Goal: Transaction & Acquisition: Book appointment/travel/reservation

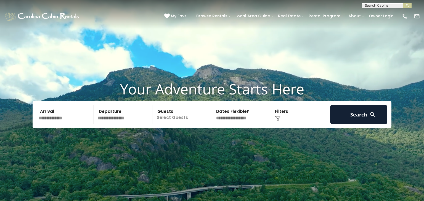
click at [46, 121] on input "text" at bounding box center [65, 114] width 57 height 19
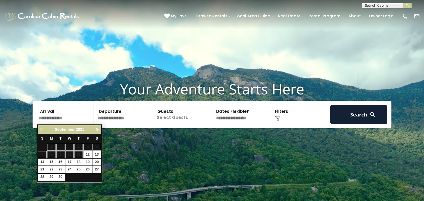
click at [96, 129] on span "Next" at bounding box center [97, 130] width 4 height 4
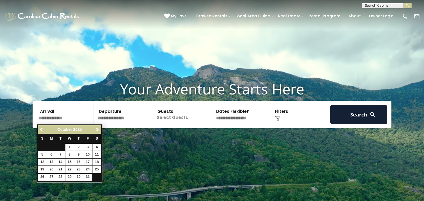
click at [96, 129] on span "Next" at bounding box center [97, 130] width 4 height 4
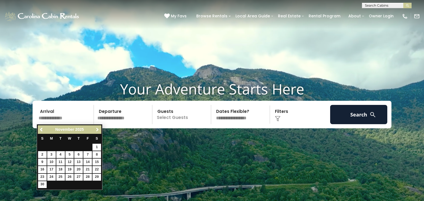
click at [96, 129] on span "Next" at bounding box center [97, 130] width 4 height 4
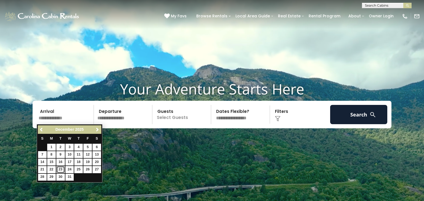
click at [60, 168] on link "23" at bounding box center [60, 169] width 9 height 7
type input "********"
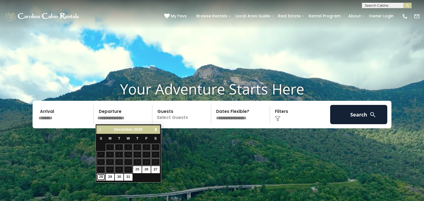
click at [101, 178] on link "28" at bounding box center [101, 177] width 9 height 7
type input "********"
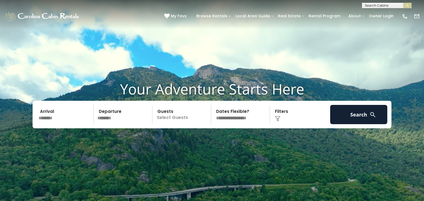
click at [282, 114] on div "Click to Choose" at bounding box center [299, 114] width 57 height 19
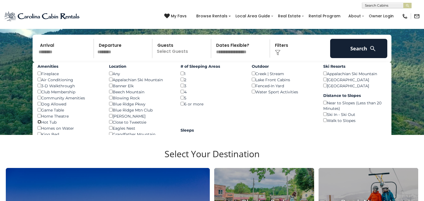
scroll to position [55, 0]
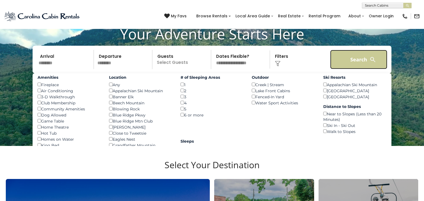
click at [339, 58] on button "Search" at bounding box center [358, 59] width 57 height 19
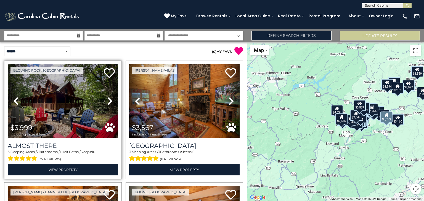
click at [54, 108] on img at bounding box center [63, 101] width 110 height 74
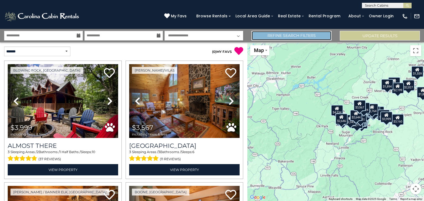
click at [270, 38] on link "Refine Search Filters" at bounding box center [291, 36] width 80 height 10
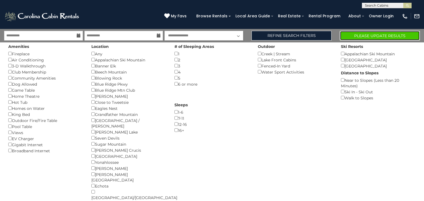
click at [358, 31] on button "Please Update Results" at bounding box center [380, 36] width 80 height 10
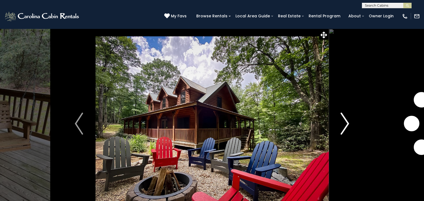
click at [346, 128] on img "Next" at bounding box center [345, 124] width 8 height 22
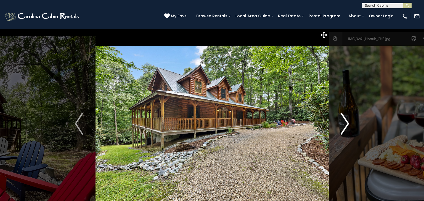
click at [346, 128] on img "Next" at bounding box center [345, 124] width 8 height 22
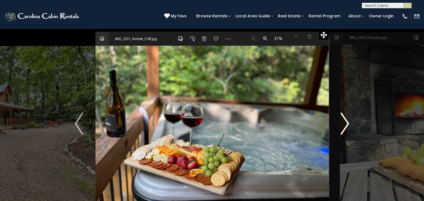
click at [346, 128] on img "Next" at bounding box center [345, 124] width 8 height 22
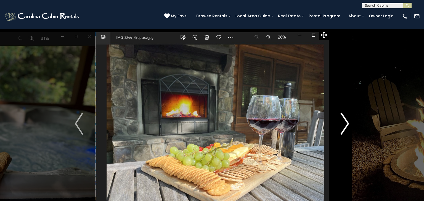
click at [346, 128] on img "Next" at bounding box center [345, 124] width 8 height 22
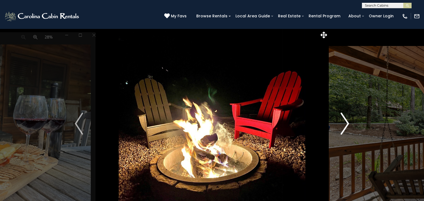
click at [346, 128] on img "Next" at bounding box center [345, 124] width 8 height 22
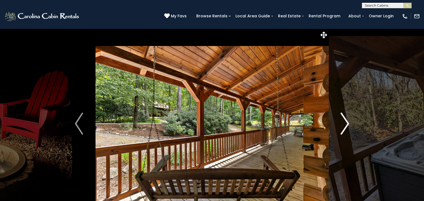
click at [344, 122] on img "Next" at bounding box center [345, 124] width 8 height 22
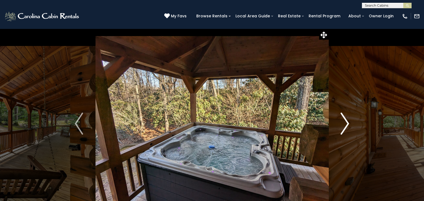
click at [345, 126] on img "Next" at bounding box center [345, 124] width 8 height 22
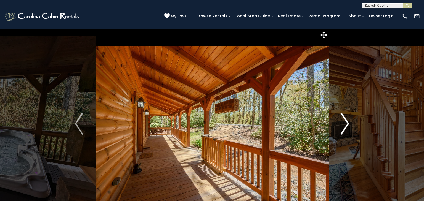
click at [346, 120] on img "Next" at bounding box center [345, 124] width 8 height 22
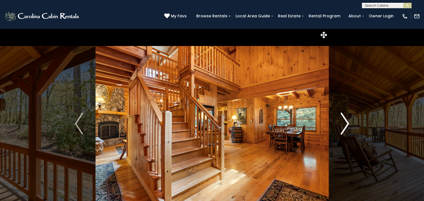
click at [346, 120] on img "Next" at bounding box center [345, 124] width 8 height 22
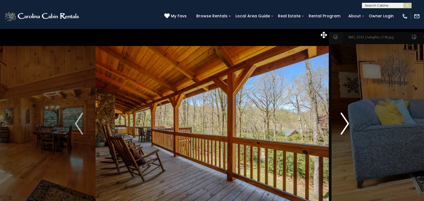
click at [346, 120] on img "Next" at bounding box center [345, 124] width 8 height 22
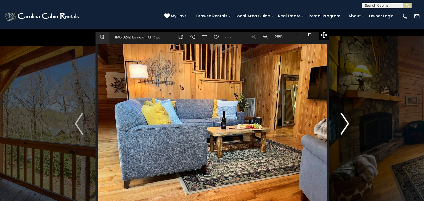
click at [346, 120] on img "Next" at bounding box center [345, 124] width 8 height 22
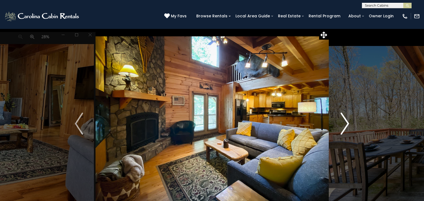
click at [346, 120] on img "Next" at bounding box center [345, 124] width 8 height 22
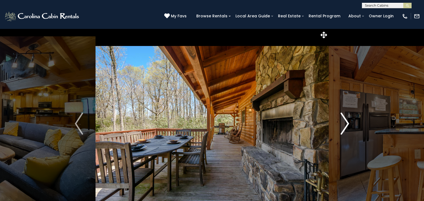
click at [346, 120] on img "Next" at bounding box center [345, 124] width 8 height 22
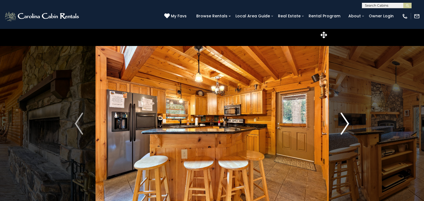
click at [346, 124] on img "Next" at bounding box center [345, 124] width 8 height 22
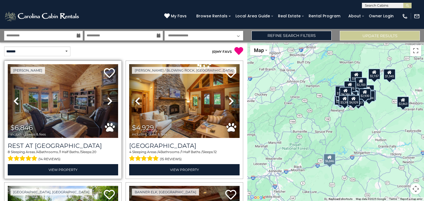
click at [78, 104] on img at bounding box center [63, 101] width 110 height 74
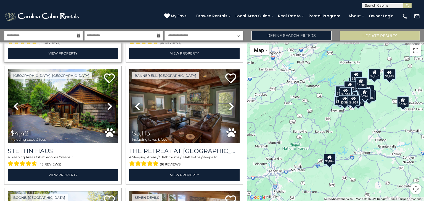
scroll to position [121, 0]
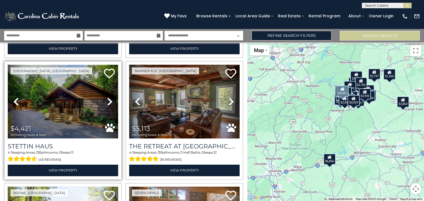
click at [72, 113] on img at bounding box center [63, 102] width 110 height 74
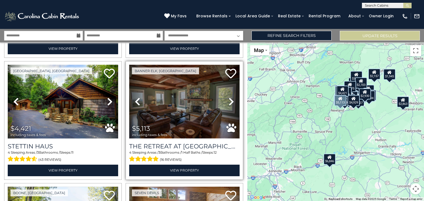
click at [185, 107] on img at bounding box center [184, 102] width 110 height 74
click at [177, 108] on img at bounding box center [184, 102] width 110 height 74
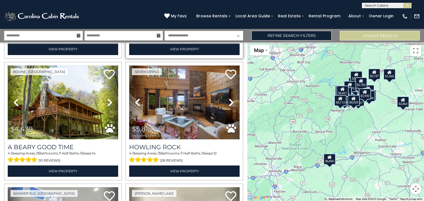
scroll to position [254, 0]
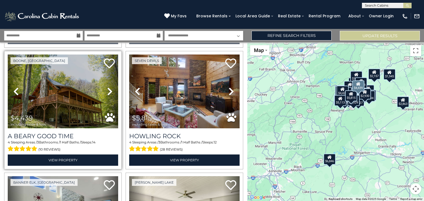
click at [110, 92] on icon at bounding box center [110, 91] width 6 height 9
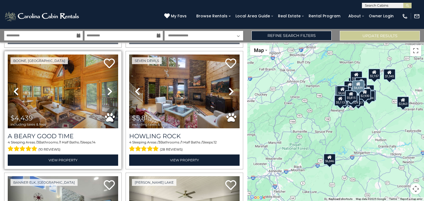
click at [110, 92] on icon at bounding box center [110, 91] width 6 height 9
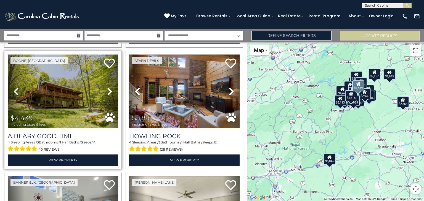
click at [110, 92] on icon at bounding box center [110, 91] width 6 height 9
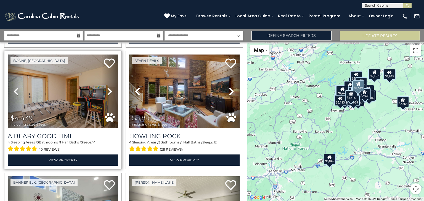
click at [110, 92] on icon at bounding box center [110, 91] width 6 height 9
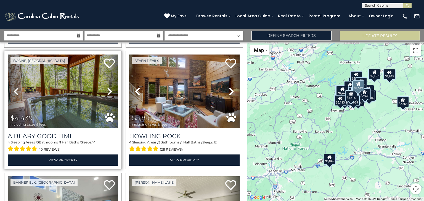
click at [110, 92] on icon at bounding box center [110, 91] width 6 height 9
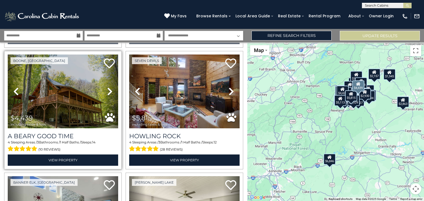
click at [110, 92] on icon at bounding box center [110, 91] width 6 height 9
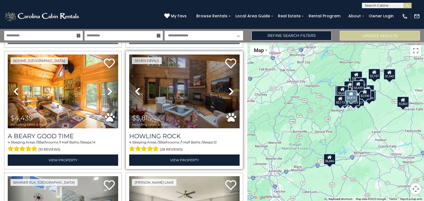
click at [232, 92] on icon at bounding box center [231, 91] width 6 height 9
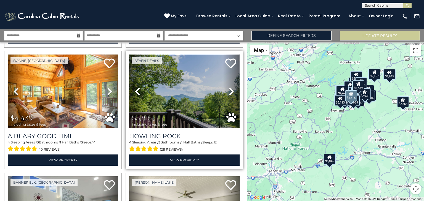
click at [168, 92] on img at bounding box center [184, 92] width 110 height 74
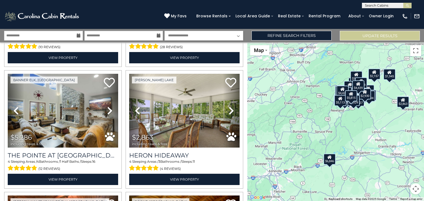
scroll to position [364, 0]
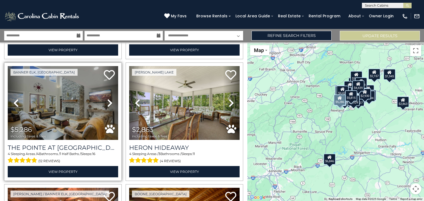
click at [110, 102] on icon at bounding box center [110, 103] width 6 height 9
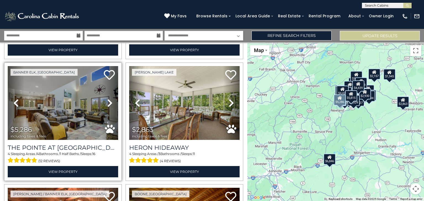
click at [110, 102] on icon at bounding box center [110, 103] width 6 height 9
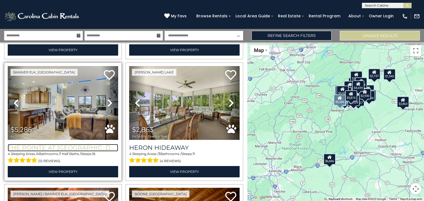
click at [68, 149] on h3 "The Pointe at North View" at bounding box center [63, 147] width 110 height 7
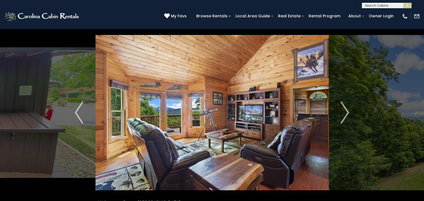
scroll to position [22, 0]
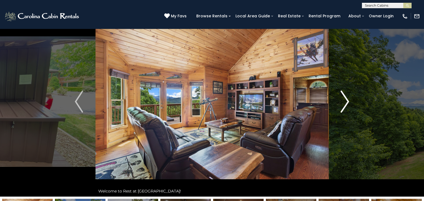
click at [347, 101] on img "Next" at bounding box center [345, 102] width 8 height 22
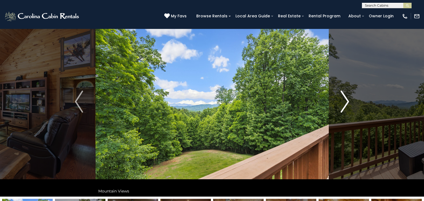
click at [347, 101] on img "Next" at bounding box center [345, 102] width 8 height 22
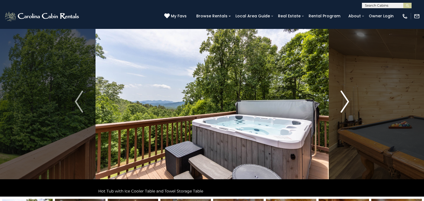
click at [347, 101] on img "Next" at bounding box center [345, 102] width 8 height 22
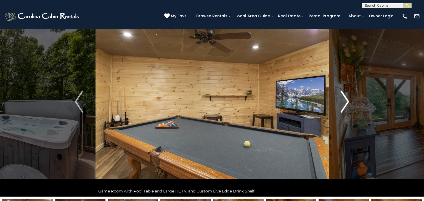
click at [347, 101] on img "Next" at bounding box center [345, 102] width 8 height 22
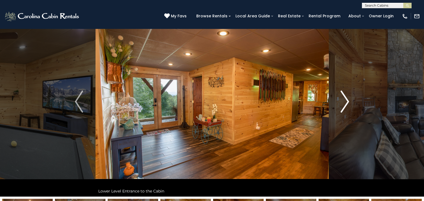
click at [347, 101] on img "Next" at bounding box center [345, 102] width 8 height 22
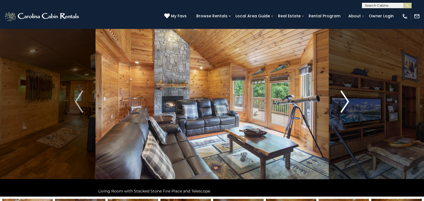
click at [347, 101] on img "Next" at bounding box center [345, 102] width 8 height 22
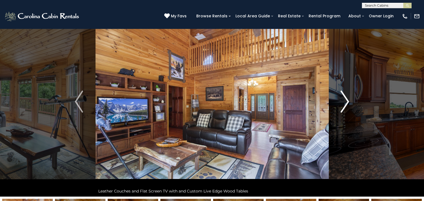
click at [346, 103] on img "Next" at bounding box center [345, 102] width 8 height 22
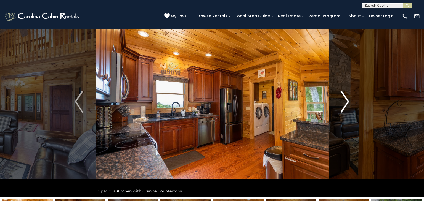
click at [346, 103] on img "Next" at bounding box center [345, 102] width 8 height 22
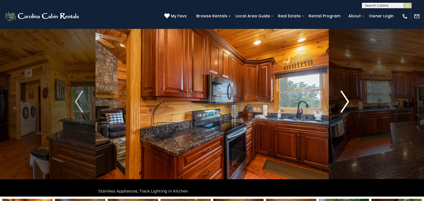
click at [346, 103] on img "Next" at bounding box center [345, 102] width 8 height 22
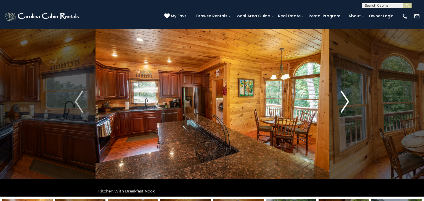
click at [346, 103] on img "Next" at bounding box center [345, 102] width 8 height 22
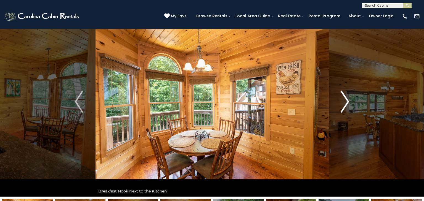
click at [346, 103] on img "Next" at bounding box center [345, 102] width 8 height 22
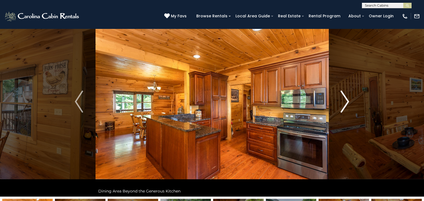
click at [346, 103] on img "Next" at bounding box center [345, 102] width 8 height 22
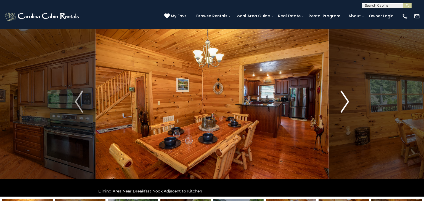
click at [346, 103] on img "Next" at bounding box center [345, 102] width 8 height 22
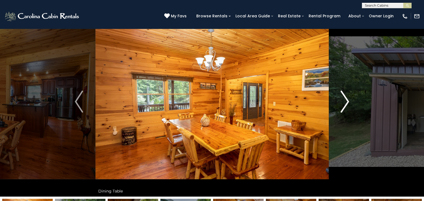
click at [346, 103] on img "Next" at bounding box center [345, 102] width 8 height 22
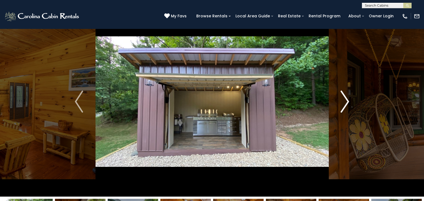
click at [346, 103] on img "Next" at bounding box center [345, 102] width 8 height 22
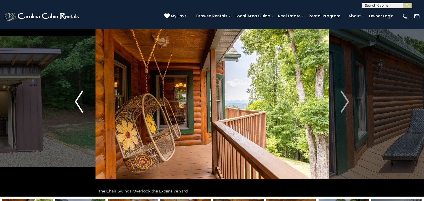
click at [78, 96] on img "Previous" at bounding box center [79, 102] width 8 height 22
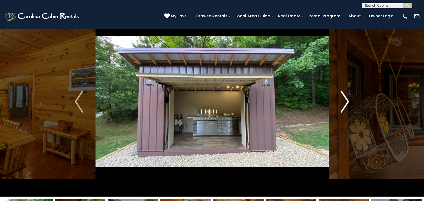
click at [348, 99] on img "Next" at bounding box center [345, 102] width 8 height 22
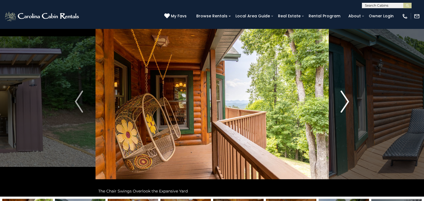
click at [348, 99] on img "Next" at bounding box center [345, 102] width 8 height 22
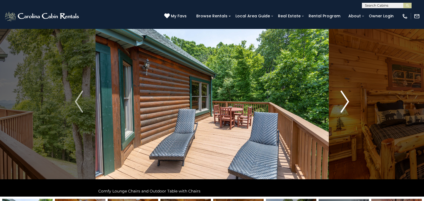
click at [348, 99] on img "Next" at bounding box center [345, 102] width 8 height 22
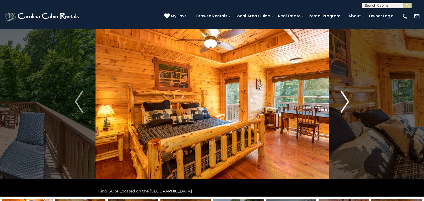
click at [348, 99] on img "Next" at bounding box center [345, 102] width 8 height 22
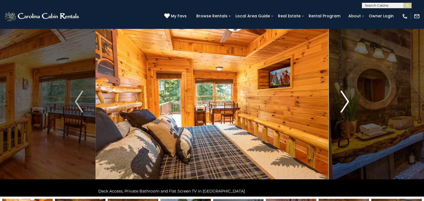
click at [348, 99] on img "Next" at bounding box center [345, 102] width 8 height 22
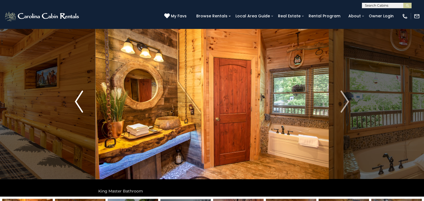
click at [78, 100] on img "Previous" at bounding box center [79, 102] width 8 height 22
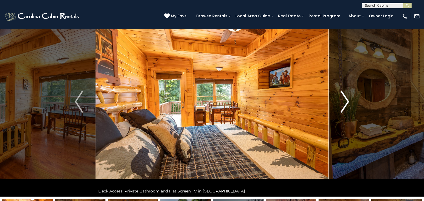
click at [347, 105] on img "Next" at bounding box center [345, 102] width 8 height 22
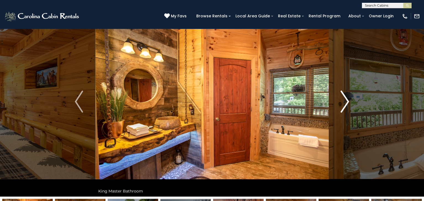
click at [347, 105] on img "Next" at bounding box center [345, 102] width 8 height 22
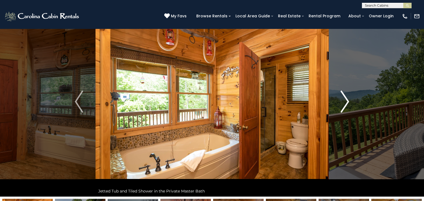
click at [347, 105] on img "Next" at bounding box center [345, 102] width 8 height 22
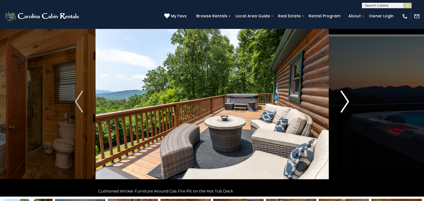
click at [347, 105] on img "Next" at bounding box center [345, 102] width 8 height 22
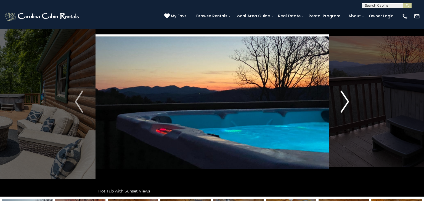
click at [347, 105] on img "Next" at bounding box center [345, 102] width 8 height 22
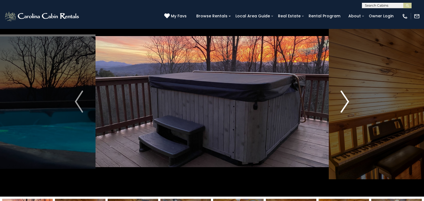
click at [347, 105] on img "Next" at bounding box center [345, 102] width 8 height 22
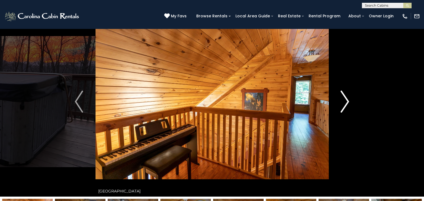
click at [347, 105] on img "Next" at bounding box center [345, 102] width 8 height 22
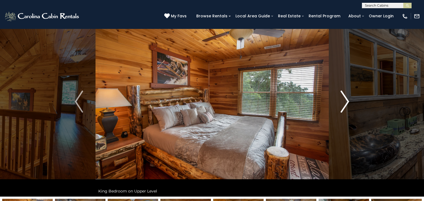
click at [347, 105] on img "Next" at bounding box center [345, 102] width 8 height 22
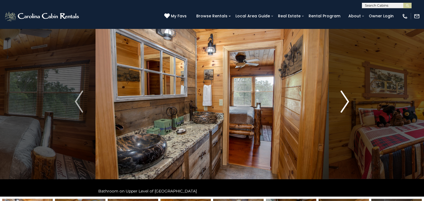
click at [347, 105] on img "Next" at bounding box center [345, 102] width 8 height 22
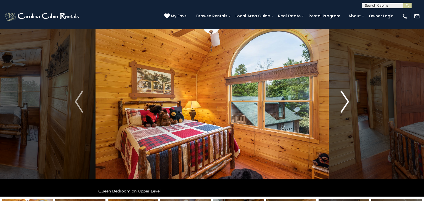
click at [347, 105] on img "Next" at bounding box center [345, 102] width 8 height 22
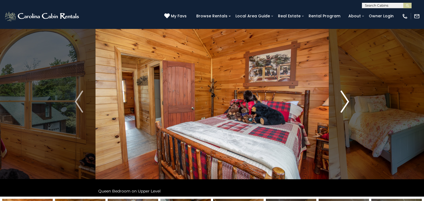
click at [347, 105] on img "Next" at bounding box center [345, 102] width 8 height 22
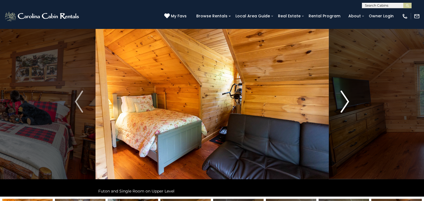
click at [347, 105] on img "Next" at bounding box center [345, 102] width 8 height 22
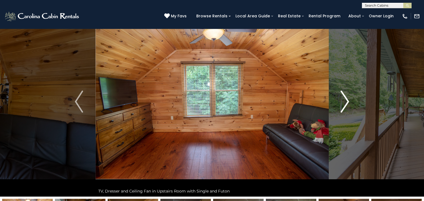
click at [347, 105] on img "Next" at bounding box center [345, 102] width 8 height 22
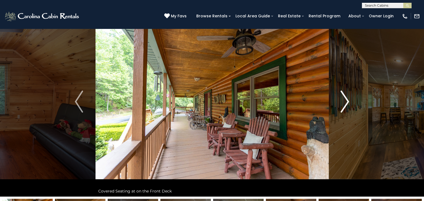
click at [347, 105] on img "Next" at bounding box center [345, 102] width 8 height 22
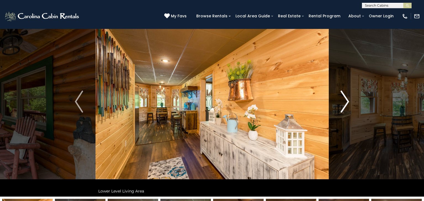
click at [347, 105] on img "Next" at bounding box center [345, 102] width 8 height 22
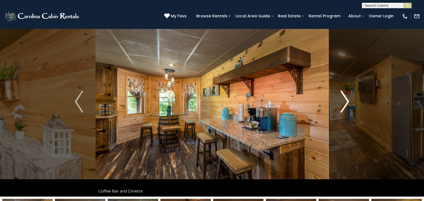
click at [347, 105] on img "Next" at bounding box center [345, 102] width 8 height 22
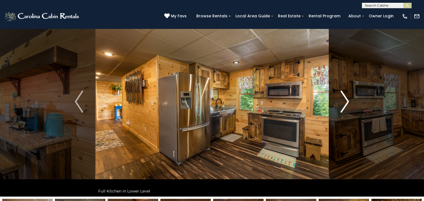
click at [347, 105] on img "Next" at bounding box center [345, 102] width 8 height 22
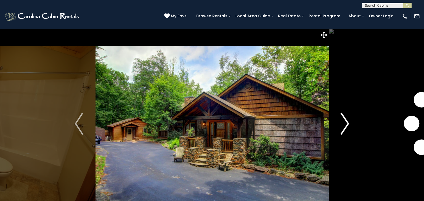
click at [346, 122] on img "Next" at bounding box center [345, 124] width 8 height 22
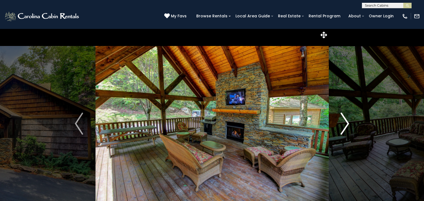
click at [344, 126] on img "Next" at bounding box center [345, 124] width 8 height 22
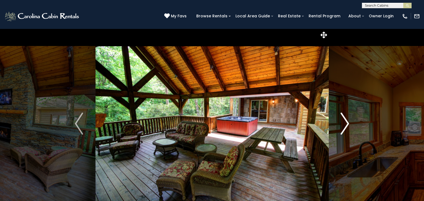
click at [344, 126] on img "Next" at bounding box center [345, 124] width 8 height 22
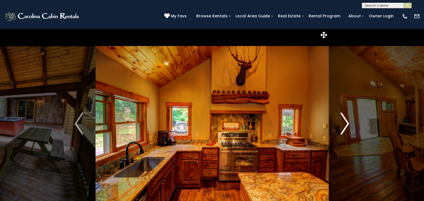
click at [344, 126] on img "Next" at bounding box center [345, 124] width 8 height 22
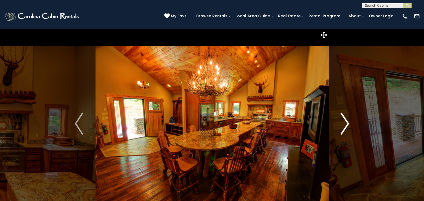
click at [344, 126] on img "Next" at bounding box center [345, 124] width 8 height 22
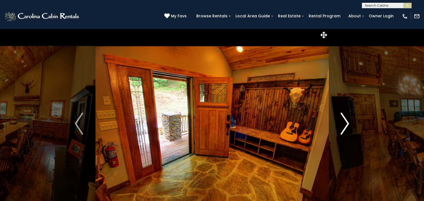
click at [344, 126] on img "Next" at bounding box center [345, 124] width 8 height 22
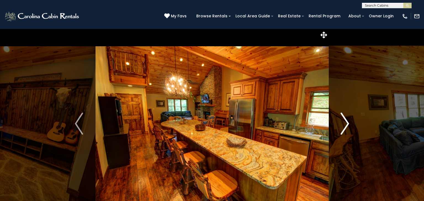
click at [344, 126] on img "Next" at bounding box center [345, 124] width 8 height 22
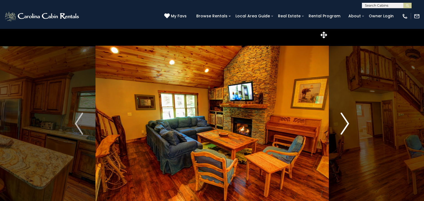
click at [344, 126] on img "Next" at bounding box center [345, 124] width 8 height 22
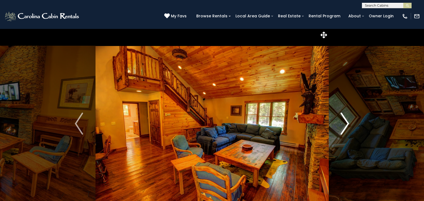
click at [344, 126] on img "Next" at bounding box center [345, 124] width 8 height 22
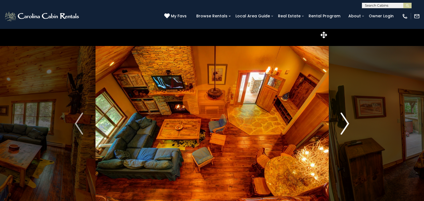
click at [344, 126] on img "Next" at bounding box center [345, 124] width 8 height 22
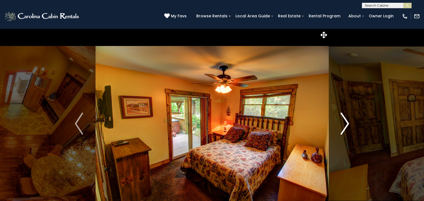
click at [344, 126] on img "Next" at bounding box center [345, 124] width 8 height 22
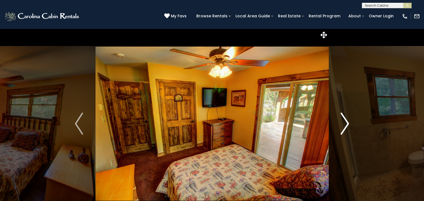
click at [344, 126] on img "Next" at bounding box center [345, 124] width 8 height 22
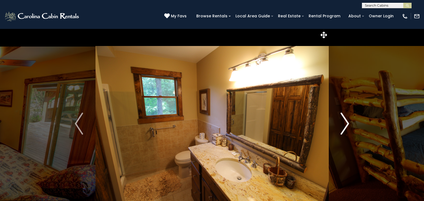
click at [344, 126] on img "Next" at bounding box center [345, 124] width 8 height 22
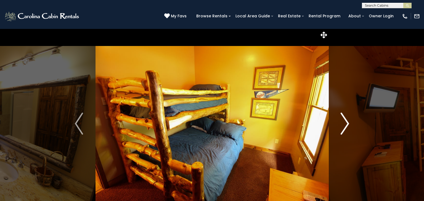
click at [344, 126] on img "Next" at bounding box center [345, 124] width 8 height 22
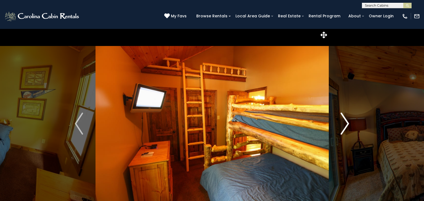
click at [344, 126] on img "Next" at bounding box center [345, 124] width 8 height 22
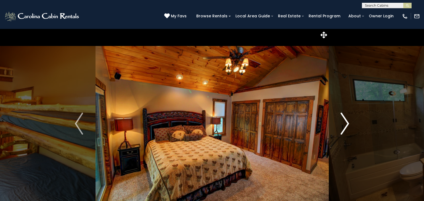
click at [344, 126] on img "Next" at bounding box center [345, 124] width 8 height 22
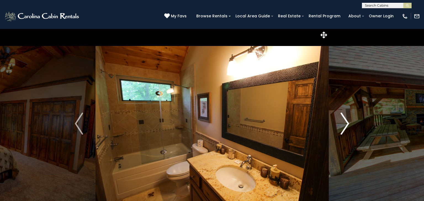
click at [344, 126] on img "Next" at bounding box center [345, 124] width 8 height 22
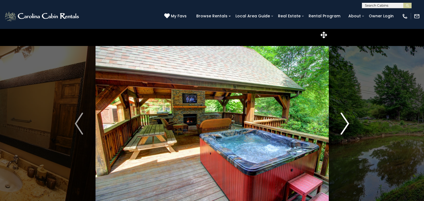
click at [344, 126] on img "Next" at bounding box center [345, 124] width 8 height 22
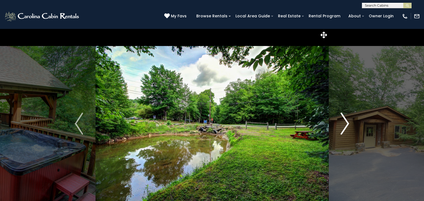
click at [344, 126] on img "Next" at bounding box center [345, 124] width 8 height 22
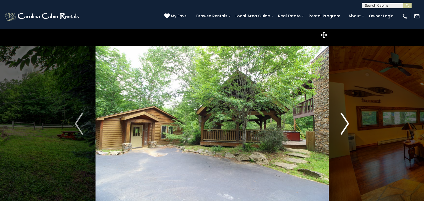
click at [344, 126] on img "Next" at bounding box center [345, 124] width 8 height 22
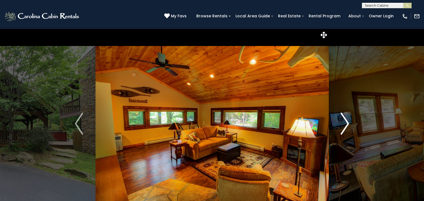
click at [344, 126] on img "Next" at bounding box center [345, 124] width 8 height 22
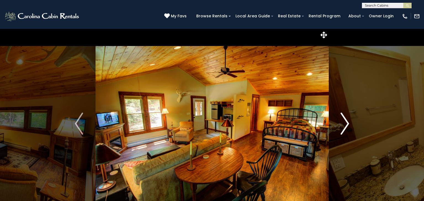
click at [344, 126] on img "Next" at bounding box center [345, 124] width 8 height 22
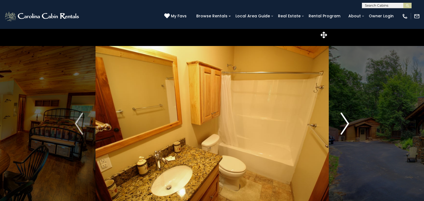
click at [344, 126] on img "Next" at bounding box center [345, 124] width 8 height 22
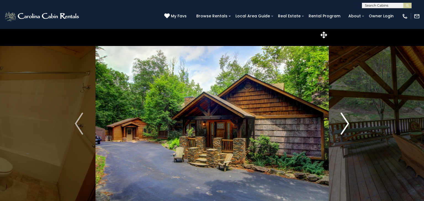
click at [344, 126] on img "Next" at bounding box center [345, 124] width 8 height 22
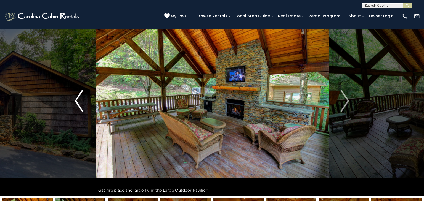
scroll to position [22, 0]
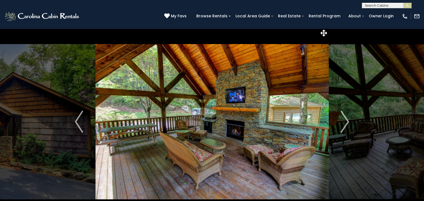
scroll to position [1, 0]
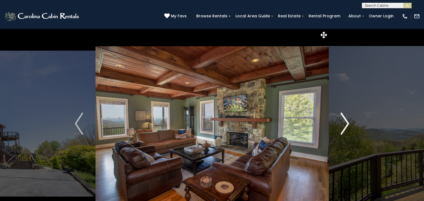
click at [345, 125] on img "Next" at bounding box center [345, 124] width 8 height 22
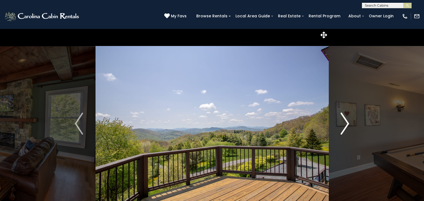
click at [345, 125] on img "Next" at bounding box center [345, 124] width 8 height 22
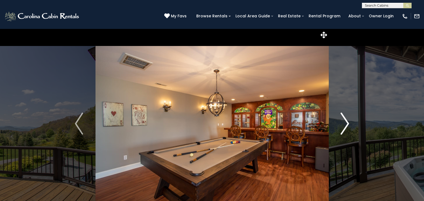
click at [345, 125] on img "Next" at bounding box center [345, 124] width 8 height 22
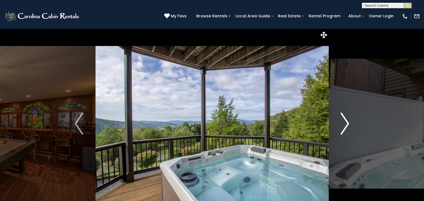
click at [345, 125] on img "Next" at bounding box center [345, 124] width 8 height 22
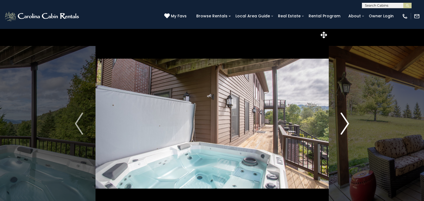
click at [345, 125] on img "Next" at bounding box center [345, 124] width 8 height 22
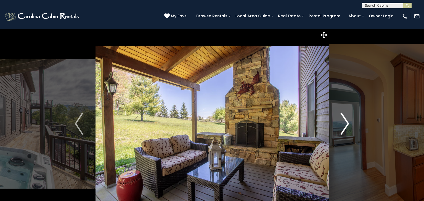
click at [345, 125] on img "Next" at bounding box center [345, 124] width 8 height 22
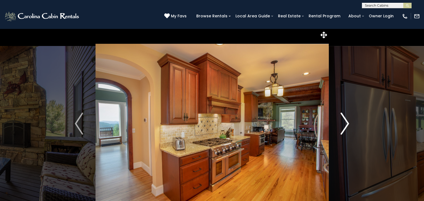
click at [345, 125] on img "Next" at bounding box center [345, 124] width 8 height 22
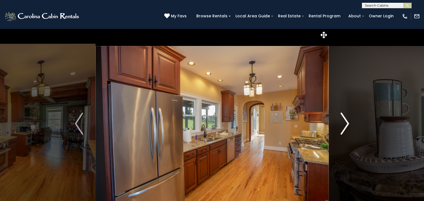
click at [345, 125] on img "Next" at bounding box center [345, 124] width 8 height 22
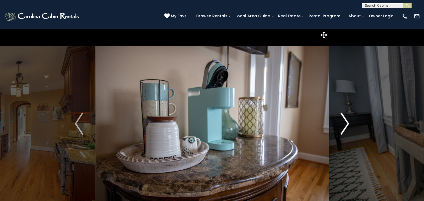
click at [345, 125] on img "Next" at bounding box center [345, 124] width 8 height 22
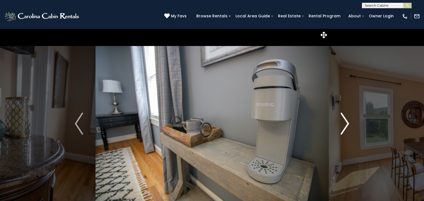
click at [345, 125] on img "Next" at bounding box center [345, 124] width 8 height 22
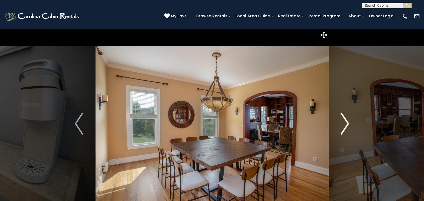
click at [345, 125] on img "Next" at bounding box center [345, 124] width 8 height 22
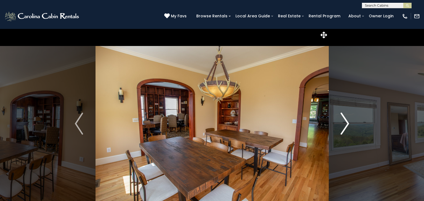
click at [345, 125] on img "Next" at bounding box center [345, 124] width 8 height 22
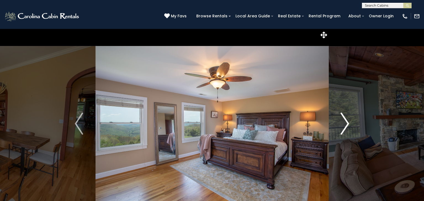
click at [345, 125] on img "Next" at bounding box center [345, 124] width 8 height 22
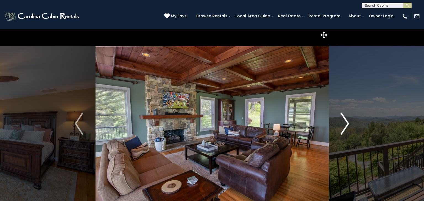
click at [345, 125] on img "Next" at bounding box center [345, 124] width 8 height 22
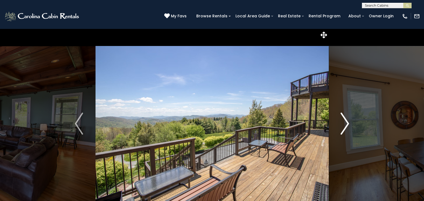
click at [345, 125] on img "Next" at bounding box center [345, 124] width 8 height 22
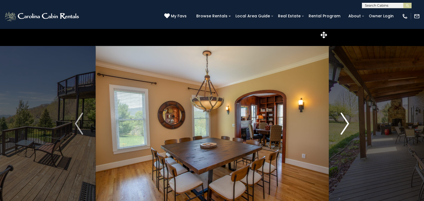
click at [345, 125] on img "Next" at bounding box center [345, 124] width 8 height 22
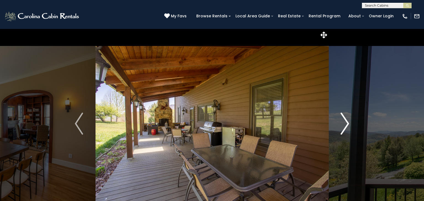
click at [345, 125] on img "Next" at bounding box center [345, 124] width 8 height 22
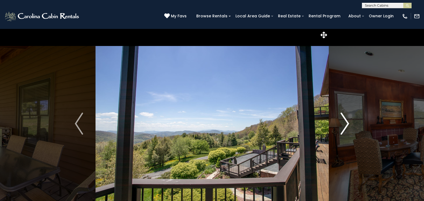
click at [345, 125] on img "Next" at bounding box center [345, 124] width 8 height 22
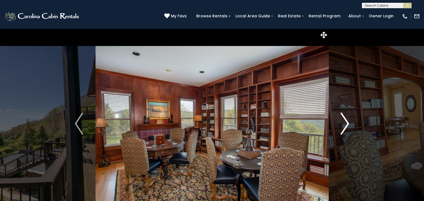
click at [345, 125] on img "Next" at bounding box center [345, 124] width 8 height 22
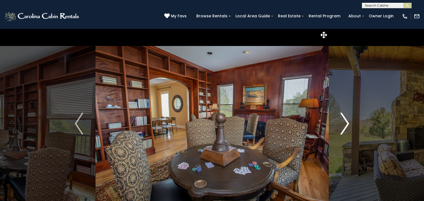
click at [345, 125] on img "Next" at bounding box center [345, 124] width 8 height 22
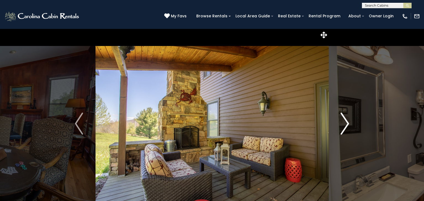
click at [345, 125] on img "Next" at bounding box center [345, 124] width 8 height 22
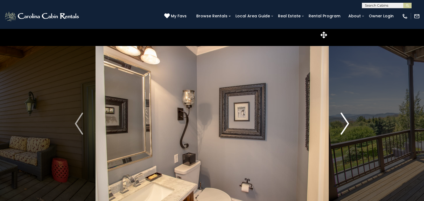
click at [345, 125] on img "Next" at bounding box center [345, 124] width 8 height 22
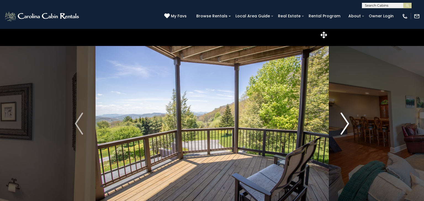
click at [345, 125] on img "Next" at bounding box center [345, 124] width 8 height 22
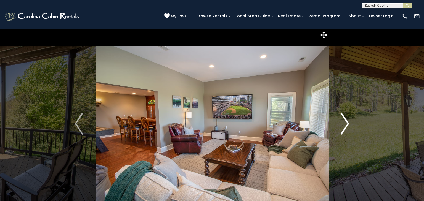
click at [345, 125] on img "Next" at bounding box center [345, 124] width 8 height 22
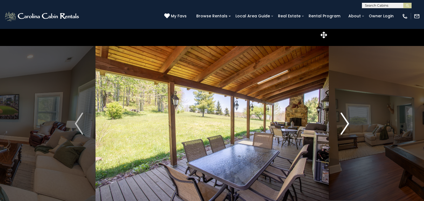
click at [345, 125] on img "Next" at bounding box center [345, 124] width 8 height 22
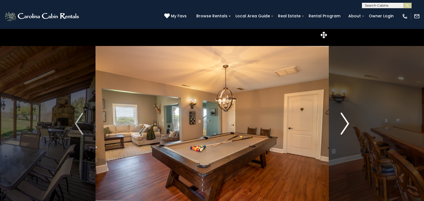
click at [345, 125] on img "Next" at bounding box center [345, 124] width 8 height 22
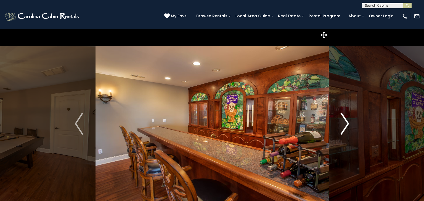
click at [345, 125] on img "Next" at bounding box center [345, 124] width 8 height 22
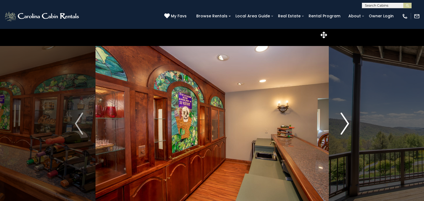
click at [345, 125] on img "Next" at bounding box center [345, 124] width 8 height 22
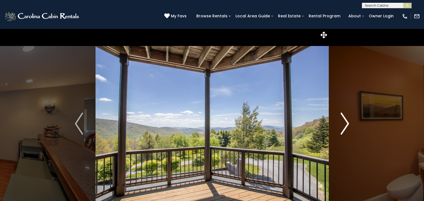
click at [345, 125] on img "Next" at bounding box center [345, 124] width 8 height 22
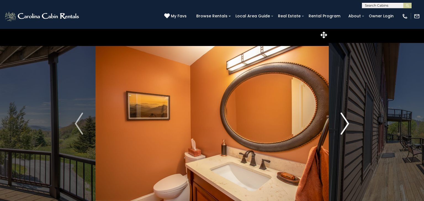
click at [345, 125] on img "Next" at bounding box center [345, 124] width 8 height 22
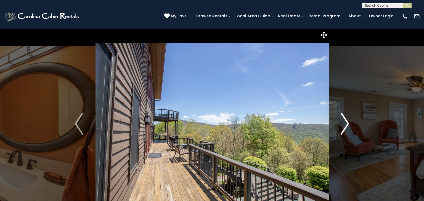
click at [345, 125] on img "Next" at bounding box center [345, 124] width 8 height 22
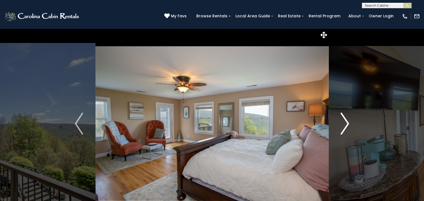
click at [345, 125] on img "Next" at bounding box center [345, 124] width 8 height 22
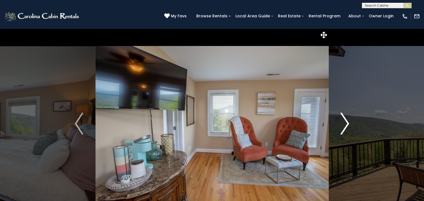
click at [345, 125] on img "Next" at bounding box center [345, 124] width 8 height 22
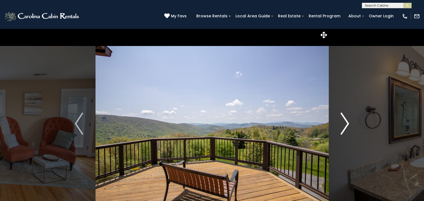
click at [345, 125] on img "Next" at bounding box center [345, 124] width 8 height 22
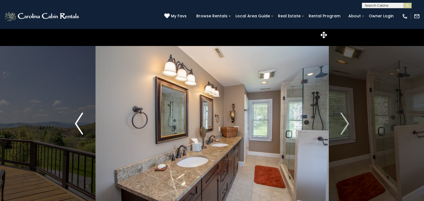
click at [74, 124] on button "Previous" at bounding box center [79, 124] width 33 height 190
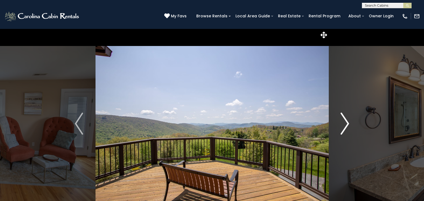
click at [345, 129] on img "Next" at bounding box center [345, 124] width 8 height 22
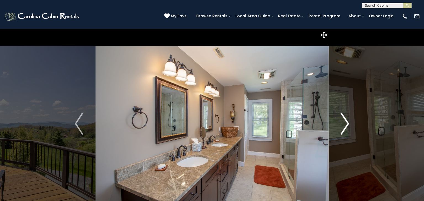
click at [345, 129] on img "Next" at bounding box center [345, 124] width 8 height 22
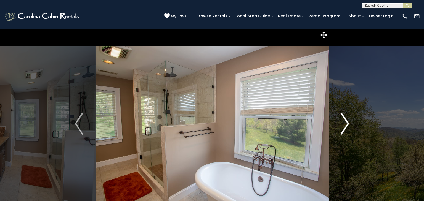
click at [345, 129] on img "Next" at bounding box center [345, 124] width 8 height 22
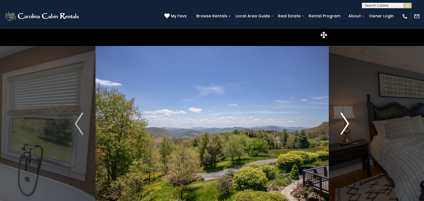
click at [345, 129] on img "Next" at bounding box center [345, 124] width 8 height 22
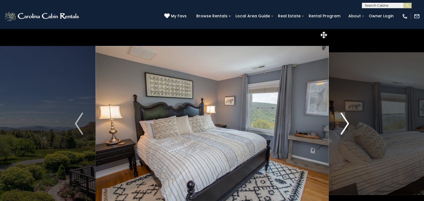
click at [344, 129] on img "Next" at bounding box center [345, 124] width 8 height 22
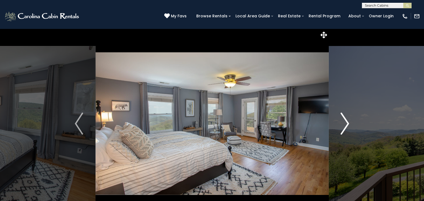
click at [344, 129] on img "Next" at bounding box center [345, 124] width 8 height 22
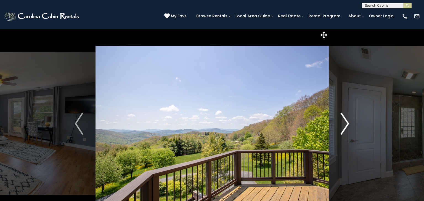
click at [344, 129] on img "Next" at bounding box center [345, 124] width 8 height 22
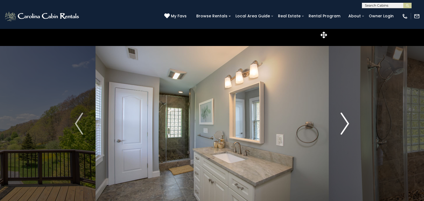
click at [344, 129] on img "Next" at bounding box center [345, 124] width 8 height 22
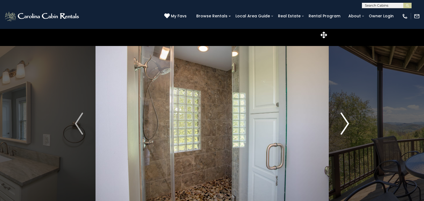
click at [344, 129] on img "Next" at bounding box center [345, 124] width 8 height 22
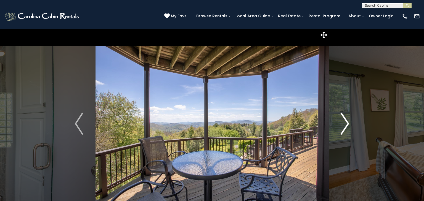
click at [344, 129] on img "Next" at bounding box center [345, 124] width 8 height 22
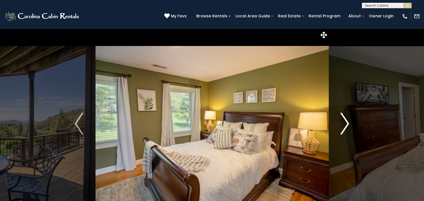
click at [344, 129] on img "Next" at bounding box center [345, 124] width 8 height 22
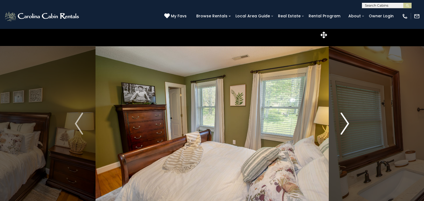
click at [344, 129] on img "Next" at bounding box center [345, 124] width 8 height 22
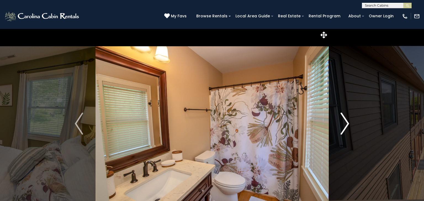
click at [344, 129] on img "Next" at bounding box center [345, 124] width 8 height 22
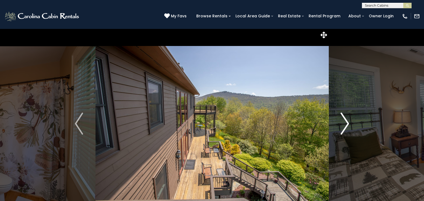
click at [344, 129] on img "Next" at bounding box center [345, 124] width 8 height 22
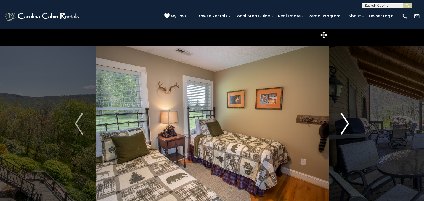
click at [344, 129] on img "Next" at bounding box center [345, 124] width 8 height 22
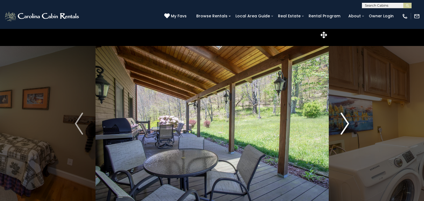
click at [344, 129] on img "Next" at bounding box center [345, 124] width 8 height 22
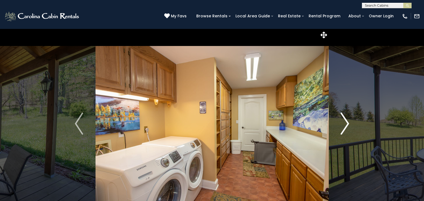
click at [344, 129] on img "Next" at bounding box center [345, 124] width 8 height 22
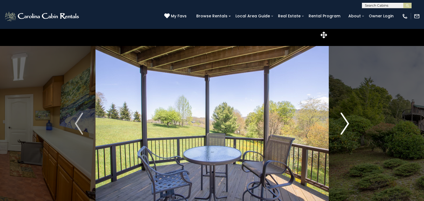
click at [344, 129] on img "Next" at bounding box center [345, 124] width 8 height 22
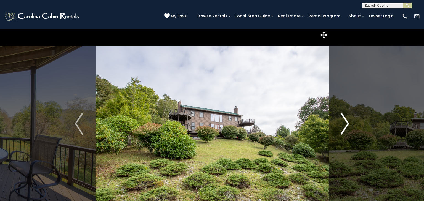
click at [344, 129] on img "Next" at bounding box center [345, 124] width 8 height 22
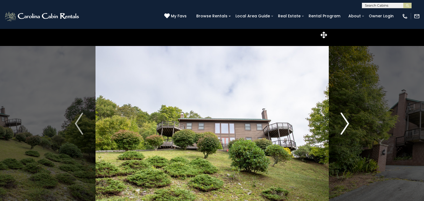
click at [344, 129] on img "Next" at bounding box center [345, 124] width 8 height 22
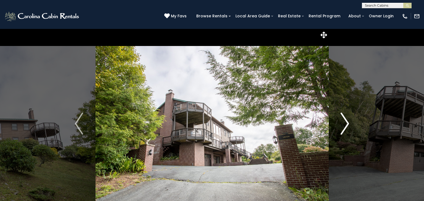
click at [344, 129] on img "Next" at bounding box center [345, 124] width 8 height 22
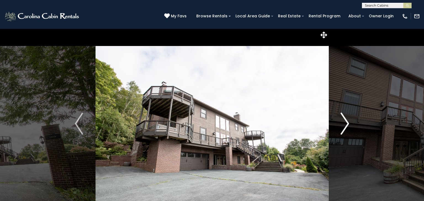
click at [344, 129] on img "Next" at bounding box center [345, 124] width 8 height 22
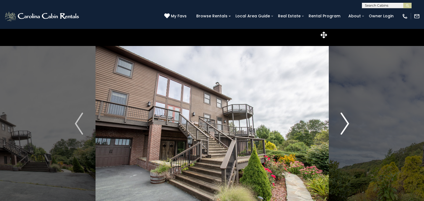
click at [344, 129] on img "Next" at bounding box center [345, 124] width 8 height 22
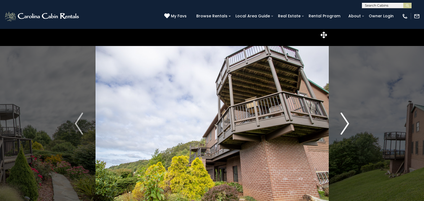
click at [344, 129] on img "Next" at bounding box center [345, 124] width 8 height 22
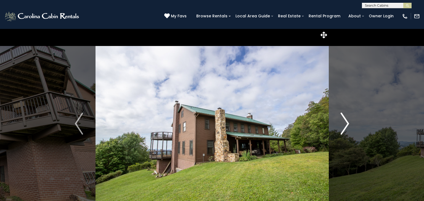
click at [344, 129] on img "Next" at bounding box center [345, 124] width 8 height 22
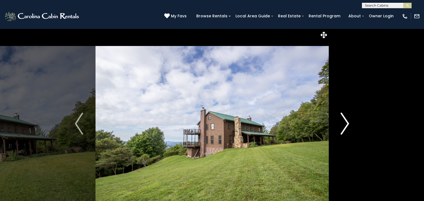
click at [344, 129] on img "Next" at bounding box center [345, 124] width 8 height 22
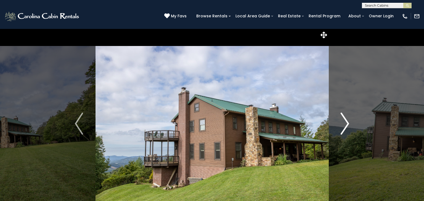
click at [344, 129] on img "Next" at bounding box center [345, 124] width 8 height 22
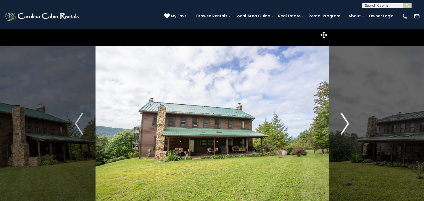
click at [344, 129] on img "Next" at bounding box center [345, 124] width 8 height 22
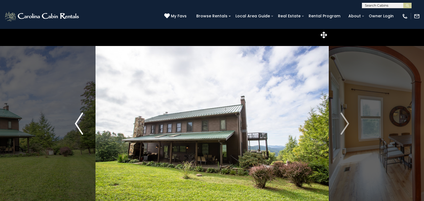
click at [78, 124] on img "Previous" at bounding box center [79, 124] width 8 height 22
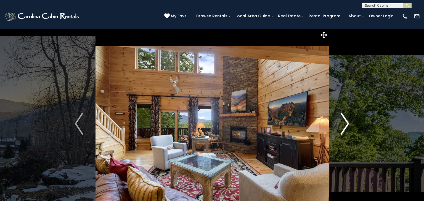
click at [343, 126] on img "Next" at bounding box center [345, 124] width 8 height 22
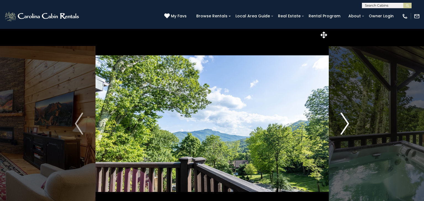
click at [343, 126] on img "Next" at bounding box center [345, 124] width 8 height 22
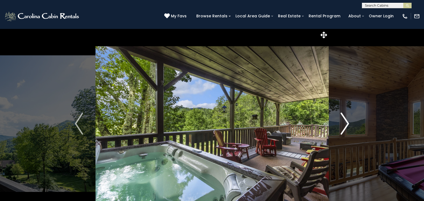
click at [343, 126] on img "Next" at bounding box center [345, 124] width 8 height 22
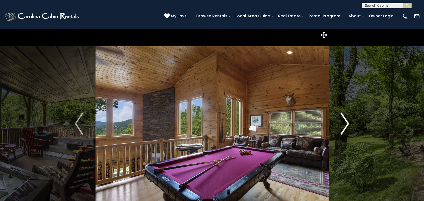
click at [343, 126] on img "Next" at bounding box center [345, 124] width 8 height 22
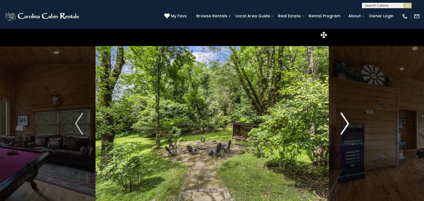
click at [343, 126] on img "Next" at bounding box center [345, 124] width 8 height 22
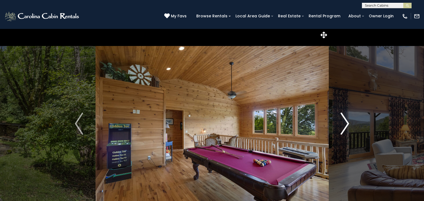
click at [343, 126] on img "Next" at bounding box center [345, 124] width 8 height 22
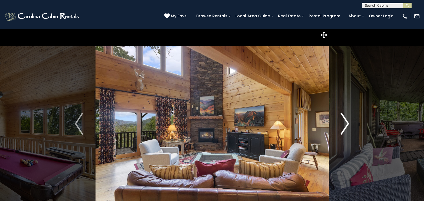
click at [343, 126] on img "Next" at bounding box center [345, 124] width 8 height 22
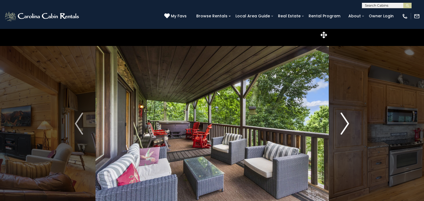
click at [343, 126] on img "Next" at bounding box center [345, 124] width 8 height 22
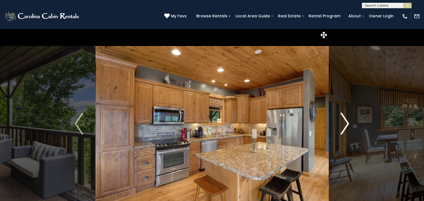
click at [343, 126] on img "Next" at bounding box center [345, 124] width 8 height 22
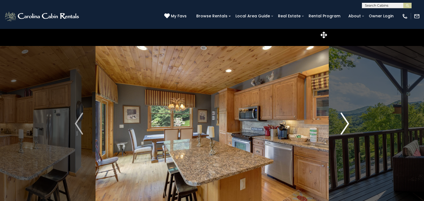
click at [343, 126] on img "Next" at bounding box center [345, 124] width 8 height 22
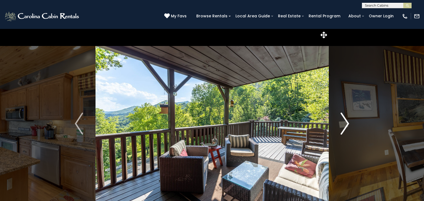
click at [343, 126] on img "Next" at bounding box center [345, 124] width 8 height 22
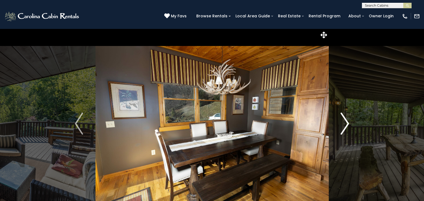
click at [343, 126] on img "Next" at bounding box center [345, 124] width 8 height 22
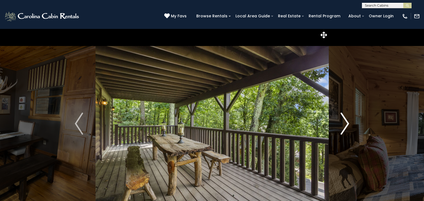
click at [343, 126] on img "Next" at bounding box center [345, 124] width 8 height 22
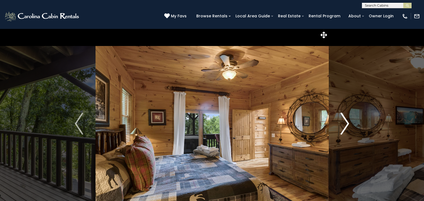
click at [343, 126] on img "Next" at bounding box center [345, 124] width 8 height 22
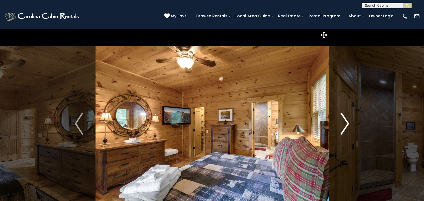
click at [343, 126] on img "Next" at bounding box center [345, 124] width 8 height 22
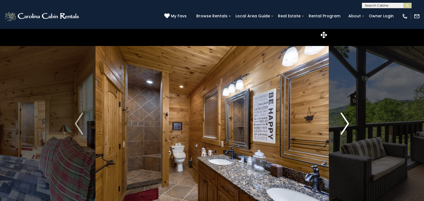
click at [343, 126] on img "Next" at bounding box center [345, 124] width 8 height 22
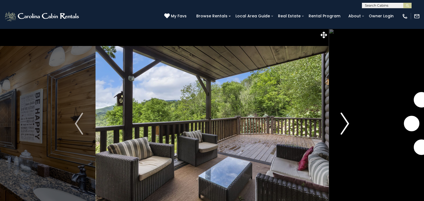
click at [343, 126] on img "Next" at bounding box center [345, 124] width 8 height 22
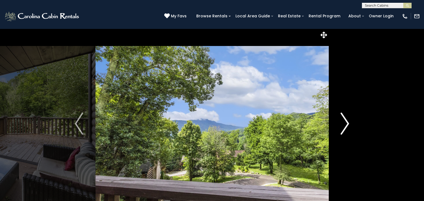
click at [343, 126] on img "Next" at bounding box center [345, 124] width 8 height 22
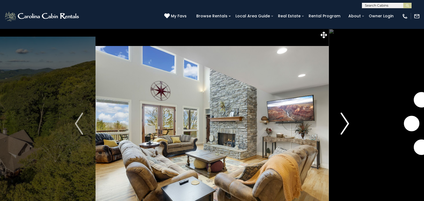
click at [344, 122] on img "Next" at bounding box center [345, 124] width 8 height 22
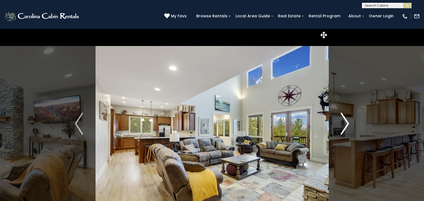
click at [344, 122] on img "Next" at bounding box center [345, 124] width 8 height 22
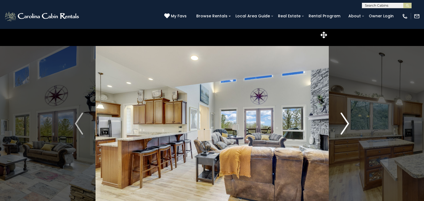
click at [344, 122] on img "Next" at bounding box center [345, 124] width 8 height 22
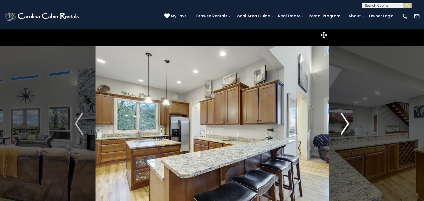
click at [344, 122] on img "Next" at bounding box center [345, 124] width 8 height 22
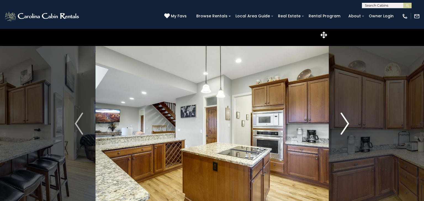
click at [344, 122] on img "Next" at bounding box center [345, 124] width 8 height 22
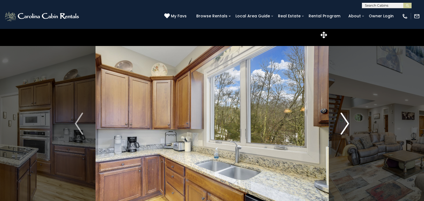
click at [344, 122] on img "Next" at bounding box center [345, 124] width 8 height 22
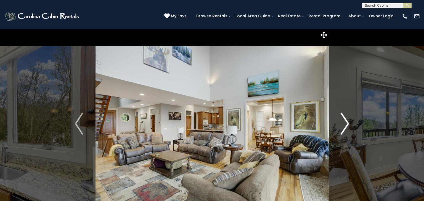
click at [344, 122] on img "Next" at bounding box center [345, 124] width 8 height 22
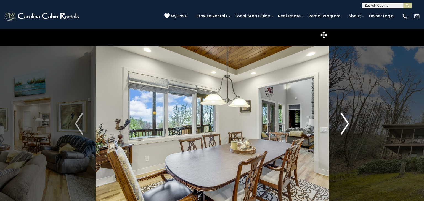
click at [344, 122] on img "Next" at bounding box center [345, 124] width 8 height 22
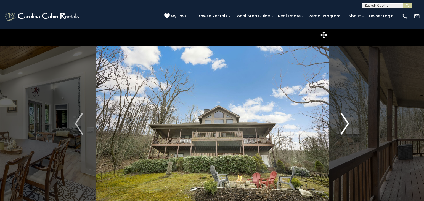
click at [344, 122] on img "Next" at bounding box center [345, 124] width 8 height 22
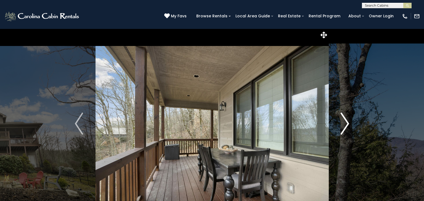
click at [344, 122] on img "Next" at bounding box center [345, 124] width 8 height 22
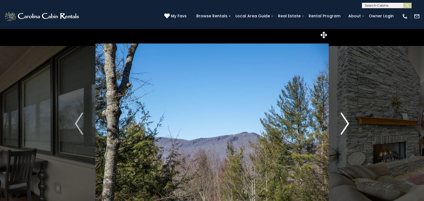
click at [344, 122] on img "Next" at bounding box center [345, 124] width 8 height 22
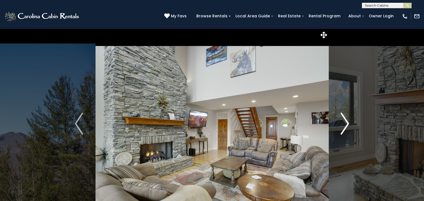
click at [344, 122] on img "Next" at bounding box center [345, 124] width 8 height 22
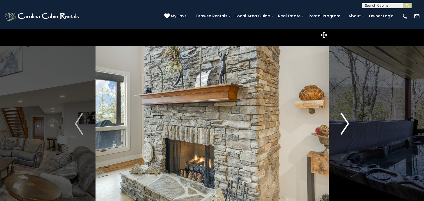
click at [344, 122] on img "Next" at bounding box center [345, 124] width 8 height 22
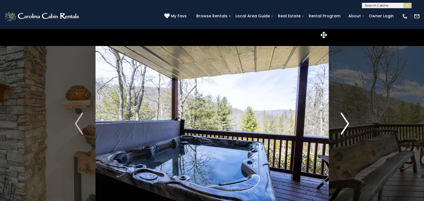
click at [344, 122] on img "Next" at bounding box center [345, 124] width 8 height 22
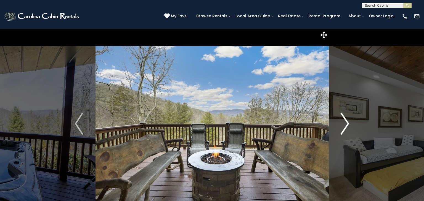
click at [344, 122] on img "Next" at bounding box center [345, 124] width 8 height 22
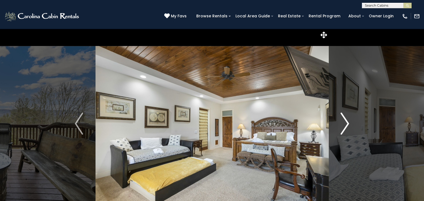
click at [344, 122] on img "Next" at bounding box center [345, 124] width 8 height 22
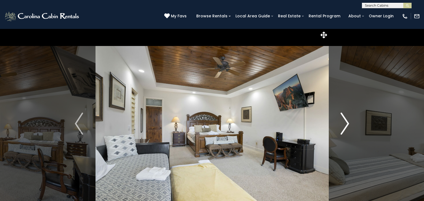
click at [344, 122] on img "Next" at bounding box center [345, 124] width 8 height 22
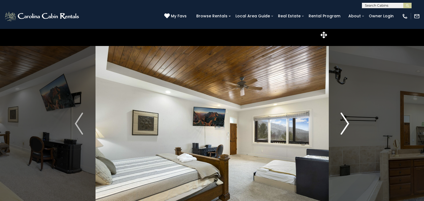
click at [344, 122] on img "Next" at bounding box center [345, 124] width 8 height 22
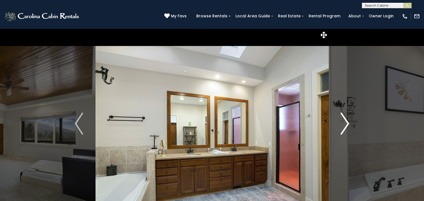
click at [344, 122] on img "Next" at bounding box center [345, 124] width 8 height 22
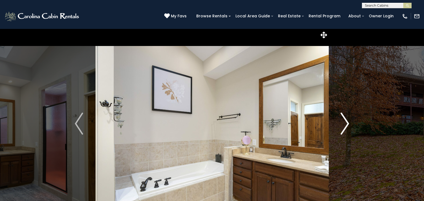
click at [344, 122] on img "Next" at bounding box center [345, 124] width 8 height 22
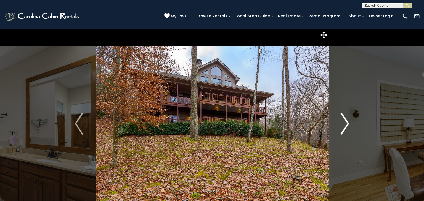
click at [344, 122] on img "Next" at bounding box center [345, 124] width 8 height 22
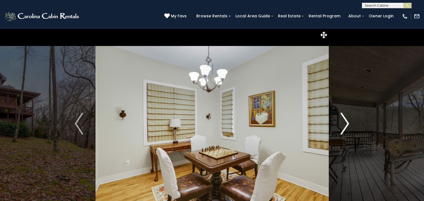
click at [344, 122] on img "Next" at bounding box center [345, 124] width 8 height 22
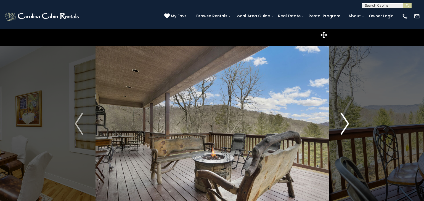
click at [344, 122] on img "Next" at bounding box center [345, 124] width 8 height 22
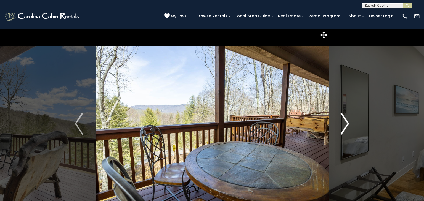
click at [344, 122] on img "Next" at bounding box center [345, 124] width 8 height 22
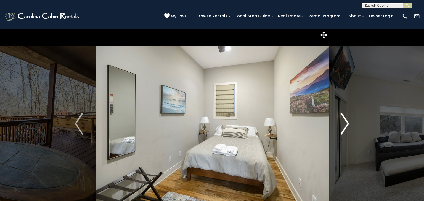
click at [344, 122] on img "Next" at bounding box center [345, 124] width 8 height 22
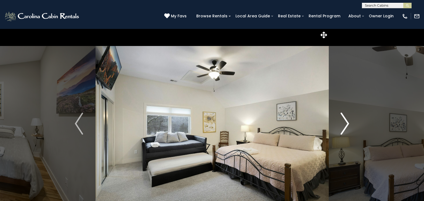
click at [344, 122] on img "Next" at bounding box center [345, 124] width 8 height 22
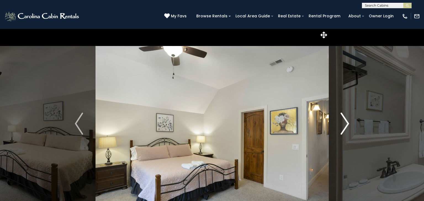
click at [344, 122] on img "Next" at bounding box center [345, 124] width 8 height 22
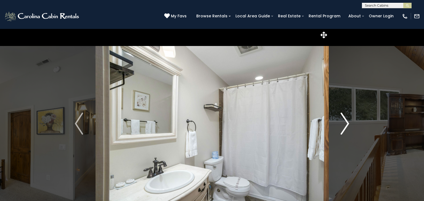
click at [344, 122] on img "Next" at bounding box center [345, 124] width 8 height 22
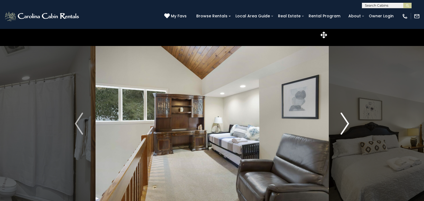
click at [344, 122] on img "Next" at bounding box center [345, 124] width 8 height 22
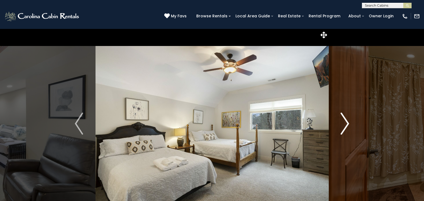
click at [344, 122] on img "Next" at bounding box center [345, 124] width 8 height 22
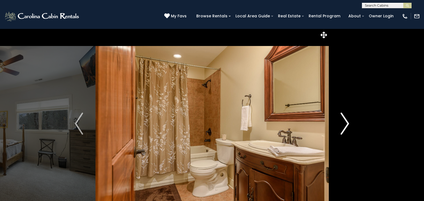
click at [344, 122] on img "Next" at bounding box center [345, 124] width 8 height 22
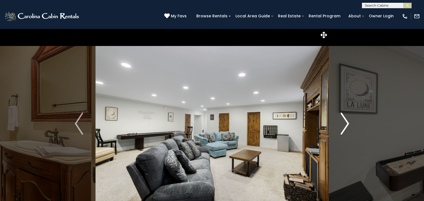
click at [344, 122] on img "Next" at bounding box center [345, 124] width 8 height 22
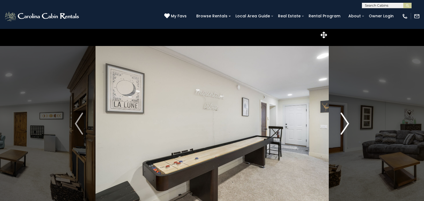
click at [344, 122] on img "Next" at bounding box center [345, 124] width 8 height 22
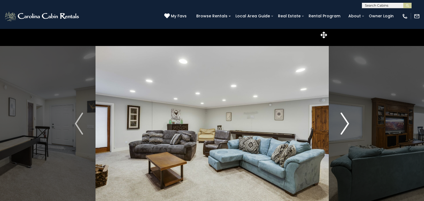
click at [344, 122] on img "Next" at bounding box center [345, 124] width 8 height 22
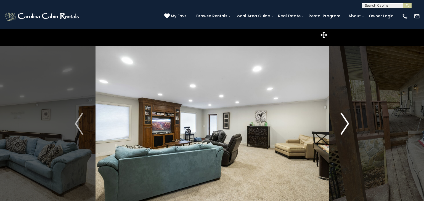
click at [344, 122] on img "Next" at bounding box center [345, 124] width 8 height 22
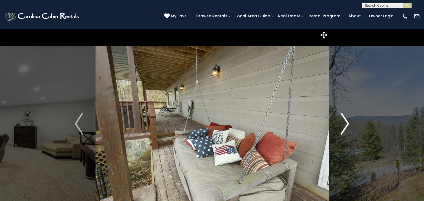
click at [344, 122] on img "Next" at bounding box center [345, 124] width 8 height 22
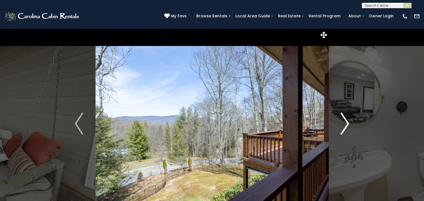
click at [344, 122] on img "Next" at bounding box center [345, 124] width 8 height 22
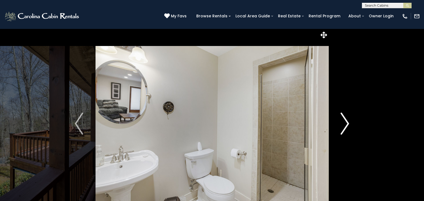
click at [344, 122] on img "Next" at bounding box center [345, 124] width 8 height 22
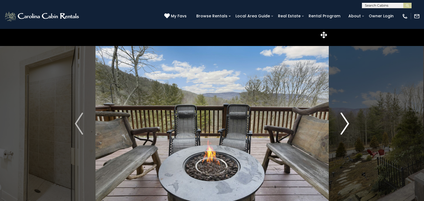
click at [344, 122] on img "Next" at bounding box center [345, 124] width 8 height 22
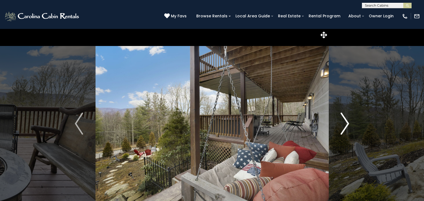
click at [344, 122] on img "Next" at bounding box center [345, 124] width 8 height 22
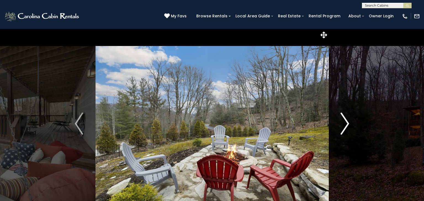
click at [344, 122] on img "Next" at bounding box center [345, 124] width 8 height 22
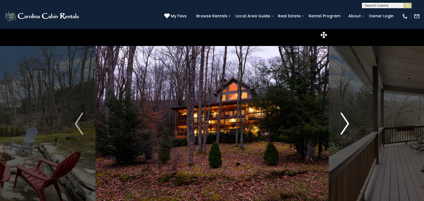
click at [344, 122] on img "Next" at bounding box center [345, 124] width 8 height 22
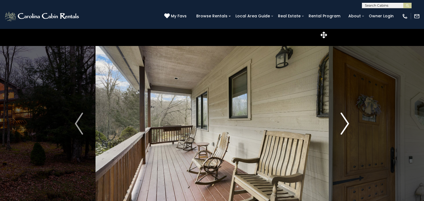
click at [344, 122] on img "Next" at bounding box center [345, 124] width 8 height 22
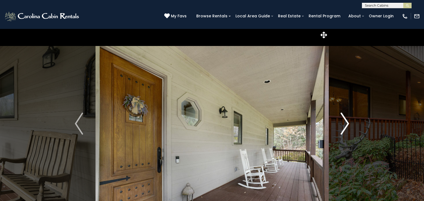
click at [344, 122] on img "Next" at bounding box center [345, 124] width 8 height 22
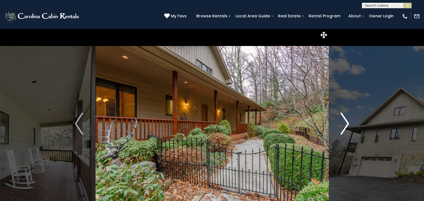
click at [344, 122] on img "Next" at bounding box center [345, 124] width 8 height 22
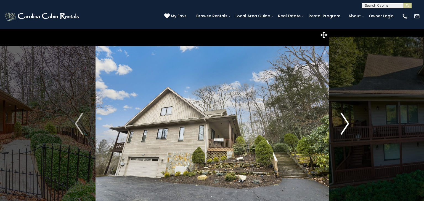
click at [344, 122] on img "Next" at bounding box center [345, 124] width 8 height 22
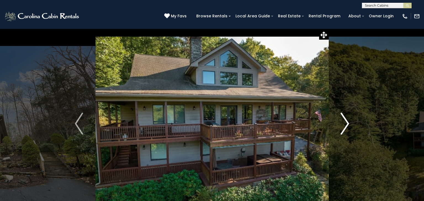
click at [344, 122] on img "Next" at bounding box center [345, 124] width 8 height 22
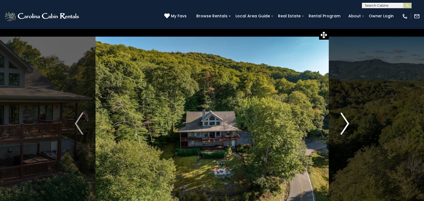
click at [344, 122] on img "Next" at bounding box center [345, 124] width 8 height 22
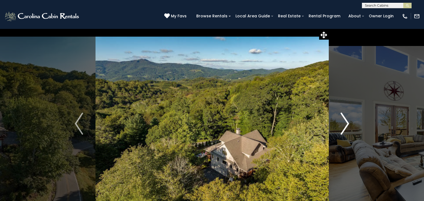
click at [344, 122] on img "Next" at bounding box center [345, 124] width 8 height 22
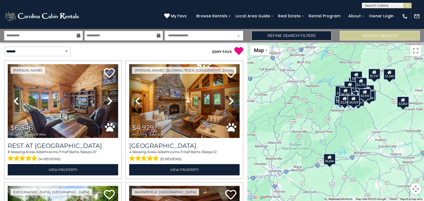
click at [201, 54] on p "( 0 ) MY FAVS" at bounding box center [183, 51] width 119 height 9
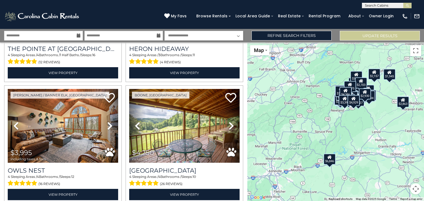
scroll to position [463, 0]
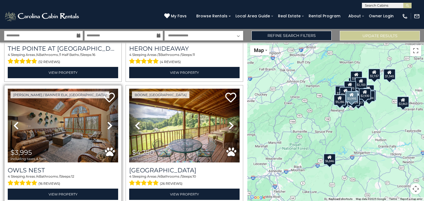
click at [64, 135] on img at bounding box center [63, 126] width 110 height 74
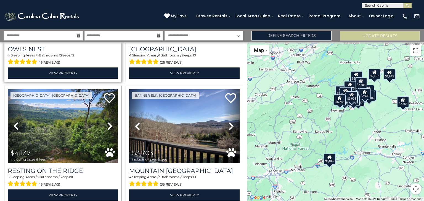
scroll to position [596, 0]
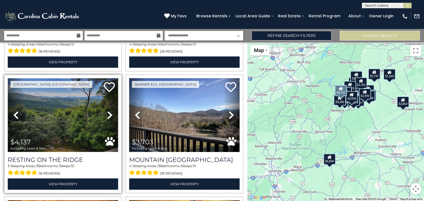
click at [66, 120] on img at bounding box center [63, 115] width 110 height 74
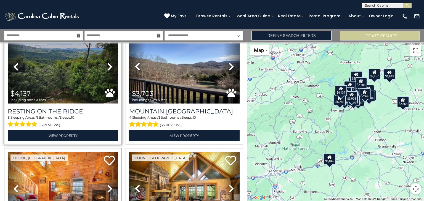
scroll to position [651, 0]
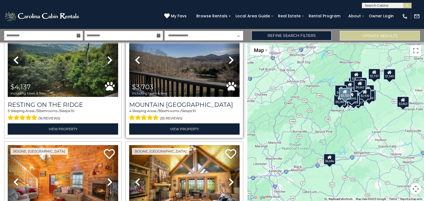
click at [188, 87] on img at bounding box center [184, 60] width 110 height 74
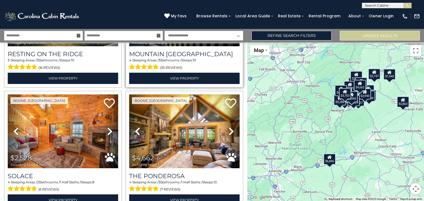
scroll to position [717, 0]
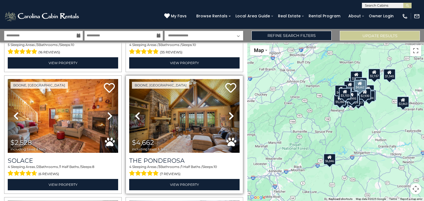
click at [182, 135] on img at bounding box center [184, 116] width 110 height 74
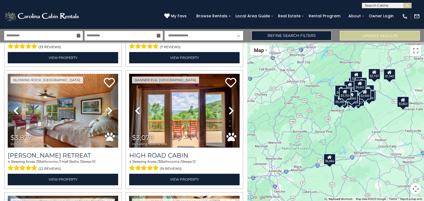
scroll to position [971, 0]
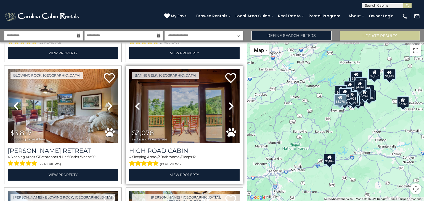
click at [179, 134] on img at bounding box center [184, 106] width 110 height 74
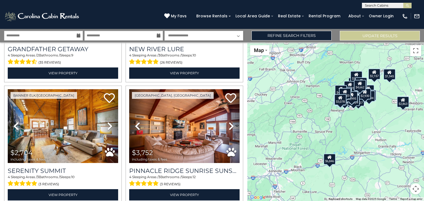
scroll to position [1214, 0]
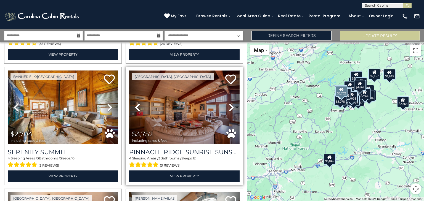
click at [181, 112] on img at bounding box center [184, 108] width 110 height 74
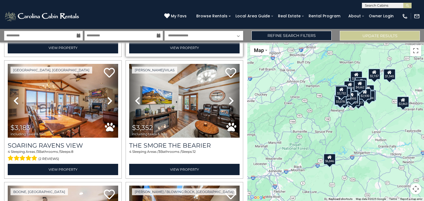
scroll to position [1357, 0]
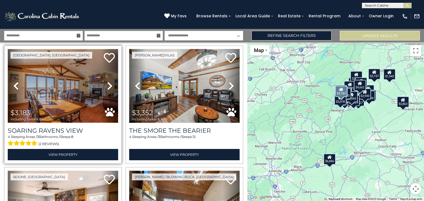
click at [41, 66] on img at bounding box center [63, 86] width 110 height 74
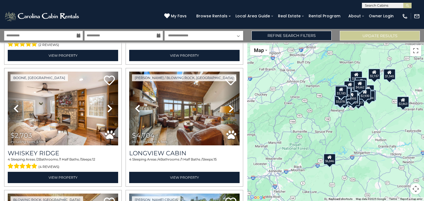
scroll to position [1468, 0]
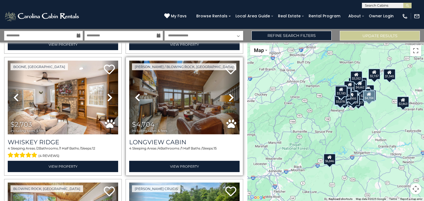
click at [177, 101] on img at bounding box center [184, 98] width 110 height 74
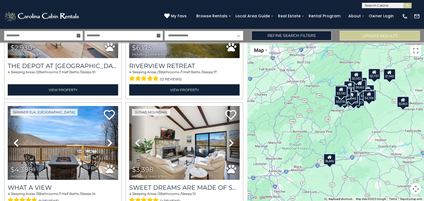
scroll to position [1677, 0]
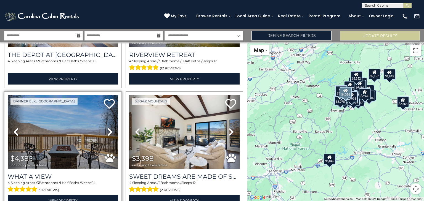
click at [46, 132] on img at bounding box center [63, 132] width 110 height 74
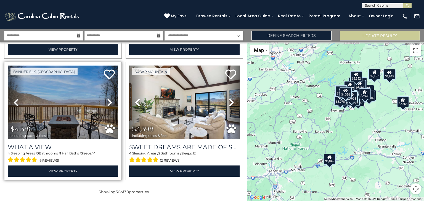
scroll to position [1709, 0]
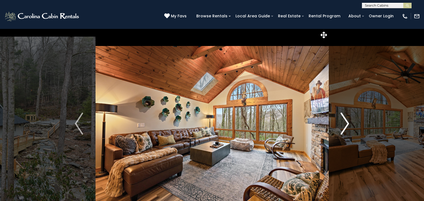
click at [347, 126] on img "Next" at bounding box center [345, 124] width 8 height 22
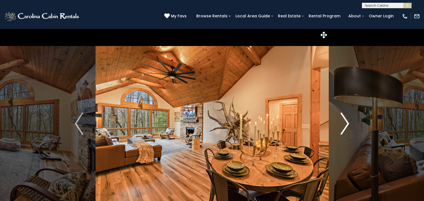
click at [347, 126] on img "Next" at bounding box center [345, 124] width 8 height 22
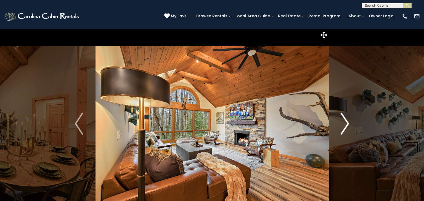
click at [347, 126] on img "Next" at bounding box center [345, 124] width 8 height 22
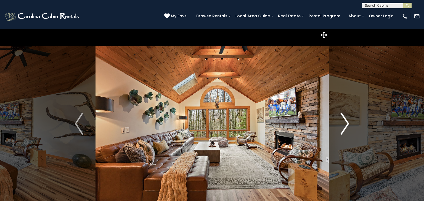
click at [347, 126] on img "Next" at bounding box center [345, 124] width 8 height 22
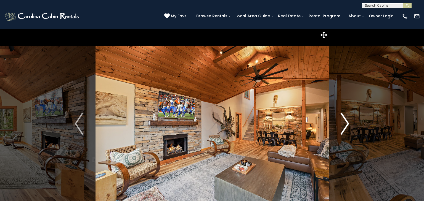
click at [347, 126] on img "Next" at bounding box center [345, 124] width 8 height 22
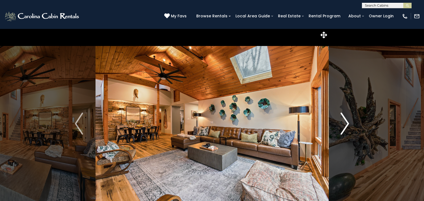
click at [347, 126] on img "Next" at bounding box center [345, 124] width 8 height 22
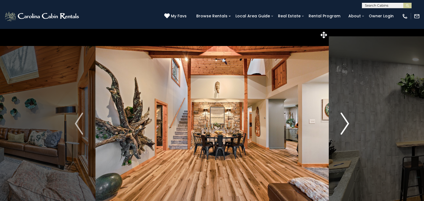
click at [347, 126] on img "Next" at bounding box center [345, 124] width 8 height 22
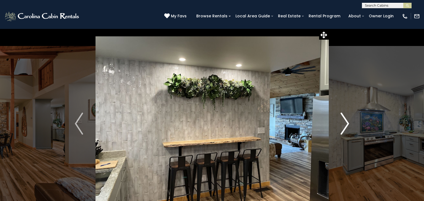
click at [347, 126] on img "Next" at bounding box center [345, 124] width 8 height 22
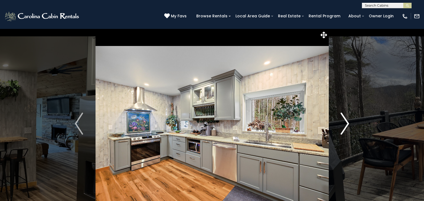
click at [347, 126] on img "Next" at bounding box center [345, 124] width 8 height 22
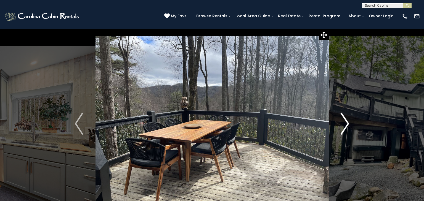
click at [347, 126] on img "Next" at bounding box center [345, 124] width 8 height 22
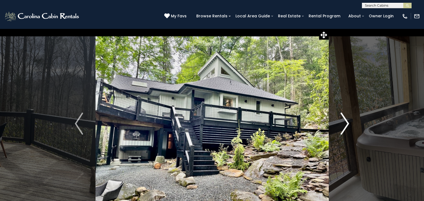
click at [347, 126] on img "Next" at bounding box center [345, 124] width 8 height 22
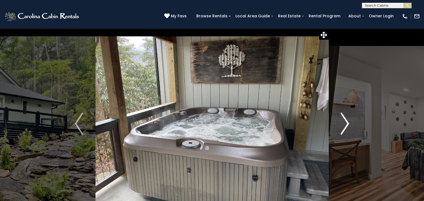
click at [347, 126] on img "Next" at bounding box center [345, 124] width 8 height 22
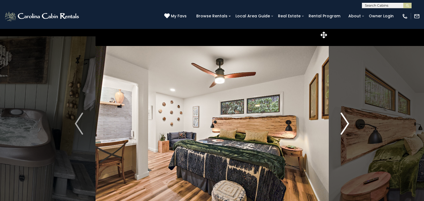
click at [347, 126] on img "Next" at bounding box center [345, 124] width 8 height 22
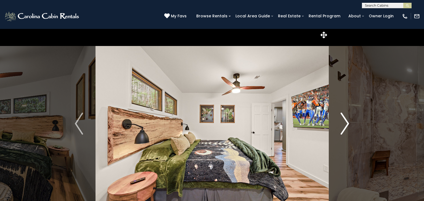
click at [347, 126] on img "Next" at bounding box center [345, 124] width 8 height 22
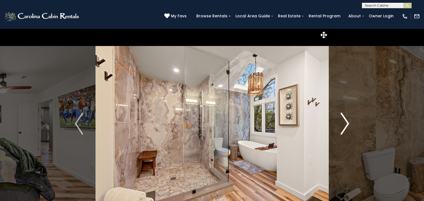
click at [347, 126] on img "Next" at bounding box center [345, 124] width 8 height 22
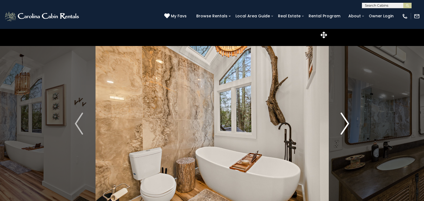
click at [347, 126] on img "Next" at bounding box center [345, 124] width 8 height 22
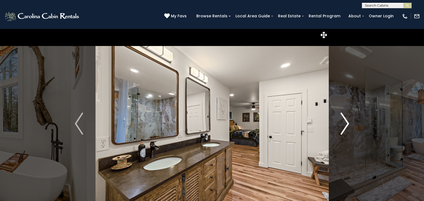
click at [347, 126] on img "Next" at bounding box center [345, 124] width 8 height 22
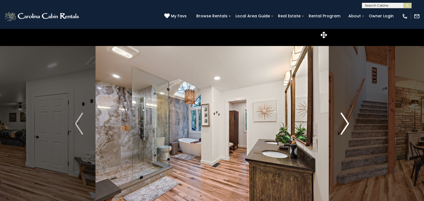
click at [347, 126] on img "Next" at bounding box center [345, 124] width 8 height 22
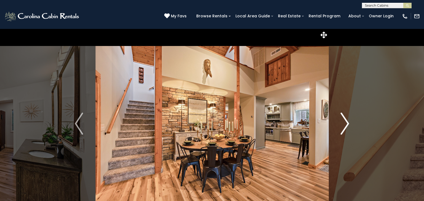
click at [347, 126] on img "Next" at bounding box center [345, 124] width 8 height 22
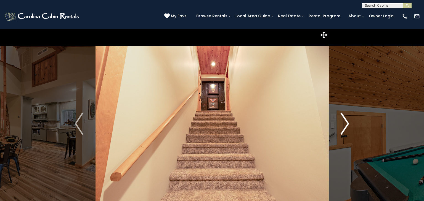
click at [347, 126] on img "Next" at bounding box center [345, 124] width 8 height 22
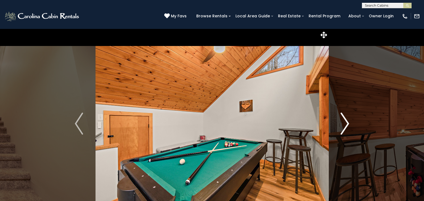
click at [347, 126] on img "Next" at bounding box center [345, 124] width 8 height 22
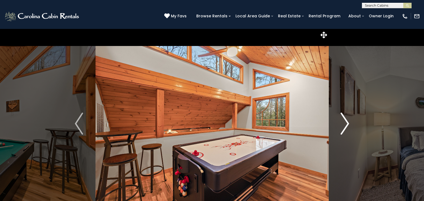
click at [347, 126] on img "Next" at bounding box center [345, 124] width 8 height 22
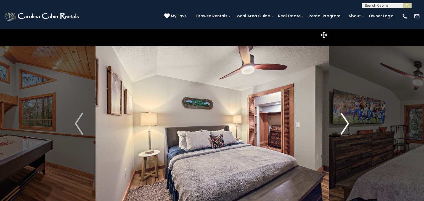
click at [347, 126] on img "Next" at bounding box center [345, 124] width 8 height 22
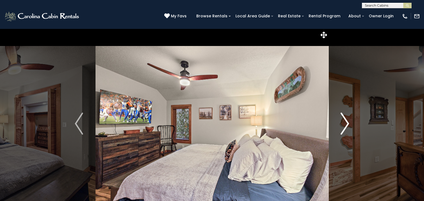
click at [347, 126] on img "Next" at bounding box center [345, 124] width 8 height 22
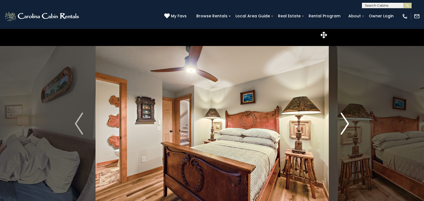
click at [347, 126] on img "Next" at bounding box center [345, 124] width 8 height 22
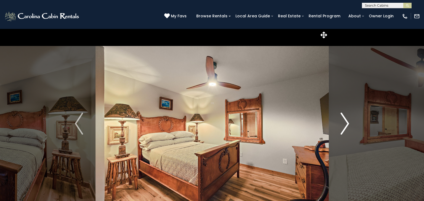
click at [347, 126] on img "Next" at bounding box center [345, 124] width 8 height 22
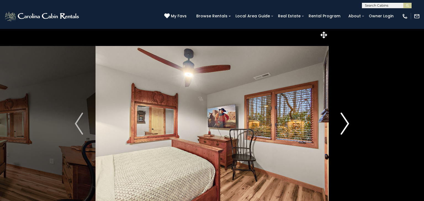
click at [347, 126] on img "Next" at bounding box center [345, 124] width 8 height 22
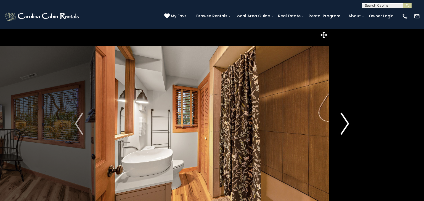
click at [347, 126] on img "Next" at bounding box center [345, 124] width 8 height 22
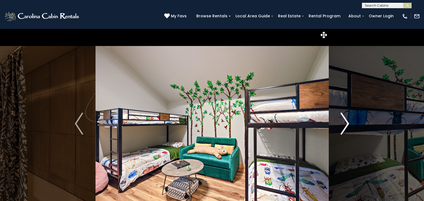
click at [347, 126] on img "Next" at bounding box center [345, 124] width 8 height 22
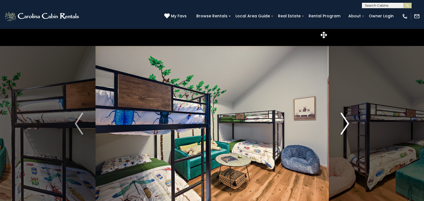
click at [347, 126] on img "Next" at bounding box center [345, 124] width 8 height 22
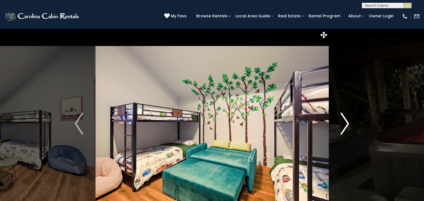
click at [347, 126] on img "Next" at bounding box center [345, 124] width 8 height 22
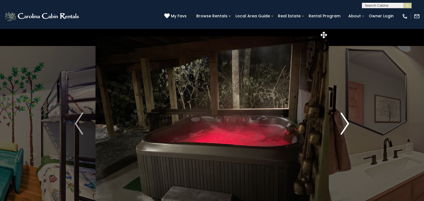
click at [347, 126] on img "Next" at bounding box center [345, 124] width 8 height 22
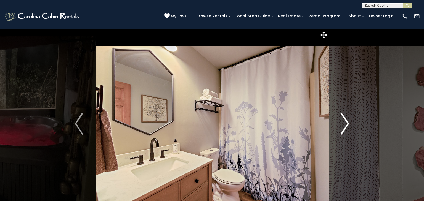
click at [347, 126] on img "Next" at bounding box center [345, 124] width 8 height 22
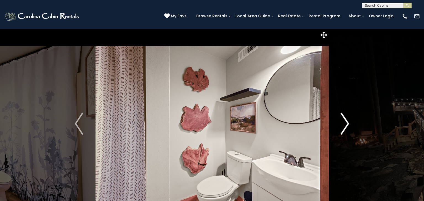
click at [347, 126] on img "Next" at bounding box center [345, 124] width 8 height 22
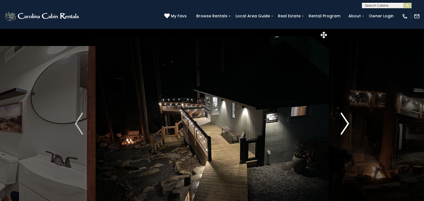
click at [347, 126] on img "Next" at bounding box center [345, 124] width 8 height 22
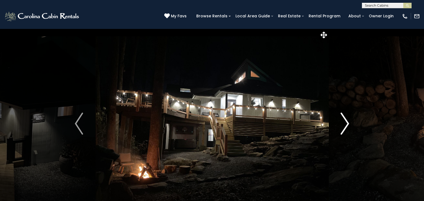
click at [347, 126] on img "Next" at bounding box center [345, 124] width 8 height 22
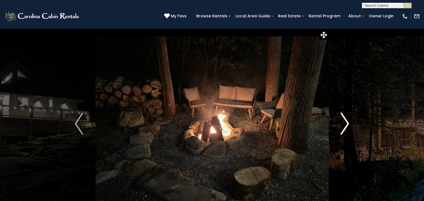
click at [347, 126] on img "Next" at bounding box center [345, 124] width 8 height 22
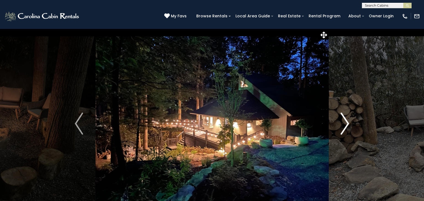
click at [347, 126] on img "Next" at bounding box center [345, 124] width 8 height 22
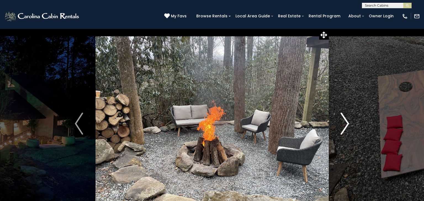
click at [347, 126] on img "Next" at bounding box center [345, 124] width 8 height 22
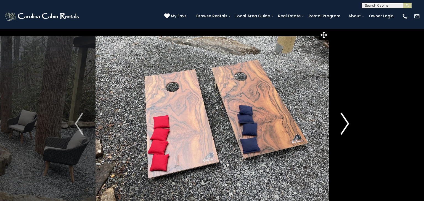
click at [347, 126] on img "Next" at bounding box center [345, 124] width 8 height 22
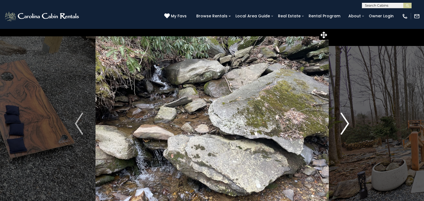
click at [347, 126] on img "Next" at bounding box center [345, 124] width 8 height 22
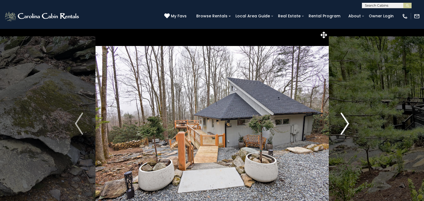
click at [347, 126] on img "Next" at bounding box center [345, 124] width 8 height 22
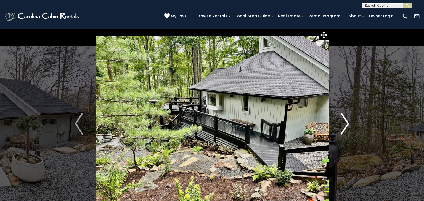
click at [347, 126] on img "Next" at bounding box center [345, 124] width 8 height 22
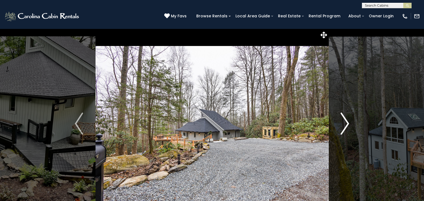
click at [347, 126] on img "Next" at bounding box center [345, 124] width 8 height 22
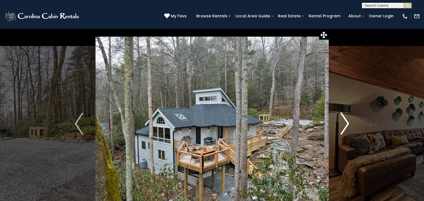
click at [347, 126] on img "Next" at bounding box center [345, 124] width 8 height 22
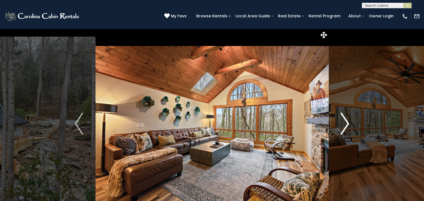
click at [347, 126] on img "Next" at bounding box center [345, 124] width 8 height 22
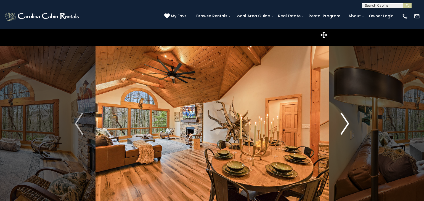
click at [347, 126] on img "Next" at bounding box center [345, 124] width 8 height 22
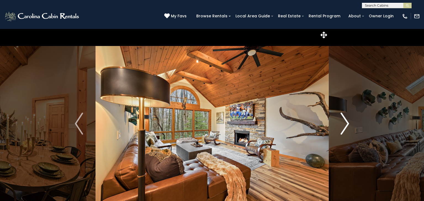
click at [347, 126] on img "Next" at bounding box center [345, 124] width 8 height 22
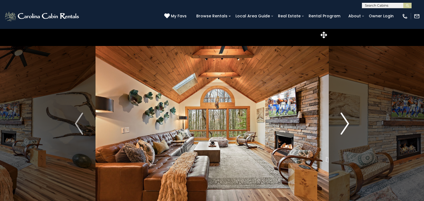
click at [347, 126] on img "Next" at bounding box center [345, 124] width 8 height 22
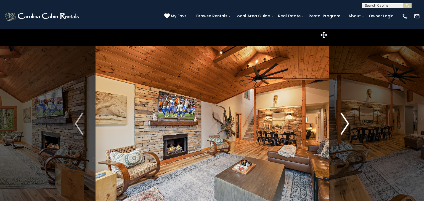
click at [347, 126] on img "Next" at bounding box center [345, 124] width 8 height 22
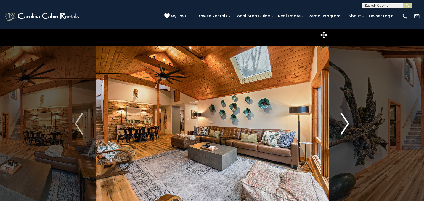
click at [347, 126] on img "Next" at bounding box center [345, 124] width 8 height 22
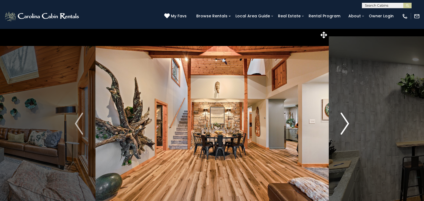
click at [347, 126] on img "Next" at bounding box center [345, 124] width 8 height 22
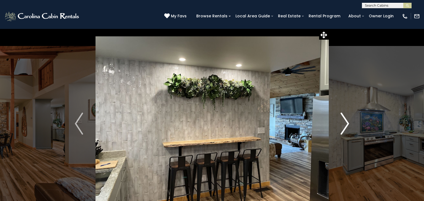
click at [347, 126] on img "Next" at bounding box center [345, 124] width 8 height 22
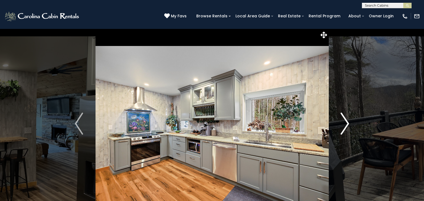
click at [347, 126] on img "Next" at bounding box center [345, 124] width 8 height 22
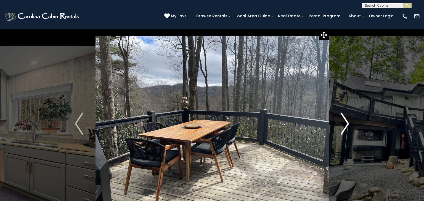
click at [347, 126] on img "Next" at bounding box center [345, 124] width 8 height 22
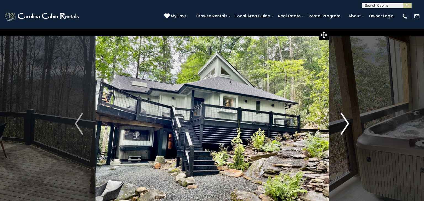
click at [347, 126] on img "Next" at bounding box center [345, 124] width 8 height 22
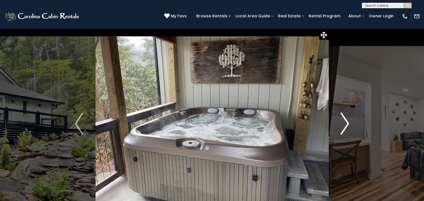
click at [347, 126] on img "Next" at bounding box center [345, 124] width 8 height 22
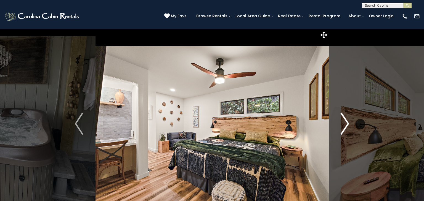
click at [347, 126] on img "Next" at bounding box center [345, 124] width 8 height 22
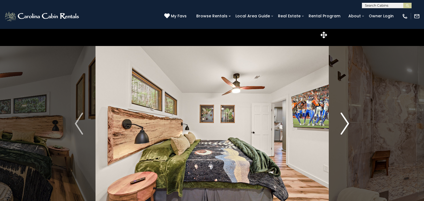
click at [347, 126] on img "Next" at bounding box center [345, 124] width 8 height 22
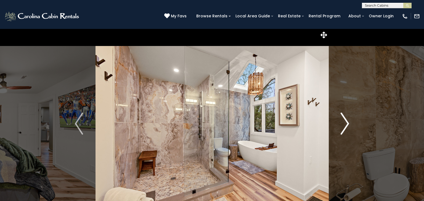
click at [347, 126] on img "Next" at bounding box center [345, 124] width 8 height 22
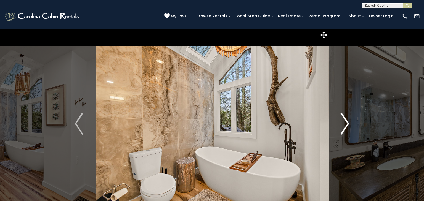
click at [347, 126] on img "Next" at bounding box center [345, 124] width 8 height 22
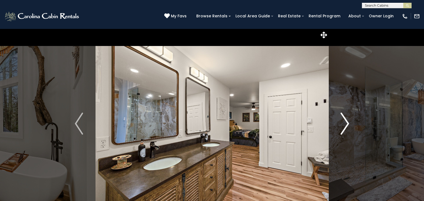
click at [347, 126] on img "Next" at bounding box center [345, 124] width 8 height 22
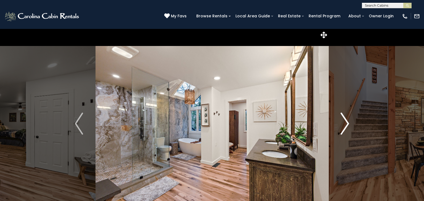
click at [347, 126] on img "Next" at bounding box center [345, 124] width 8 height 22
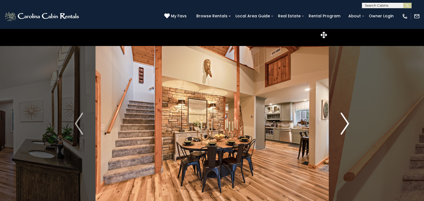
click at [347, 126] on img "Next" at bounding box center [345, 124] width 8 height 22
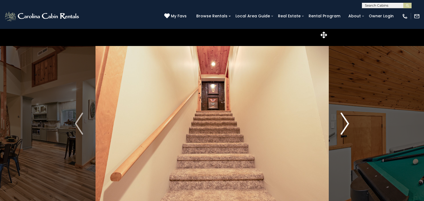
click at [347, 126] on img "Next" at bounding box center [345, 124] width 8 height 22
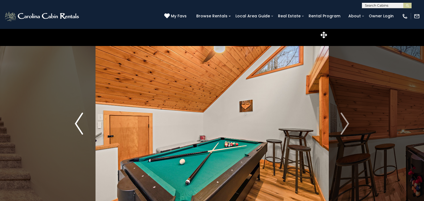
click at [79, 121] on img "Previous" at bounding box center [79, 124] width 8 height 22
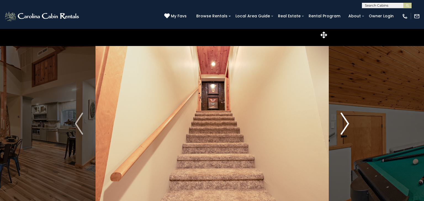
click at [348, 128] on img "Next" at bounding box center [345, 124] width 8 height 22
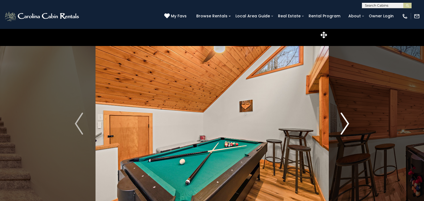
click at [346, 125] on img "Next" at bounding box center [345, 124] width 8 height 22
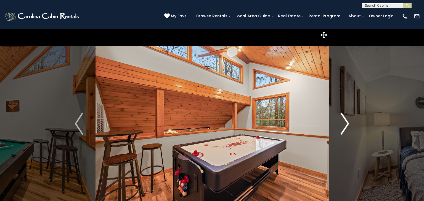
click at [346, 125] on img "Next" at bounding box center [345, 124] width 8 height 22
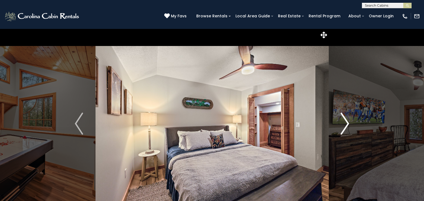
click at [346, 123] on img "Next" at bounding box center [345, 124] width 8 height 22
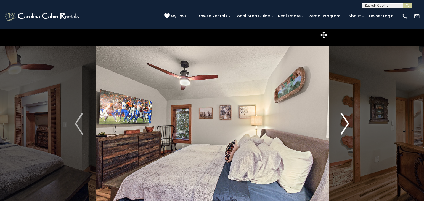
click at [346, 123] on img "Next" at bounding box center [345, 124] width 8 height 22
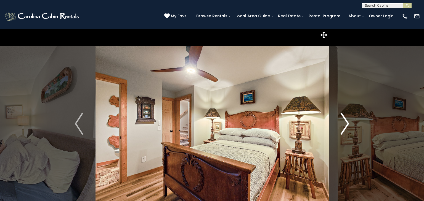
click at [346, 123] on img "Next" at bounding box center [345, 124] width 8 height 22
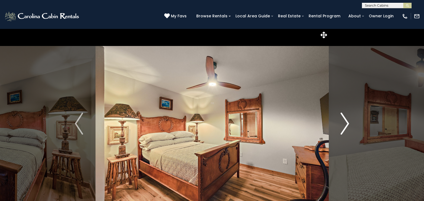
click at [346, 123] on img "Next" at bounding box center [345, 124] width 8 height 22
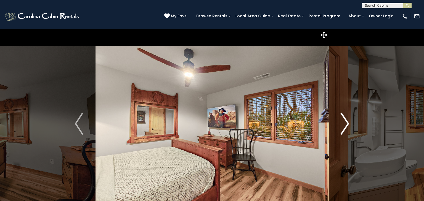
click at [346, 123] on img "Next" at bounding box center [345, 124] width 8 height 22
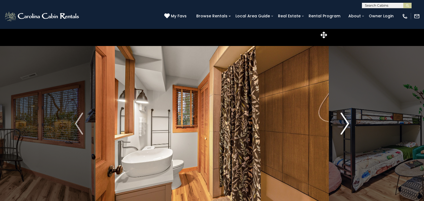
click at [346, 123] on img "Next" at bounding box center [345, 124] width 8 height 22
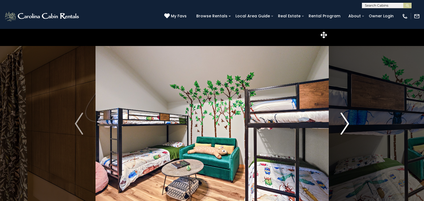
click at [346, 123] on img "Next" at bounding box center [345, 124] width 8 height 22
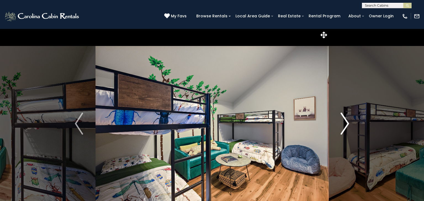
click at [346, 123] on img "Next" at bounding box center [345, 124] width 8 height 22
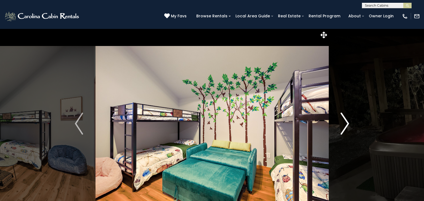
click at [346, 123] on img "Next" at bounding box center [345, 124] width 8 height 22
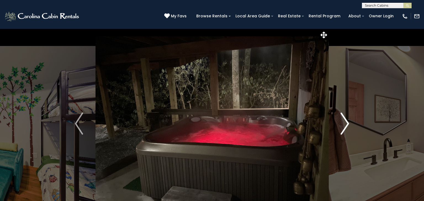
click at [346, 123] on img "Next" at bounding box center [345, 124] width 8 height 22
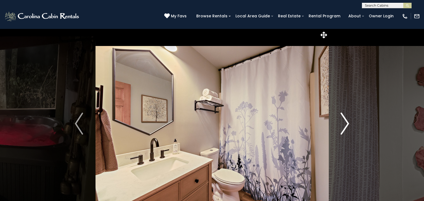
click at [346, 123] on img "Next" at bounding box center [345, 124] width 8 height 22
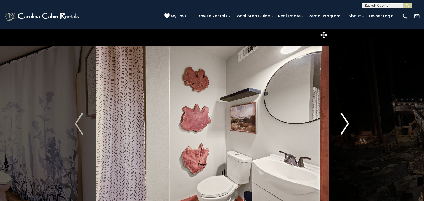
click at [346, 123] on img "Next" at bounding box center [345, 124] width 8 height 22
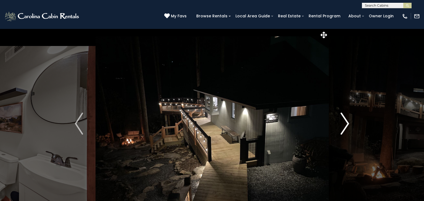
click at [346, 123] on img "Next" at bounding box center [345, 124] width 8 height 22
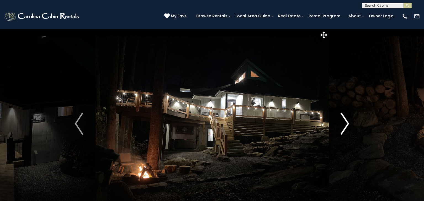
click at [346, 123] on img "Next" at bounding box center [345, 124] width 8 height 22
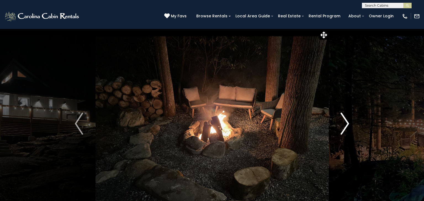
click at [346, 123] on img "Next" at bounding box center [345, 124] width 8 height 22
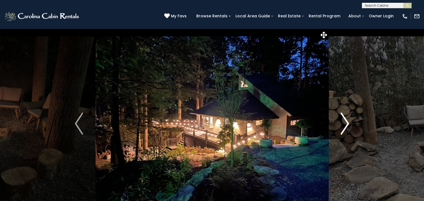
click at [346, 123] on img "Next" at bounding box center [345, 124] width 8 height 22
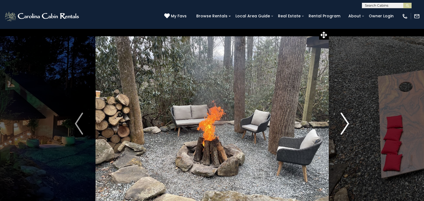
click at [346, 123] on img "Next" at bounding box center [345, 124] width 8 height 22
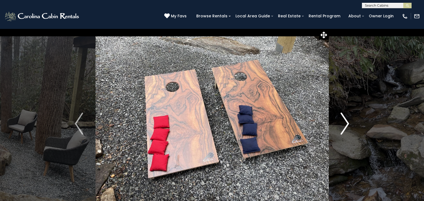
click at [346, 123] on img "Next" at bounding box center [345, 124] width 8 height 22
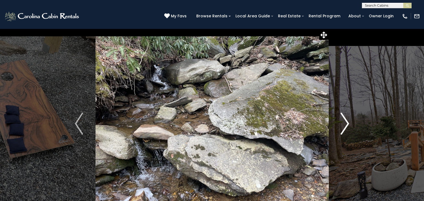
click at [346, 123] on img "Next" at bounding box center [345, 124] width 8 height 22
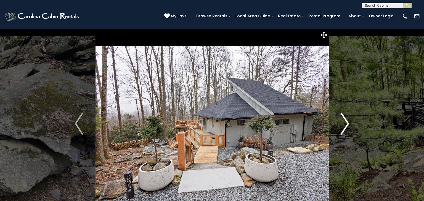
click at [346, 123] on img "Next" at bounding box center [345, 124] width 8 height 22
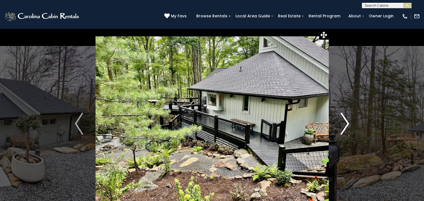
click at [346, 123] on img "Next" at bounding box center [345, 124] width 8 height 22
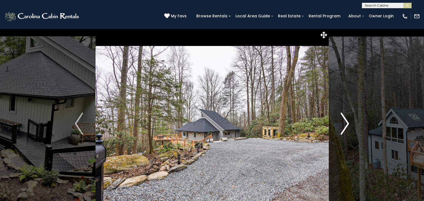
click at [346, 123] on img "Next" at bounding box center [345, 124] width 8 height 22
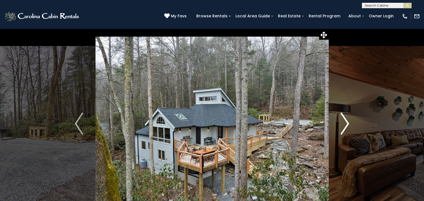
click at [346, 123] on img "Next" at bounding box center [345, 124] width 8 height 22
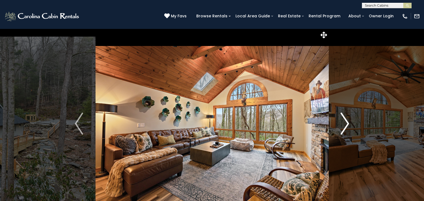
click at [346, 123] on img "Next" at bounding box center [345, 124] width 8 height 22
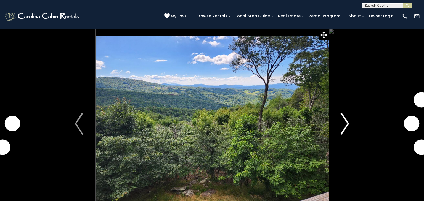
click at [349, 126] on button "Next" at bounding box center [344, 124] width 33 height 190
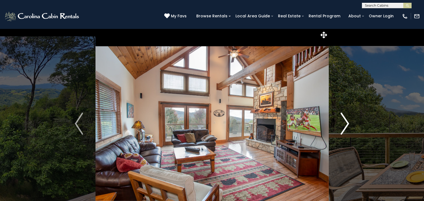
click at [346, 122] on img "Next" at bounding box center [345, 124] width 8 height 22
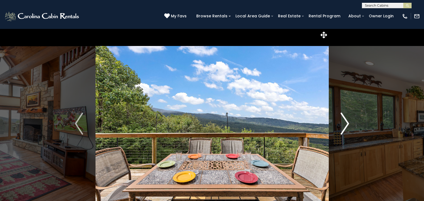
click at [346, 122] on img "Next" at bounding box center [345, 124] width 8 height 22
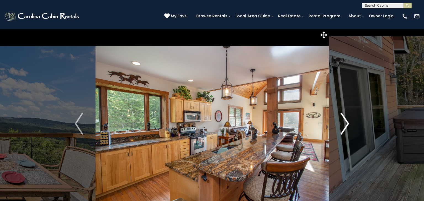
click at [346, 122] on img "Next" at bounding box center [345, 124] width 8 height 22
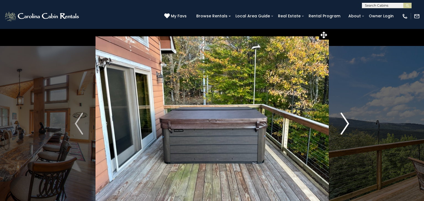
click at [346, 122] on img "Next" at bounding box center [345, 124] width 8 height 22
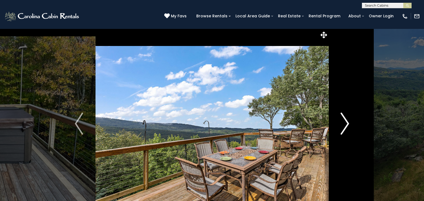
click at [346, 122] on img "Next" at bounding box center [345, 124] width 8 height 22
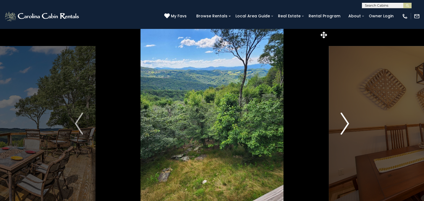
click at [346, 122] on img "Next" at bounding box center [345, 124] width 8 height 22
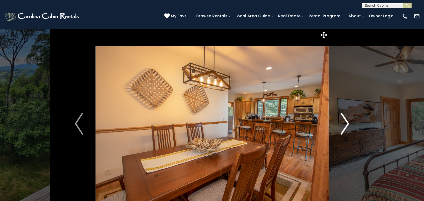
click at [346, 122] on img "Next" at bounding box center [345, 124] width 8 height 22
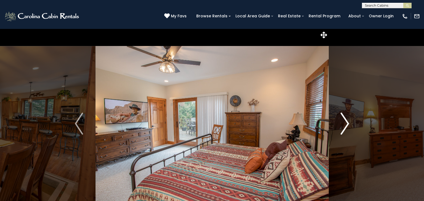
click at [346, 122] on img "Next" at bounding box center [345, 124] width 8 height 22
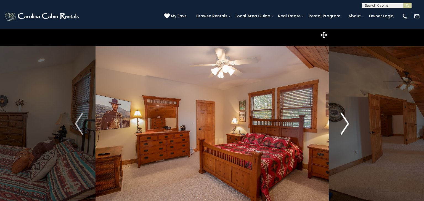
click at [346, 122] on img "Next" at bounding box center [345, 124] width 8 height 22
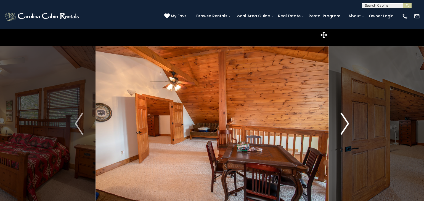
click at [346, 122] on img "Next" at bounding box center [345, 124] width 8 height 22
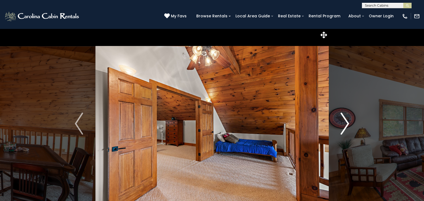
click at [346, 122] on img "Next" at bounding box center [345, 124] width 8 height 22
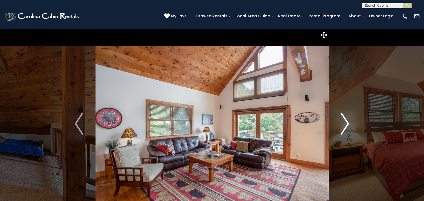
click at [346, 122] on img "Next" at bounding box center [345, 124] width 8 height 22
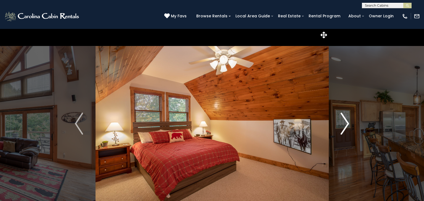
click at [346, 122] on img "Next" at bounding box center [345, 124] width 8 height 22
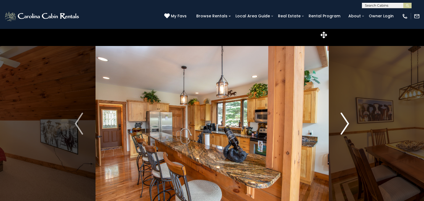
click at [346, 122] on img "Next" at bounding box center [345, 124] width 8 height 22
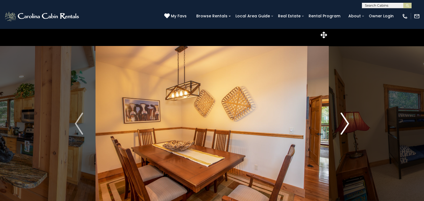
click at [346, 122] on img "Next" at bounding box center [345, 124] width 8 height 22
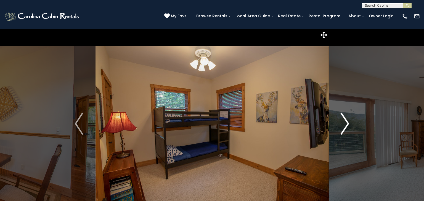
click at [346, 122] on img "Next" at bounding box center [345, 124] width 8 height 22
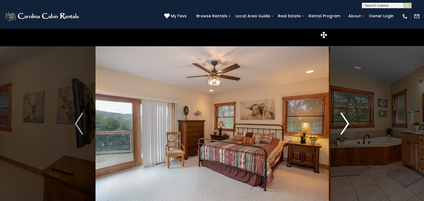
click at [346, 122] on img "Next" at bounding box center [345, 124] width 8 height 22
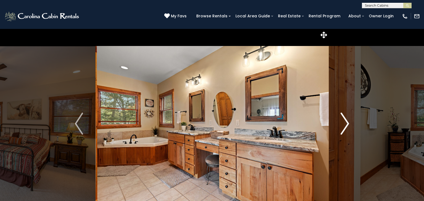
click at [346, 122] on img "Next" at bounding box center [345, 124] width 8 height 22
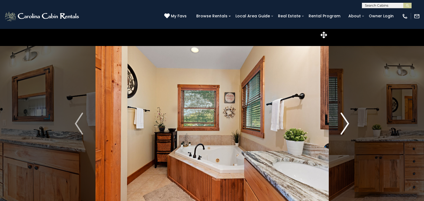
click at [346, 122] on img "Next" at bounding box center [345, 124] width 8 height 22
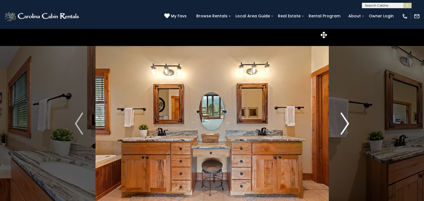
click at [346, 122] on img "Next" at bounding box center [345, 124] width 8 height 22
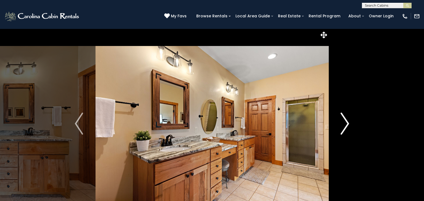
click at [346, 122] on img "Next" at bounding box center [345, 124] width 8 height 22
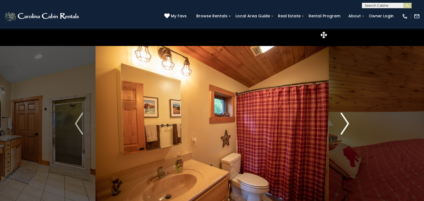
click at [346, 122] on img "Next" at bounding box center [345, 124] width 8 height 22
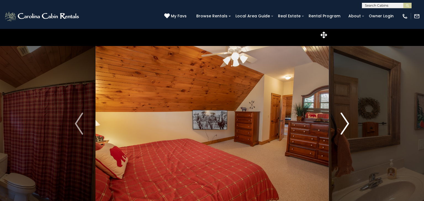
click at [346, 122] on img "Next" at bounding box center [345, 124] width 8 height 22
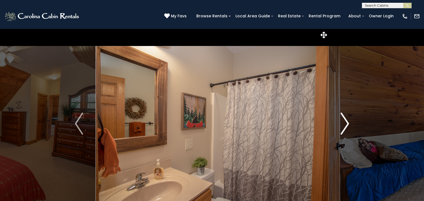
click at [346, 122] on img "Next" at bounding box center [345, 124] width 8 height 22
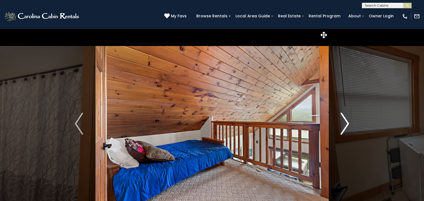
click at [346, 122] on img "Next" at bounding box center [345, 124] width 8 height 22
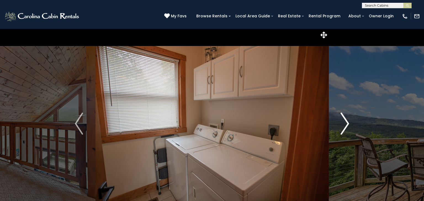
click at [346, 122] on img "Next" at bounding box center [345, 124] width 8 height 22
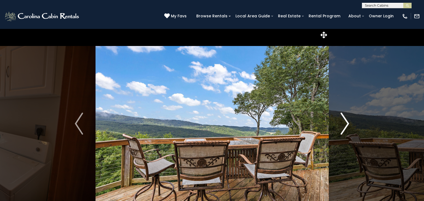
click at [346, 122] on img "Next" at bounding box center [345, 124] width 8 height 22
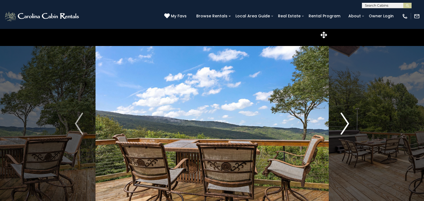
click at [346, 122] on img "Next" at bounding box center [345, 124] width 8 height 22
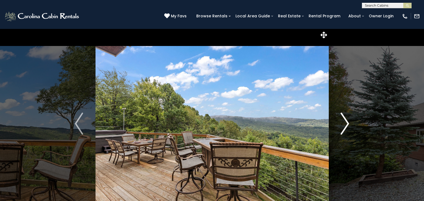
click at [346, 122] on img "Next" at bounding box center [345, 124] width 8 height 22
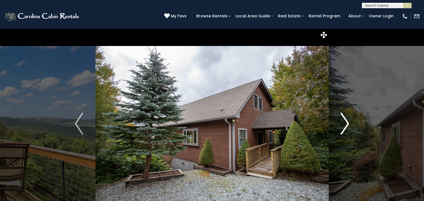
click at [346, 122] on img "Next" at bounding box center [345, 124] width 8 height 22
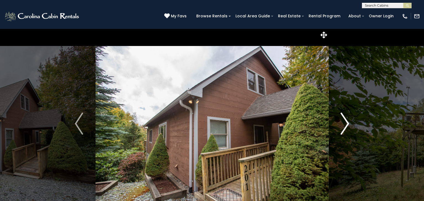
click at [346, 122] on img "Next" at bounding box center [345, 124] width 8 height 22
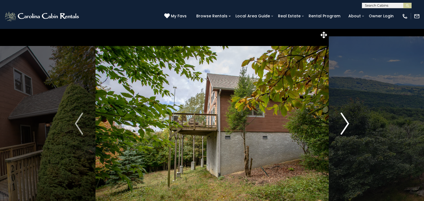
click at [346, 122] on img "Next" at bounding box center [345, 124] width 8 height 22
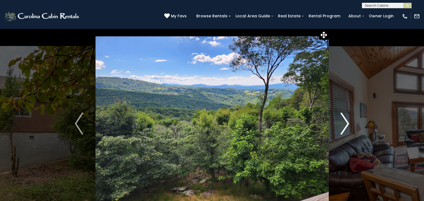
click at [346, 122] on img "Next" at bounding box center [345, 124] width 8 height 22
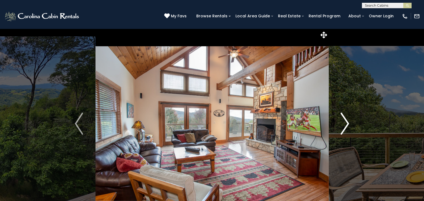
click at [346, 122] on img "Next" at bounding box center [345, 124] width 8 height 22
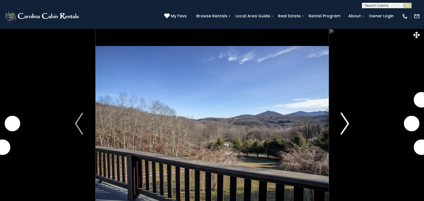
click at [344, 121] on img "Next" at bounding box center [345, 124] width 8 height 22
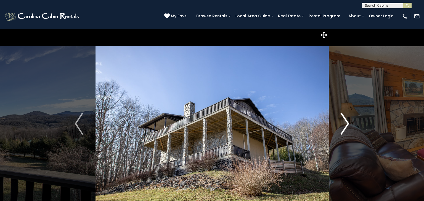
click at [344, 121] on img "Next" at bounding box center [345, 124] width 8 height 22
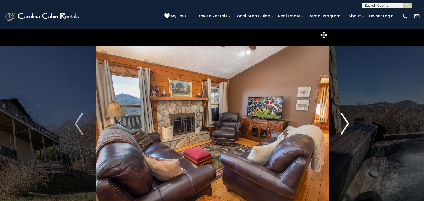
click at [344, 121] on img "Next" at bounding box center [345, 124] width 8 height 22
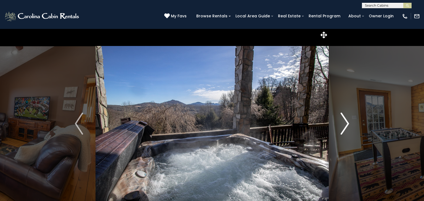
click at [344, 121] on img "Next" at bounding box center [345, 124] width 8 height 22
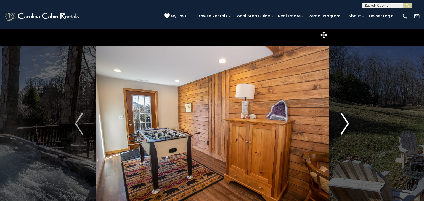
click at [344, 121] on img "Next" at bounding box center [345, 124] width 8 height 22
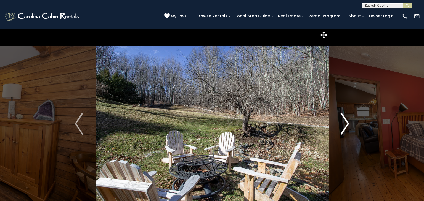
click at [344, 121] on img "Next" at bounding box center [345, 124] width 8 height 22
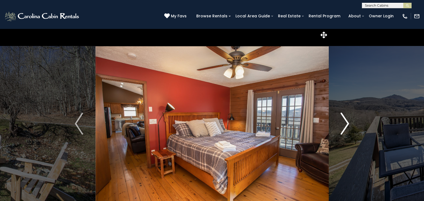
click at [344, 121] on img "Next" at bounding box center [345, 124] width 8 height 22
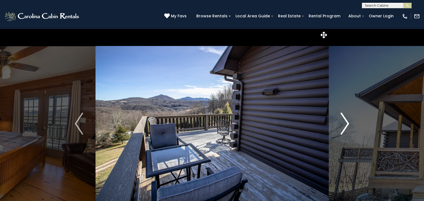
click at [344, 121] on img "Next" at bounding box center [345, 124] width 8 height 22
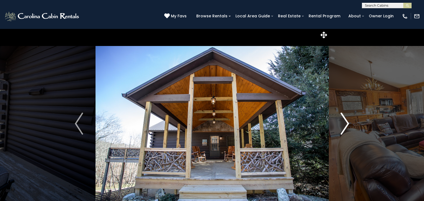
click at [344, 121] on img "Next" at bounding box center [345, 124] width 8 height 22
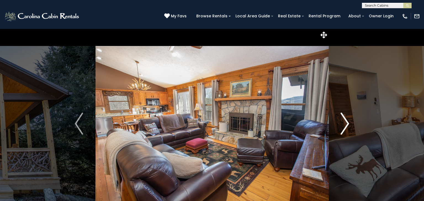
click at [344, 121] on img "Next" at bounding box center [345, 124] width 8 height 22
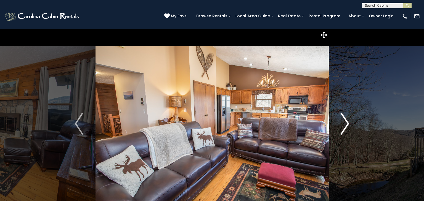
click at [344, 121] on img "Next" at bounding box center [345, 124] width 8 height 22
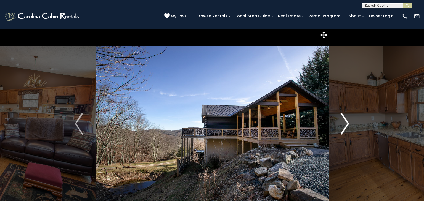
click at [344, 121] on img "Next" at bounding box center [345, 124] width 8 height 22
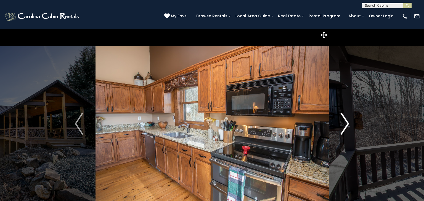
click at [344, 121] on img "Next" at bounding box center [345, 124] width 8 height 22
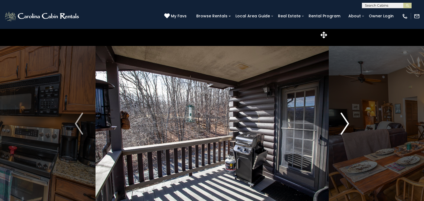
click at [344, 121] on img "Next" at bounding box center [345, 124] width 8 height 22
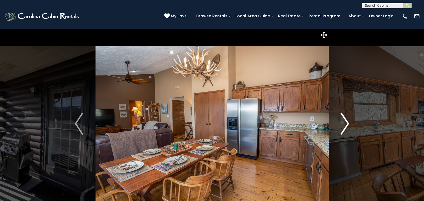
click at [344, 121] on img "Next" at bounding box center [345, 124] width 8 height 22
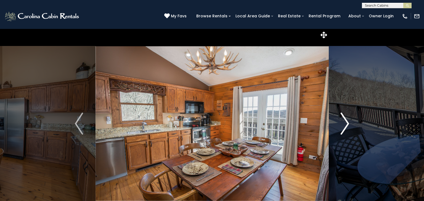
click at [344, 121] on img "Next" at bounding box center [345, 124] width 8 height 22
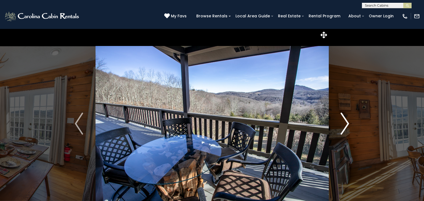
click at [344, 121] on img "Next" at bounding box center [345, 124] width 8 height 22
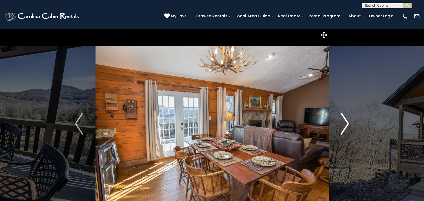
click at [344, 121] on img "Next" at bounding box center [345, 124] width 8 height 22
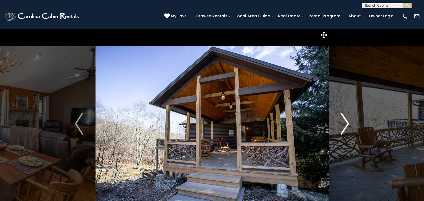
click at [344, 121] on img "Next" at bounding box center [345, 124] width 8 height 22
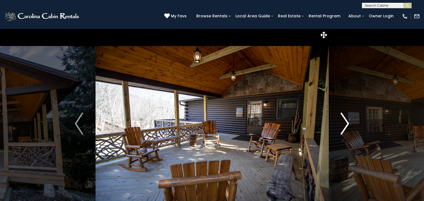
click at [344, 121] on img "Next" at bounding box center [345, 124] width 8 height 22
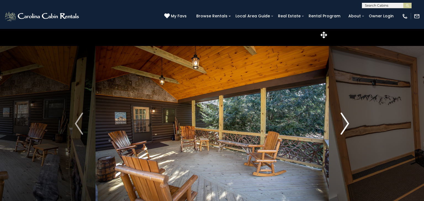
click at [344, 121] on img "Next" at bounding box center [345, 124] width 8 height 22
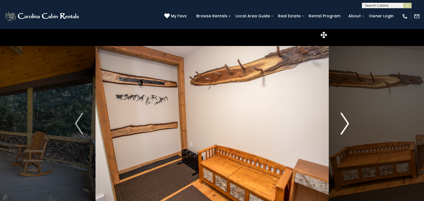
click at [344, 121] on img "Next" at bounding box center [345, 124] width 8 height 22
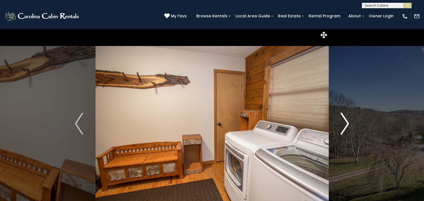
click at [344, 121] on img "Next" at bounding box center [345, 124] width 8 height 22
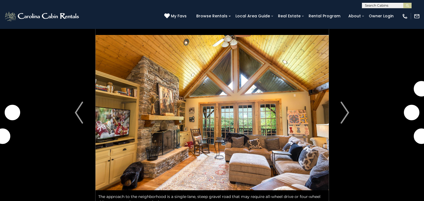
scroll to position [31, 0]
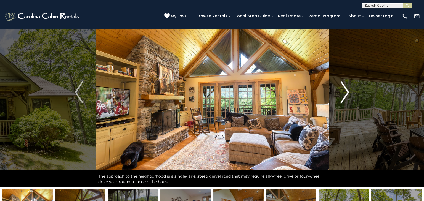
click at [343, 95] on img "Next" at bounding box center [345, 92] width 8 height 22
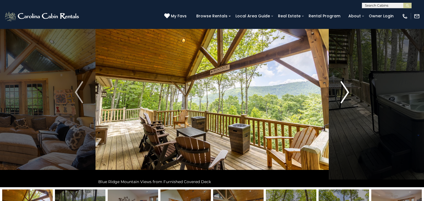
click at [343, 95] on img "Next" at bounding box center [345, 92] width 8 height 22
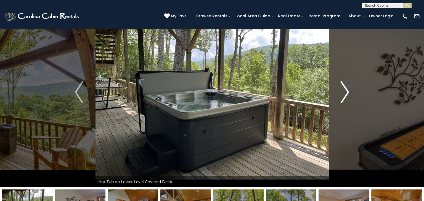
click at [343, 95] on img "Next" at bounding box center [345, 92] width 8 height 22
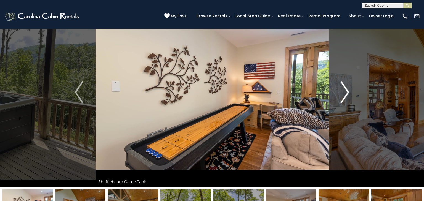
click at [343, 95] on img "Next" at bounding box center [345, 92] width 8 height 22
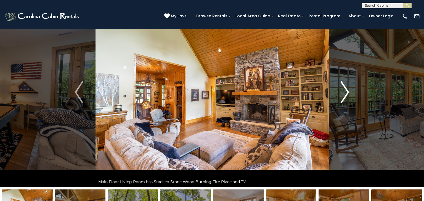
click at [346, 90] on img "Next" at bounding box center [345, 92] width 8 height 22
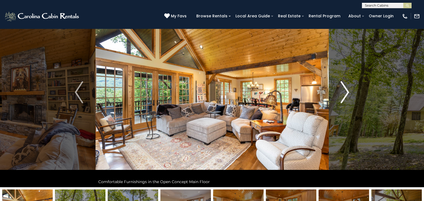
click at [346, 90] on img "Next" at bounding box center [345, 92] width 8 height 22
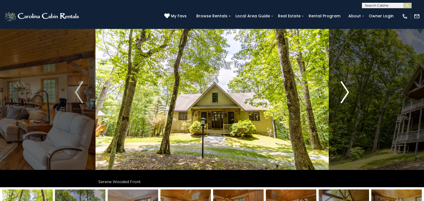
click at [346, 90] on img "Next" at bounding box center [345, 92] width 8 height 22
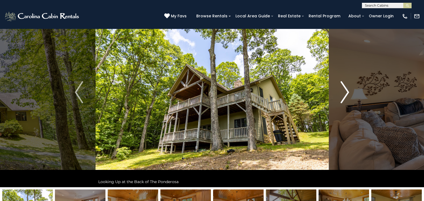
click at [346, 90] on img "Next" at bounding box center [345, 92] width 8 height 22
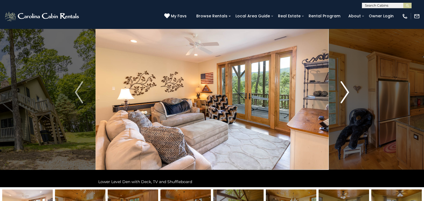
click at [346, 90] on img "Next" at bounding box center [345, 92] width 8 height 22
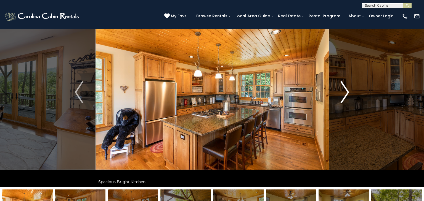
click at [346, 90] on img "Next" at bounding box center [345, 92] width 8 height 22
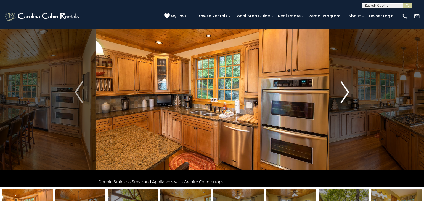
click at [346, 90] on img "Next" at bounding box center [345, 92] width 8 height 22
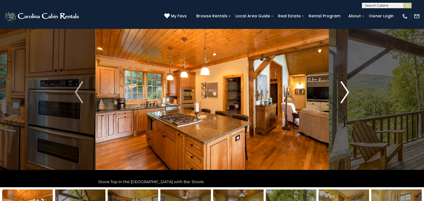
click at [346, 90] on img "Next" at bounding box center [345, 92] width 8 height 22
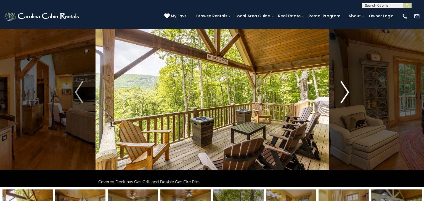
click at [346, 90] on img "Next" at bounding box center [345, 92] width 8 height 22
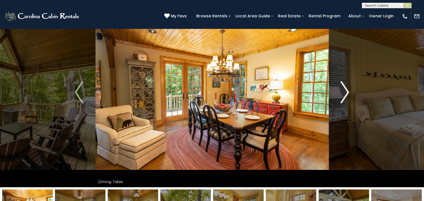
click at [346, 90] on img "Next" at bounding box center [345, 92] width 8 height 22
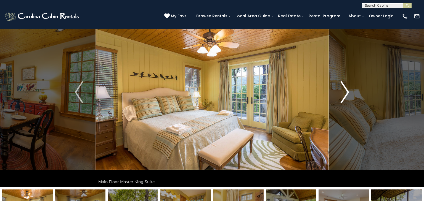
click at [346, 90] on img "Next" at bounding box center [345, 92] width 8 height 22
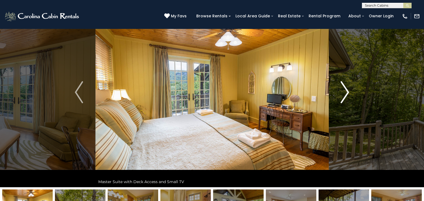
click at [346, 90] on img "Next" at bounding box center [345, 92] width 8 height 22
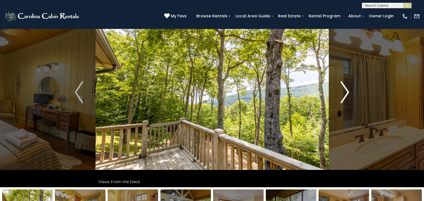
click at [346, 90] on img "Next" at bounding box center [345, 92] width 8 height 22
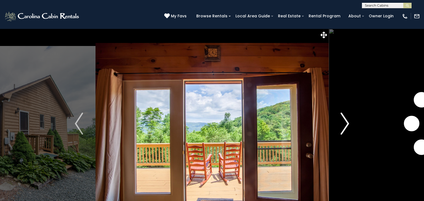
click at [348, 126] on img "Next" at bounding box center [345, 124] width 8 height 22
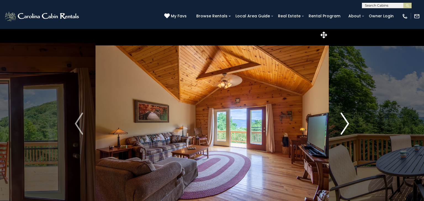
click at [347, 122] on img "Next" at bounding box center [345, 124] width 8 height 22
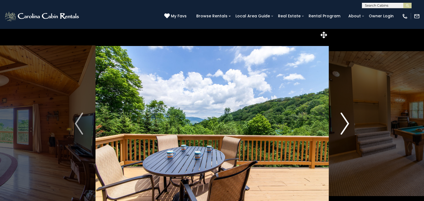
click at [347, 122] on img "Next" at bounding box center [345, 124] width 8 height 22
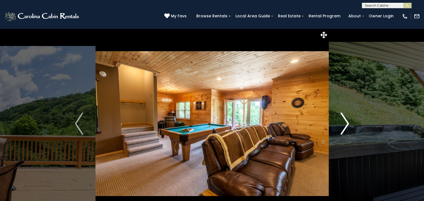
click at [347, 122] on img "Next" at bounding box center [345, 124] width 8 height 22
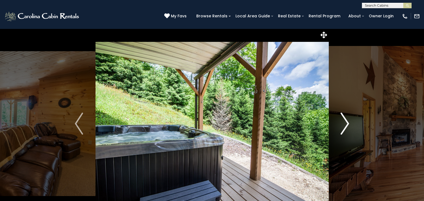
click at [347, 122] on img "Next" at bounding box center [345, 124] width 8 height 22
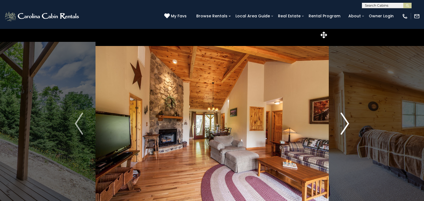
click at [347, 122] on img "Next" at bounding box center [345, 124] width 8 height 22
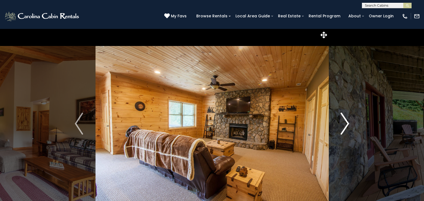
click at [347, 122] on img "Next" at bounding box center [345, 124] width 8 height 22
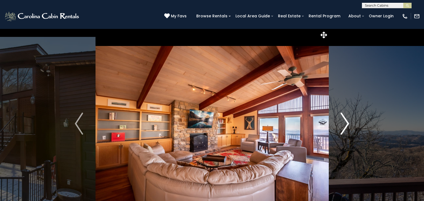
click at [345, 126] on img "Next" at bounding box center [345, 124] width 8 height 22
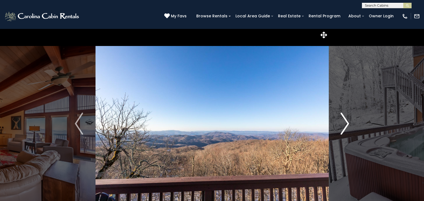
click at [345, 126] on img "Next" at bounding box center [345, 124] width 8 height 22
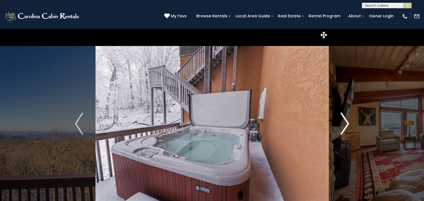
click at [345, 126] on img "Next" at bounding box center [345, 124] width 8 height 22
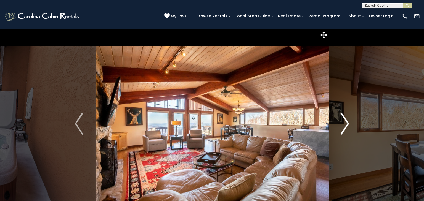
click at [345, 126] on img "Next" at bounding box center [345, 124] width 8 height 22
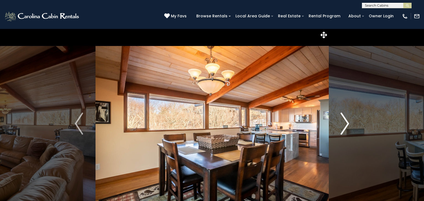
click at [345, 126] on img "Next" at bounding box center [345, 124] width 8 height 22
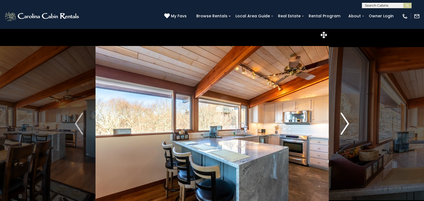
click at [345, 126] on img "Next" at bounding box center [345, 124] width 8 height 22
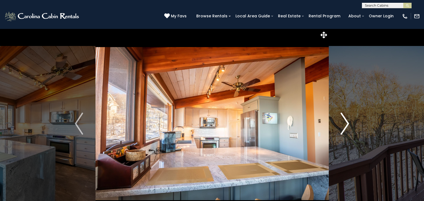
click at [345, 126] on img "Next" at bounding box center [345, 124] width 8 height 22
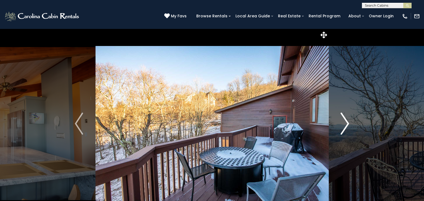
click at [346, 127] on img "Next" at bounding box center [345, 124] width 8 height 22
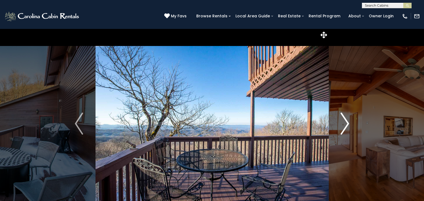
click at [345, 122] on img "Next" at bounding box center [345, 124] width 8 height 22
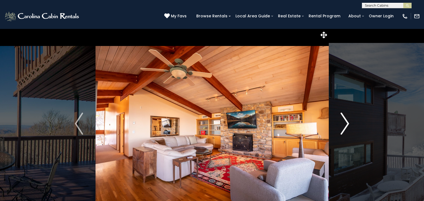
click at [346, 122] on img "Next" at bounding box center [345, 124] width 8 height 22
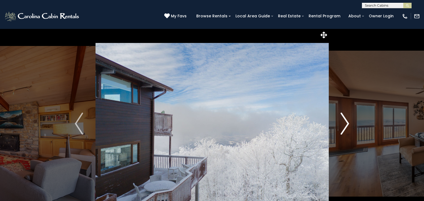
click at [347, 126] on img "Next" at bounding box center [345, 124] width 8 height 22
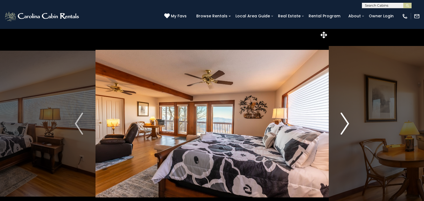
click at [347, 126] on img "Next" at bounding box center [345, 124] width 8 height 22
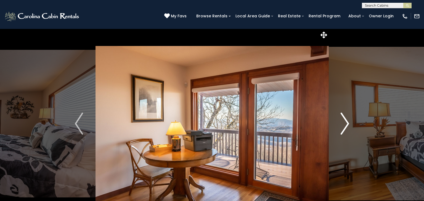
click at [347, 126] on img "Next" at bounding box center [345, 124] width 8 height 22
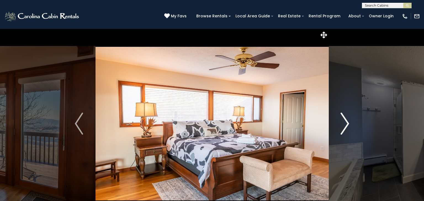
click at [347, 126] on img "Next" at bounding box center [345, 124] width 8 height 22
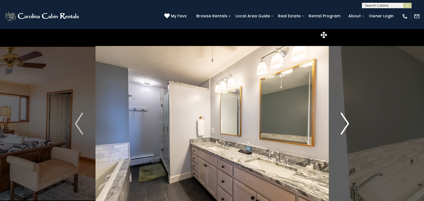
click at [347, 126] on img "Next" at bounding box center [345, 124] width 8 height 22
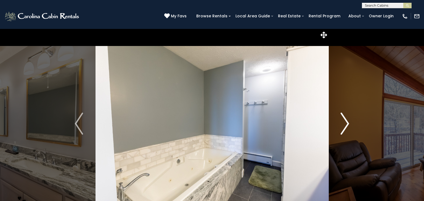
click at [347, 126] on img "Next" at bounding box center [345, 124] width 8 height 22
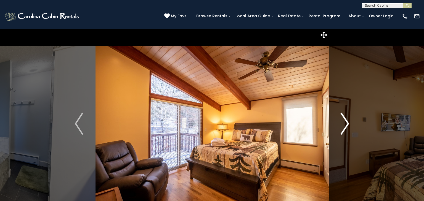
click at [347, 126] on img "Next" at bounding box center [345, 124] width 8 height 22
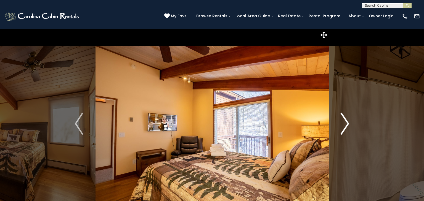
click at [347, 126] on img "Next" at bounding box center [345, 124] width 8 height 22
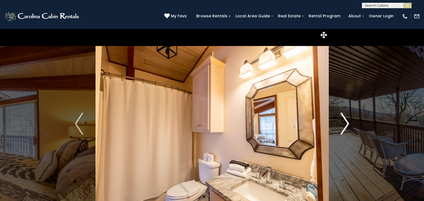
click at [347, 126] on img "Next" at bounding box center [345, 124] width 8 height 22
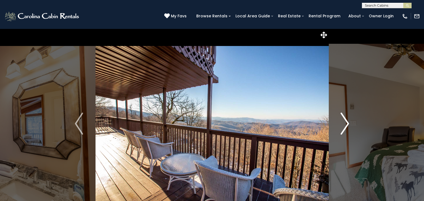
click at [347, 126] on img "Next" at bounding box center [345, 124] width 8 height 22
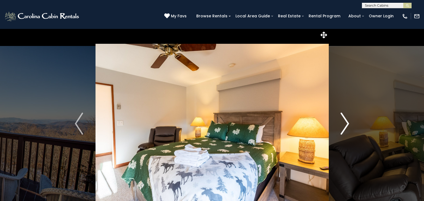
click at [347, 126] on img "Next" at bounding box center [345, 124] width 8 height 22
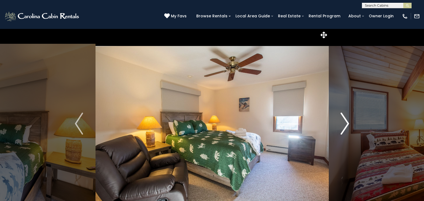
click at [347, 126] on img "Next" at bounding box center [345, 124] width 8 height 22
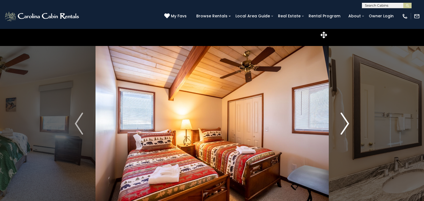
click at [347, 126] on img "Next" at bounding box center [345, 124] width 8 height 22
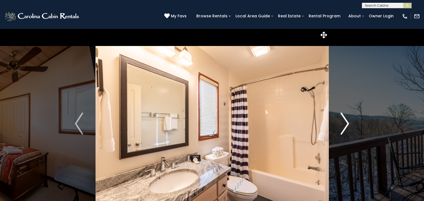
click at [347, 126] on img "Next" at bounding box center [345, 124] width 8 height 22
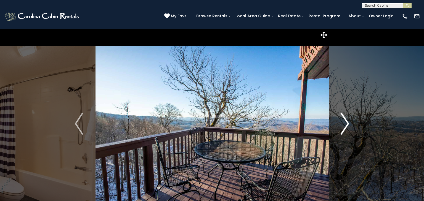
click at [347, 126] on img "Next" at bounding box center [345, 124] width 8 height 22
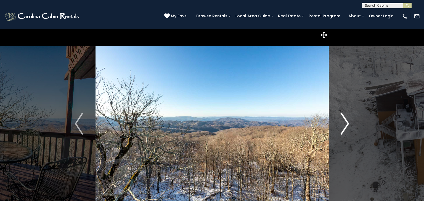
click at [347, 126] on img "Next" at bounding box center [345, 124] width 8 height 22
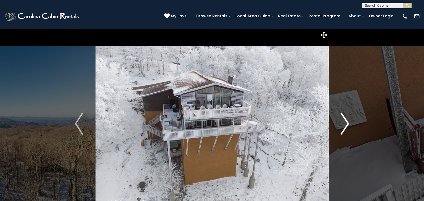
click at [347, 126] on img "Next" at bounding box center [345, 124] width 8 height 22
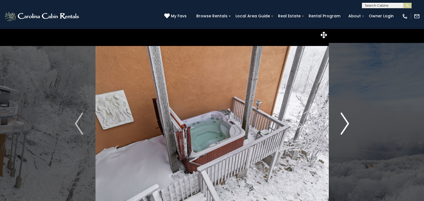
click at [347, 126] on img "Next" at bounding box center [345, 124] width 8 height 22
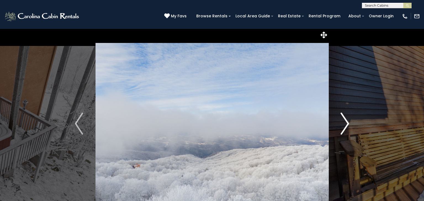
click at [347, 126] on img "Next" at bounding box center [345, 124] width 8 height 22
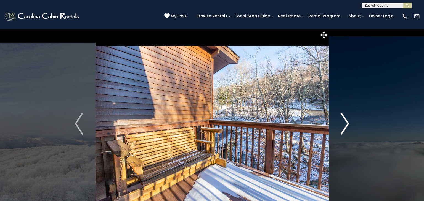
click at [347, 126] on img "Next" at bounding box center [345, 124] width 8 height 22
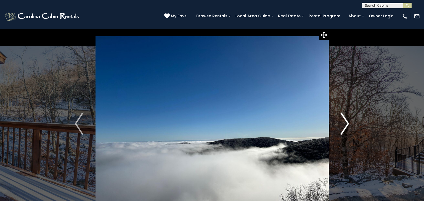
click at [347, 126] on img "Next" at bounding box center [345, 124] width 8 height 22
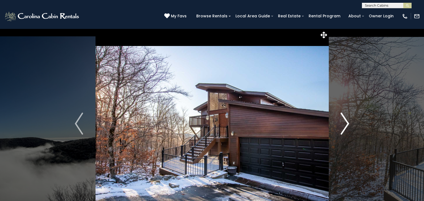
click at [347, 126] on img "Next" at bounding box center [345, 124] width 8 height 22
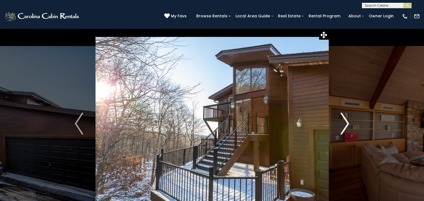
click at [347, 126] on img "Next" at bounding box center [345, 124] width 8 height 22
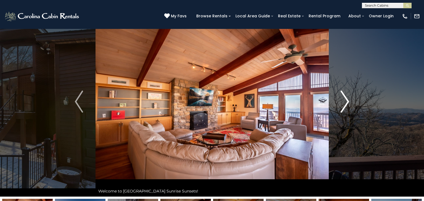
scroll to position [11, 0]
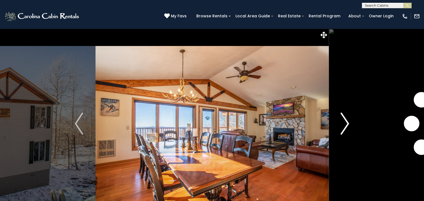
click at [348, 129] on img "Next" at bounding box center [345, 124] width 8 height 22
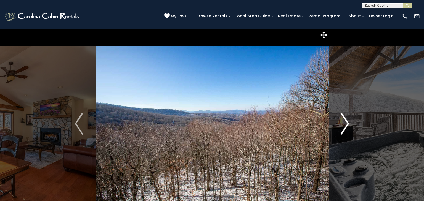
click at [348, 129] on img "Next" at bounding box center [345, 124] width 8 height 22
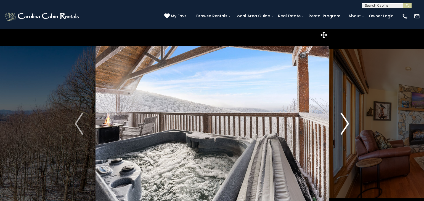
click at [347, 125] on img "Next" at bounding box center [345, 124] width 8 height 22
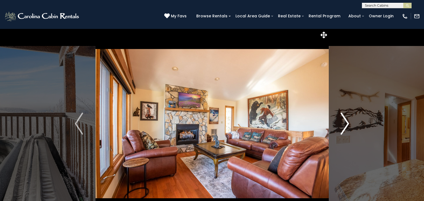
click at [347, 125] on img "Next" at bounding box center [345, 124] width 8 height 22
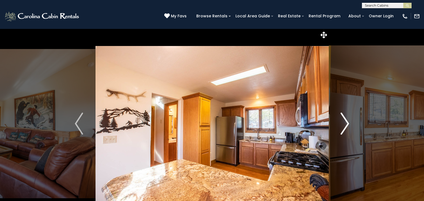
click at [347, 125] on img "Next" at bounding box center [345, 124] width 8 height 22
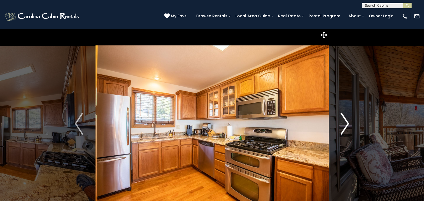
click at [347, 125] on img "Next" at bounding box center [345, 124] width 8 height 22
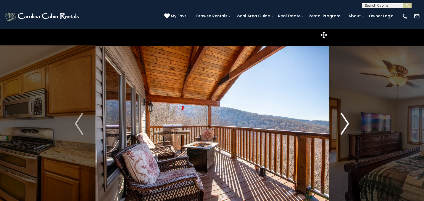
click at [347, 125] on img "Next" at bounding box center [345, 124] width 8 height 22
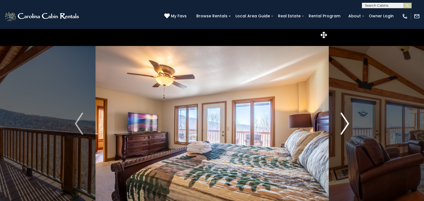
click at [347, 125] on img "Next" at bounding box center [345, 124] width 8 height 22
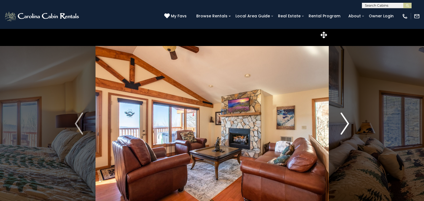
click at [347, 125] on img "Next" at bounding box center [345, 124] width 8 height 22
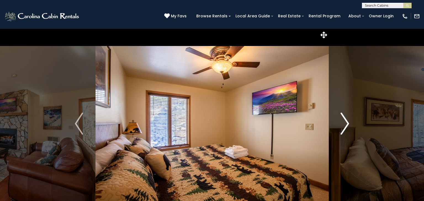
click at [347, 125] on img "Next" at bounding box center [345, 124] width 8 height 22
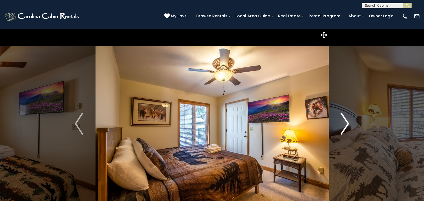
click at [347, 125] on img "Next" at bounding box center [345, 124] width 8 height 22
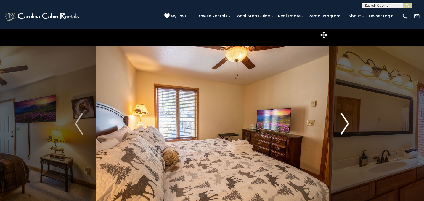
click at [347, 125] on img "Next" at bounding box center [345, 124] width 8 height 22
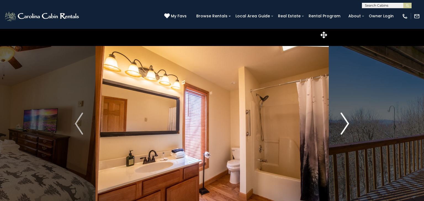
click at [347, 125] on img "Next" at bounding box center [345, 124] width 8 height 22
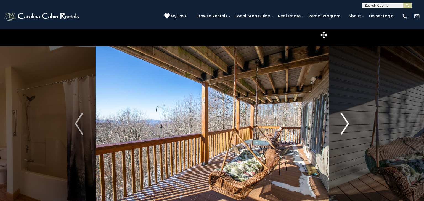
click at [347, 125] on img "Next" at bounding box center [345, 124] width 8 height 22
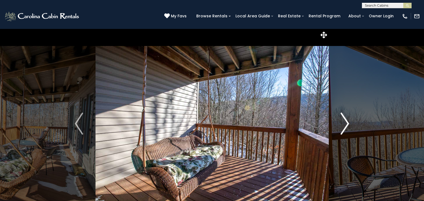
click at [347, 125] on img "Next" at bounding box center [345, 124] width 8 height 22
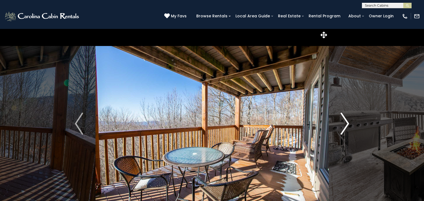
click at [347, 125] on img "Next" at bounding box center [345, 124] width 8 height 22
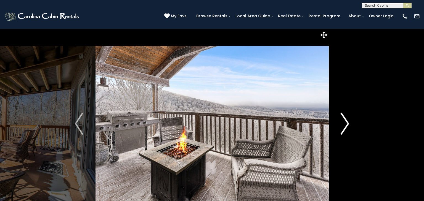
click at [347, 125] on img "Next" at bounding box center [345, 124] width 8 height 22
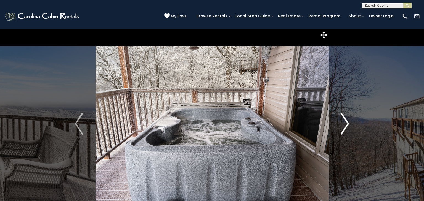
click at [347, 125] on img "Next" at bounding box center [345, 124] width 8 height 22
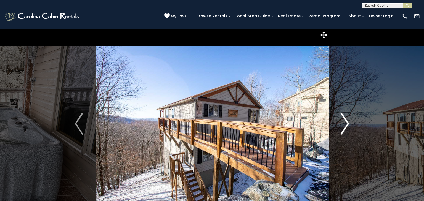
click at [347, 125] on img "Next" at bounding box center [345, 124] width 8 height 22
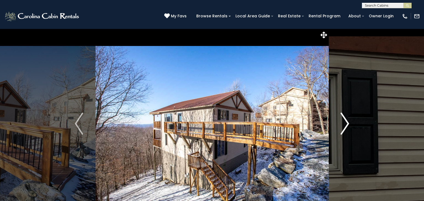
click at [347, 125] on img "Next" at bounding box center [345, 124] width 8 height 22
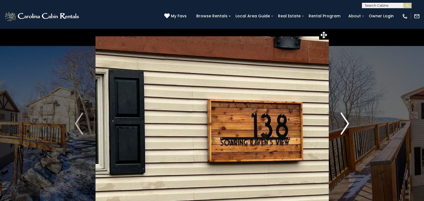
click at [347, 125] on img "Next" at bounding box center [345, 124] width 8 height 22
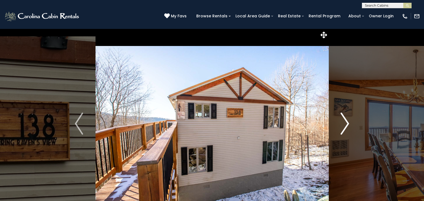
click at [347, 125] on img "Next" at bounding box center [345, 124] width 8 height 22
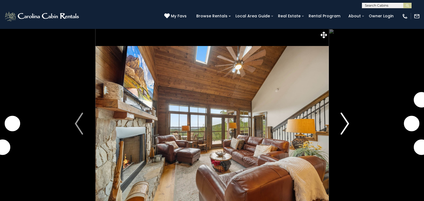
click at [347, 129] on img "Next" at bounding box center [345, 124] width 8 height 22
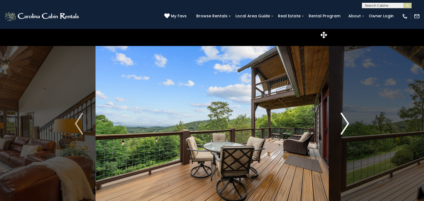
click at [346, 126] on img "Next" at bounding box center [345, 124] width 8 height 22
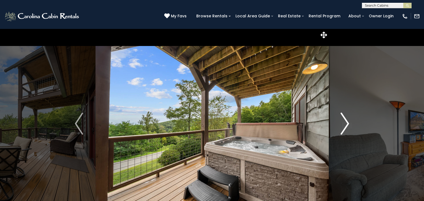
click at [346, 126] on img "Next" at bounding box center [345, 124] width 8 height 22
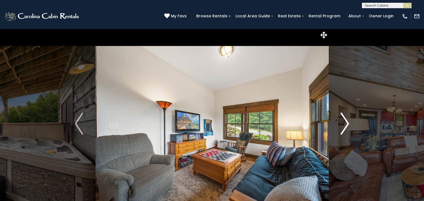
click at [346, 126] on img "Next" at bounding box center [345, 124] width 8 height 22
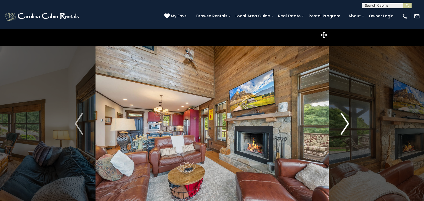
click at [346, 126] on img "Next" at bounding box center [345, 124] width 8 height 22
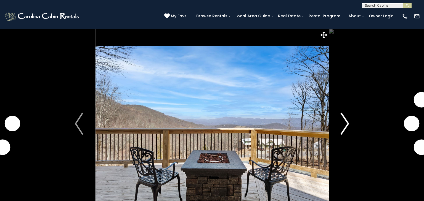
click at [348, 121] on img "Next" at bounding box center [345, 124] width 8 height 22
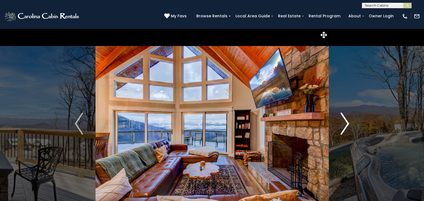
click at [348, 120] on img "Next" at bounding box center [345, 124] width 8 height 22
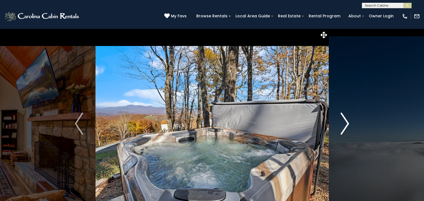
click at [348, 120] on img "Next" at bounding box center [345, 124] width 8 height 22
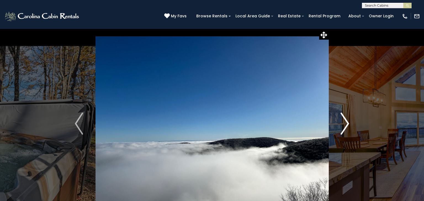
click at [348, 120] on img "Next" at bounding box center [345, 124] width 8 height 22
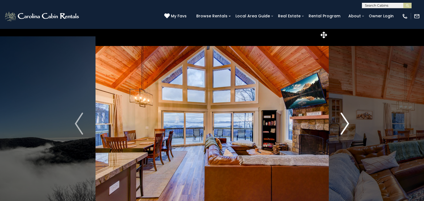
click at [348, 120] on img "Next" at bounding box center [345, 124] width 8 height 22
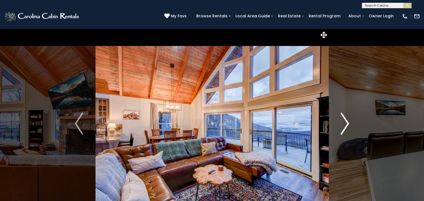
click at [348, 120] on img "Next" at bounding box center [345, 124] width 8 height 22
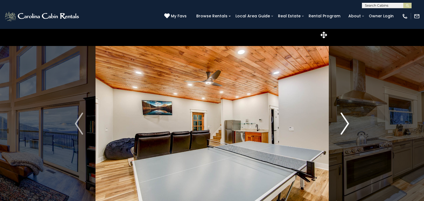
click at [348, 120] on img "Next" at bounding box center [345, 124] width 8 height 22
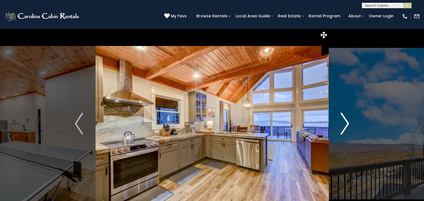
click at [348, 120] on img "Next" at bounding box center [345, 124] width 8 height 22
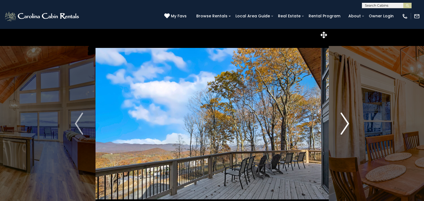
click at [348, 121] on img "Next" at bounding box center [345, 124] width 8 height 22
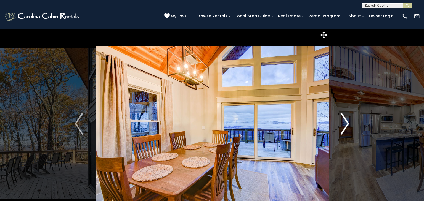
click at [348, 121] on img "Next" at bounding box center [345, 124] width 8 height 22
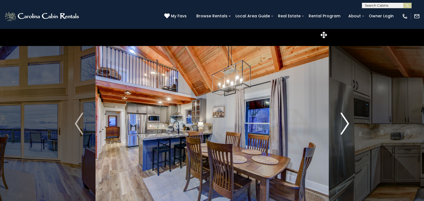
click at [348, 120] on img "Next" at bounding box center [345, 124] width 8 height 22
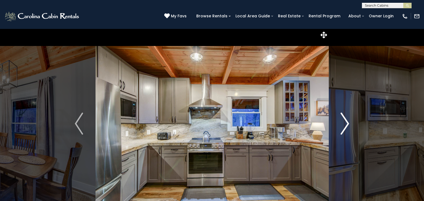
click at [348, 120] on img "Next" at bounding box center [345, 124] width 8 height 22
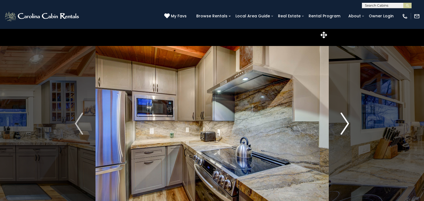
click at [347, 123] on img "Next" at bounding box center [345, 124] width 8 height 22
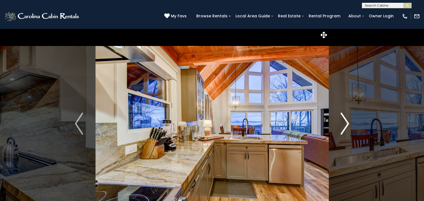
click at [347, 123] on img "Next" at bounding box center [345, 124] width 8 height 22
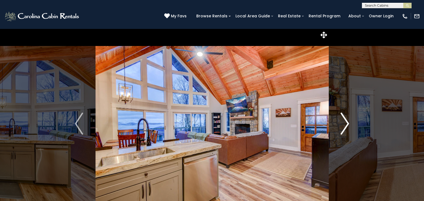
click at [347, 123] on img "Next" at bounding box center [345, 124] width 8 height 22
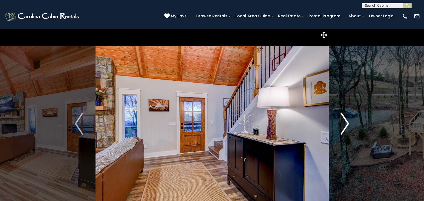
click at [347, 123] on img "Next" at bounding box center [345, 124] width 8 height 22
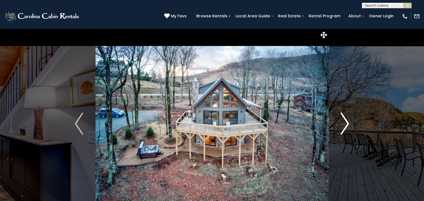
click at [347, 123] on img "Next" at bounding box center [345, 124] width 8 height 22
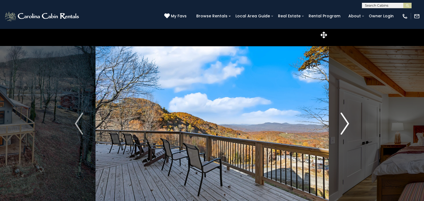
click at [347, 123] on img "Next" at bounding box center [345, 124] width 8 height 22
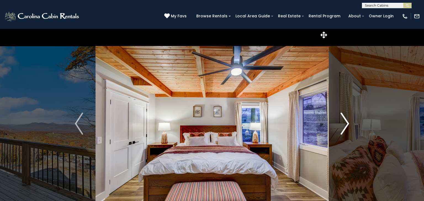
click at [347, 123] on img "Next" at bounding box center [345, 124] width 8 height 22
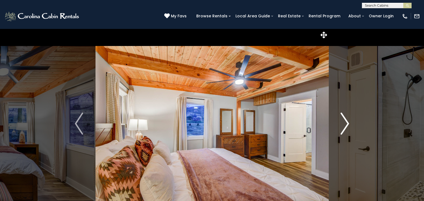
click at [347, 123] on img "Next" at bounding box center [345, 124] width 8 height 22
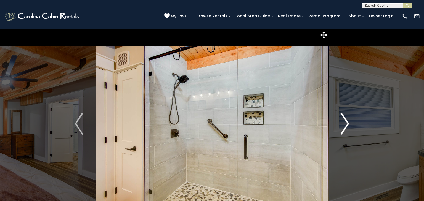
click at [347, 123] on img "Next" at bounding box center [345, 124] width 8 height 22
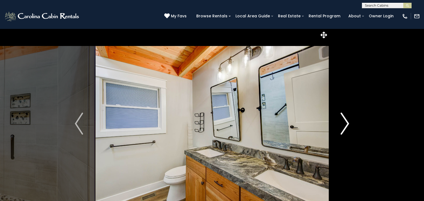
click at [347, 123] on img "Next" at bounding box center [345, 124] width 8 height 22
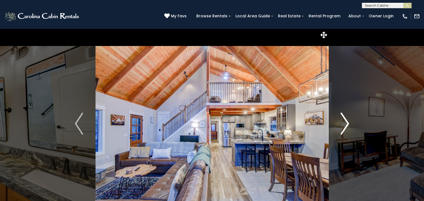
click at [347, 123] on img "Next" at bounding box center [345, 124] width 8 height 22
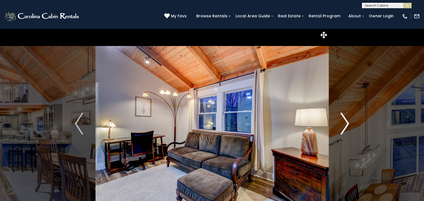
click at [347, 123] on img "Next" at bounding box center [345, 124] width 8 height 22
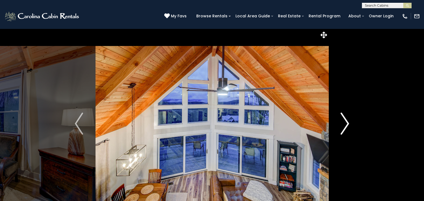
click at [347, 123] on img "Next" at bounding box center [345, 124] width 8 height 22
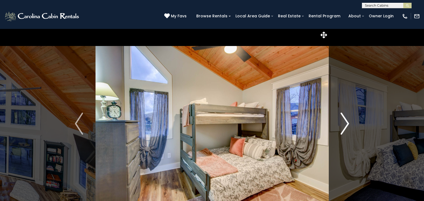
click at [347, 123] on img "Next" at bounding box center [345, 124] width 8 height 22
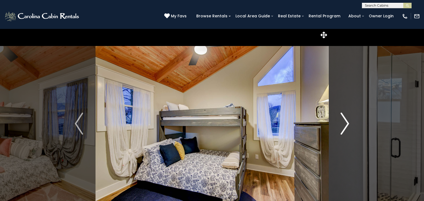
click at [347, 123] on img "Next" at bounding box center [345, 124] width 8 height 22
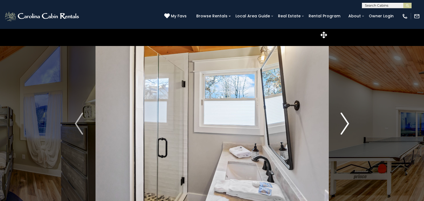
click at [347, 123] on img "Next" at bounding box center [345, 124] width 8 height 22
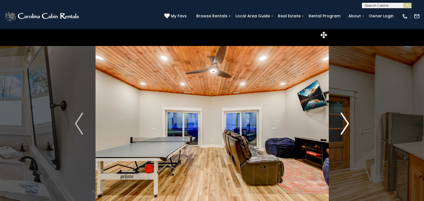
click at [347, 123] on img "Next" at bounding box center [345, 124] width 8 height 22
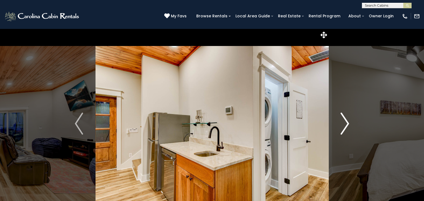
click at [347, 123] on img "Next" at bounding box center [345, 124] width 8 height 22
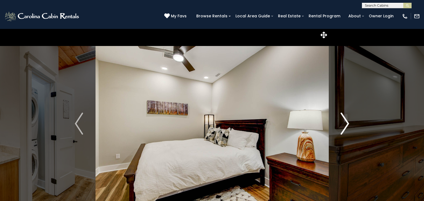
click at [347, 123] on img "Next" at bounding box center [345, 124] width 8 height 22
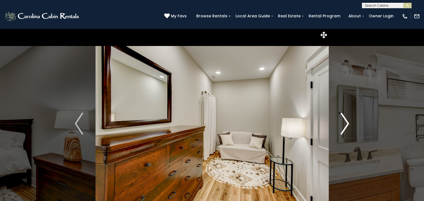
click at [347, 123] on img "Next" at bounding box center [345, 124] width 8 height 22
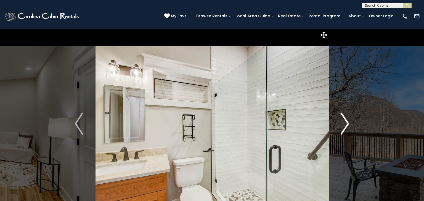
click at [347, 123] on img "Next" at bounding box center [345, 124] width 8 height 22
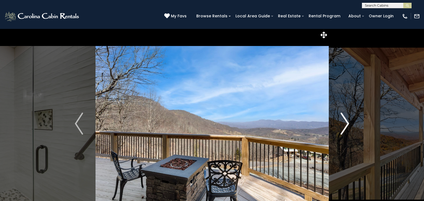
click at [347, 123] on img "Next" at bounding box center [345, 124] width 8 height 22
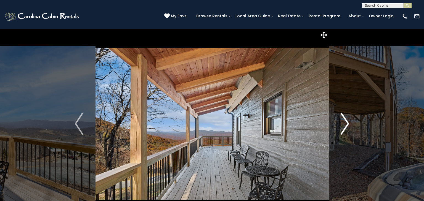
click at [347, 123] on img "Next" at bounding box center [345, 124] width 8 height 22
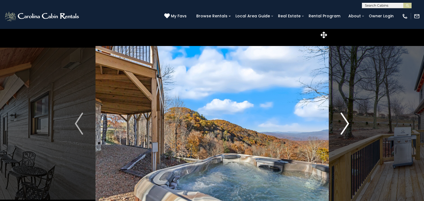
click at [347, 123] on img "Next" at bounding box center [345, 124] width 8 height 22
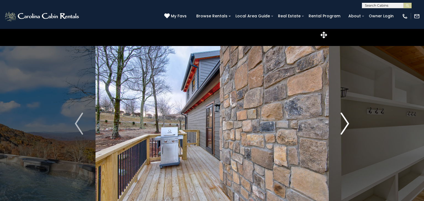
click at [347, 123] on img "Next" at bounding box center [345, 124] width 8 height 22
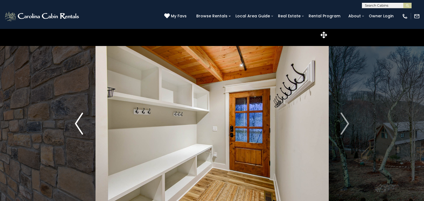
click at [77, 122] on img "Previous" at bounding box center [79, 124] width 8 height 22
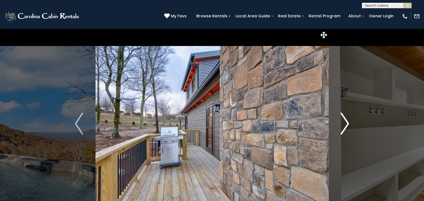
click at [346, 124] on img "Next" at bounding box center [345, 124] width 8 height 22
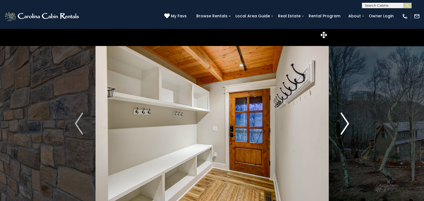
click at [346, 124] on img "Next" at bounding box center [345, 124] width 8 height 22
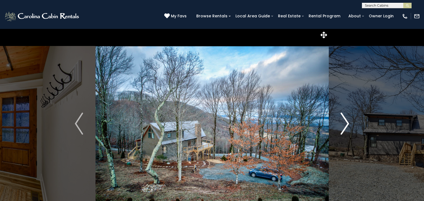
click at [346, 124] on img "Next" at bounding box center [345, 124] width 8 height 22
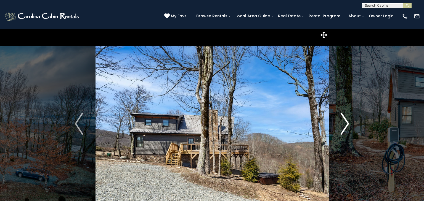
click at [346, 124] on img "Next" at bounding box center [345, 124] width 8 height 22
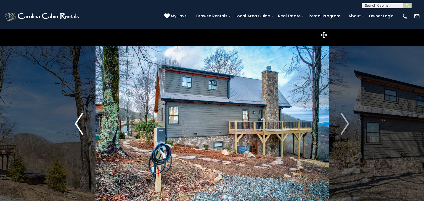
click at [79, 129] on img "Previous" at bounding box center [79, 124] width 8 height 22
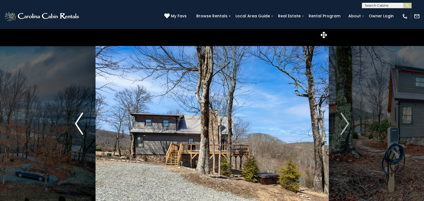
click at [79, 129] on img "Previous" at bounding box center [79, 124] width 8 height 22
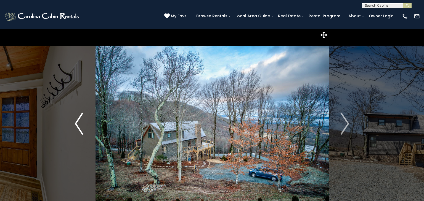
click at [79, 129] on img "Previous" at bounding box center [79, 124] width 8 height 22
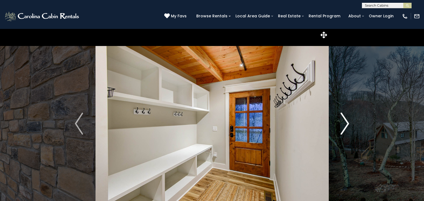
click at [347, 125] on img "Next" at bounding box center [345, 124] width 8 height 22
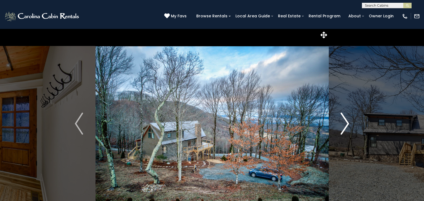
click at [347, 125] on img "Next" at bounding box center [345, 124] width 8 height 22
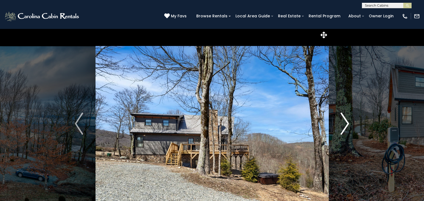
click at [347, 125] on img "Next" at bounding box center [345, 124] width 8 height 22
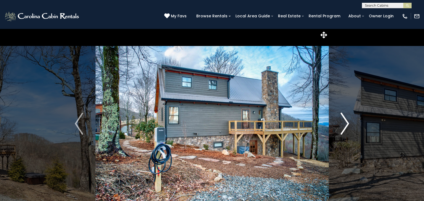
click at [347, 125] on img "Next" at bounding box center [345, 124] width 8 height 22
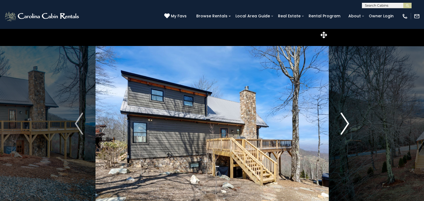
click at [347, 125] on img "Next" at bounding box center [345, 124] width 8 height 22
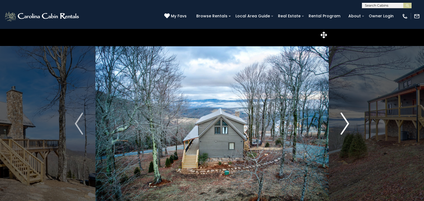
click at [347, 125] on img "Next" at bounding box center [345, 124] width 8 height 22
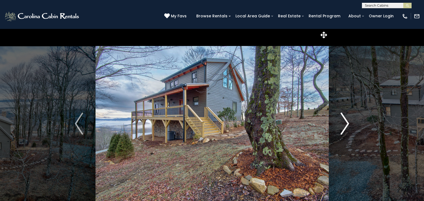
click at [347, 125] on img "Next" at bounding box center [345, 124] width 8 height 22
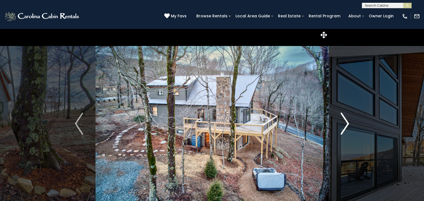
click at [347, 125] on img "Next" at bounding box center [345, 124] width 8 height 22
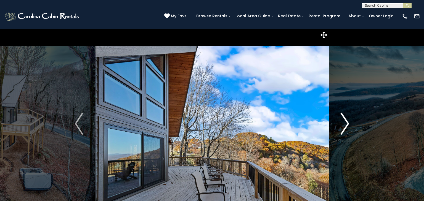
click at [347, 125] on img "Next" at bounding box center [345, 124] width 8 height 22
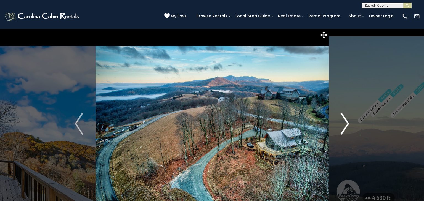
click at [347, 125] on img "Next" at bounding box center [345, 124] width 8 height 22
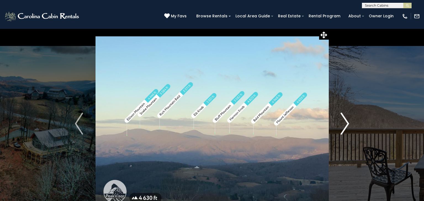
click at [347, 125] on img "Next" at bounding box center [345, 124] width 8 height 22
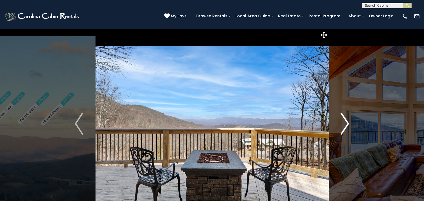
click at [343, 126] on img "Next" at bounding box center [345, 124] width 8 height 22
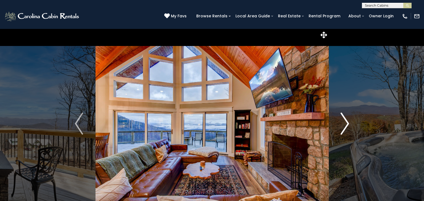
click at [343, 126] on img "Next" at bounding box center [345, 124] width 8 height 22
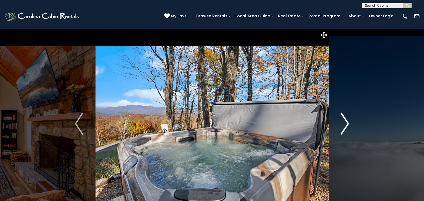
click at [343, 126] on img "Next" at bounding box center [345, 124] width 8 height 22
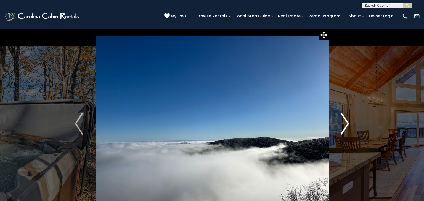
click at [343, 126] on img "Next" at bounding box center [345, 124] width 8 height 22
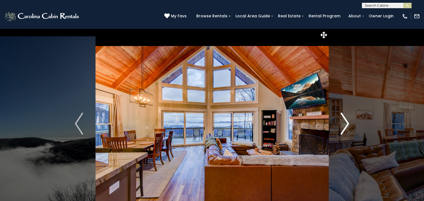
click at [343, 126] on img "Next" at bounding box center [345, 124] width 8 height 22
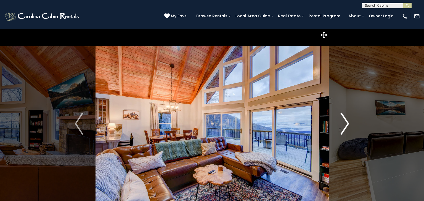
click at [343, 126] on img "Next" at bounding box center [345, 124] width 8 height 22
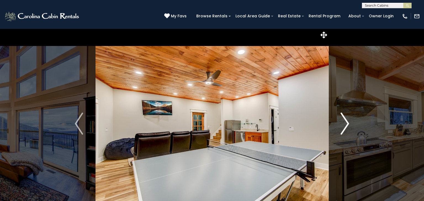
click at [343, 126] on img "Next" at bounding box center [345, 124] width 8 height 22
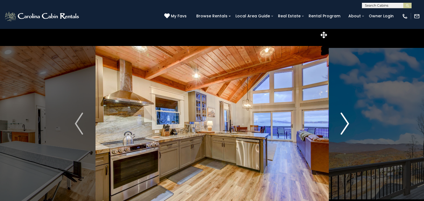
click at [343, 126] on img "Next" at bounding box center [345, 124] width 8 height 22
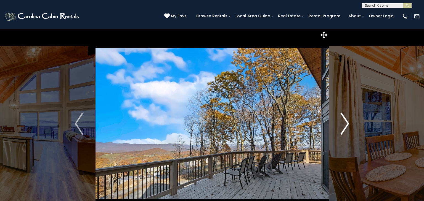
click at [343, 126] on img "Next" at bounding box center [345, 124] width 8 height 22
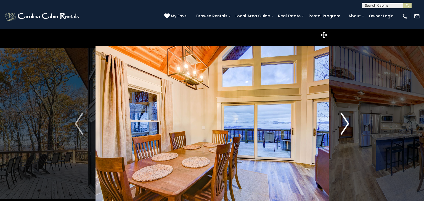
click at [343, 126] on img "Next" at bounding box center [345, 124] width 8 height 22
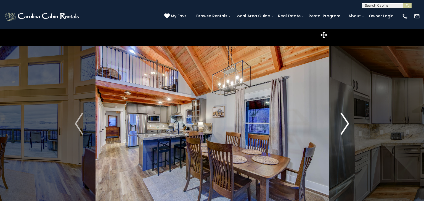
click at [343, 126] on img "Next" at bounding box center [345, 124] width 8 height 22
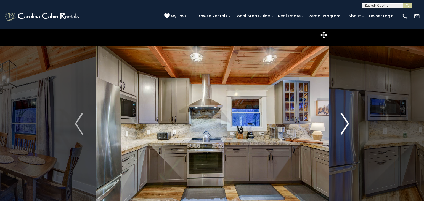
click at [343, 126] on img "Next" at bounding box center [345, 124] width 8 height 22
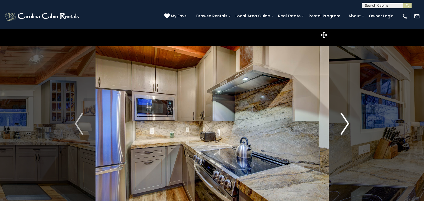
click at [343, 126] on img "Next" at bounding box center [345, 124] width 8 height 22
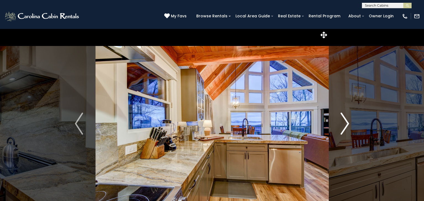
click at [343, 126] on img "Next" at bounding box center [345, 124] width 8 height 22
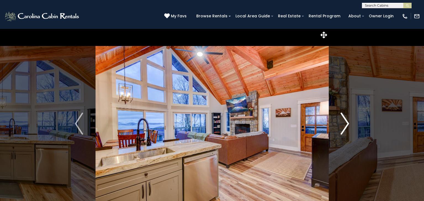
click at [343, 126] on img "Next" at bounding box center [345, 124] width 8 height 22
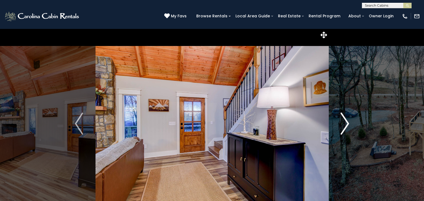
click at [343, 126] on img "Next" at bounding box center [345, 124] width 8 height 22
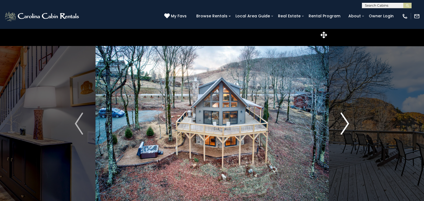
click at [343, 126] on img "Next" at bounding box center [345, 124] width 8 height 22
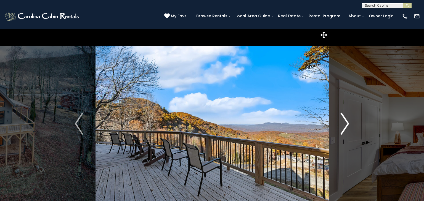
click at [343, 126] on img "Next" at bounding box center [345, 124] width 8 height 22
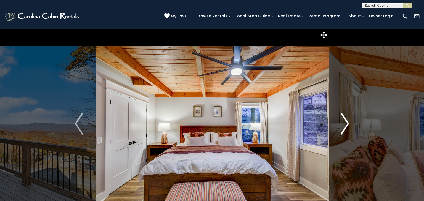
click at [343, 126] on img "Next" at bounding box center [345, 124] width 8 height 22
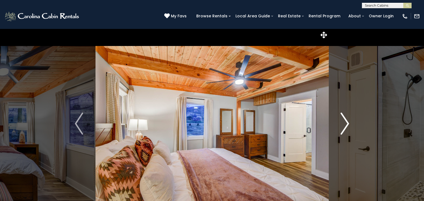
click at [343, 126] on img "Next" at bounding box center [345, 124] width 8 height 22
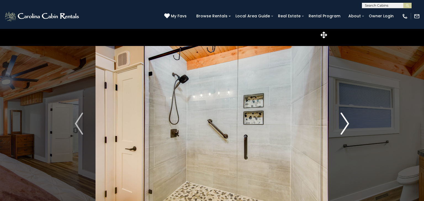
click at [343, 126] on img "Next" at bounding box center [345, 124] width 8 height 22
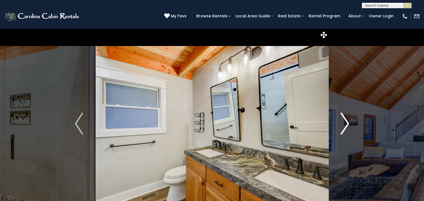
click at [343, 126] on img "Next" at bounding box center [345, 124] width 8 height 22
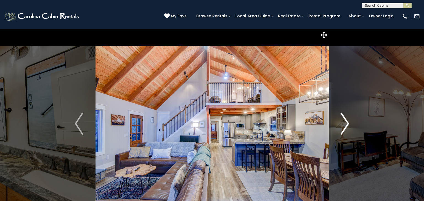
click at [343, 126] on img "Next" at bounding box center [345, 124] width 8 height 22
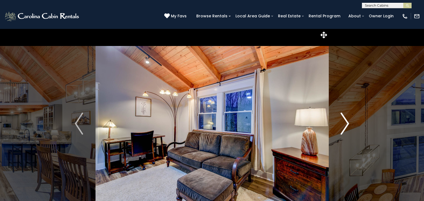
click at [343, 126] on img "Next" at bounding box center [345, 124] width 8 height 22
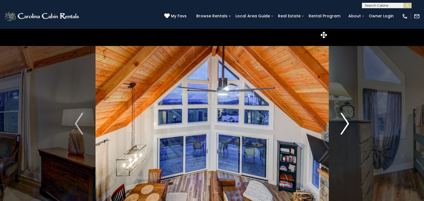
click at [343, 126] on img "Next" at bounding box center [345, 124] width 8 height 22
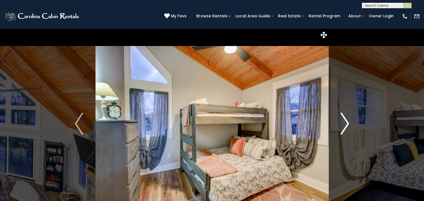
click at [343, 126] on img "Next" at bounding box center [345, 124] width 8 height 22
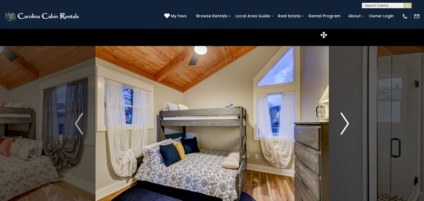
click at [343, 126] on img "Next" at bounding box center [345, 124] width 8 height 22
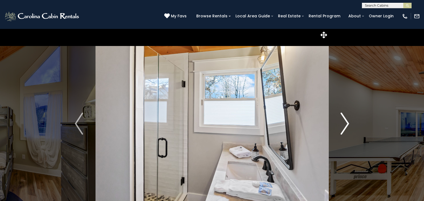
click at [343, 126] on img "Next" at bounding box center [345, 124] width 8 height 22
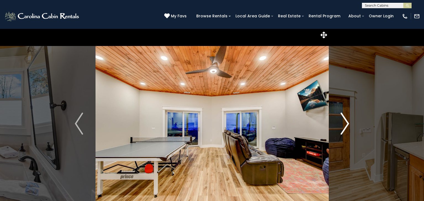
click at [343, 126] on img "Next" at bounding box center [345, 124] width 8 height 22
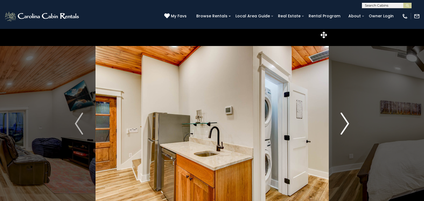
click at [343, 126] on img "Next" at bounding box center [345, 124] width 8 height 22
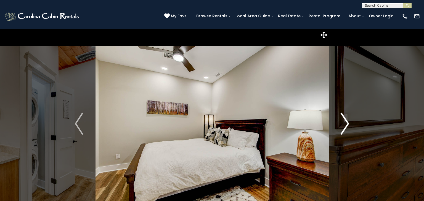
click at [343, 126] on img "Next" at bounding box center [345, 124] width 8 height 22
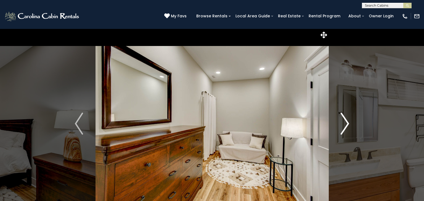
click at [343, 126] on img "Next" at bounding box center [345, 124] width 8 height 22
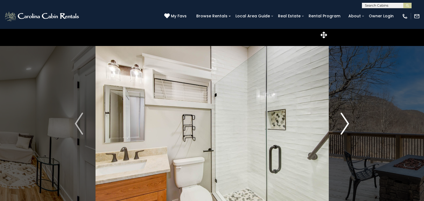
click at [343, 126] on img "Next" at bounding box center [345, 124] width 8 height 22
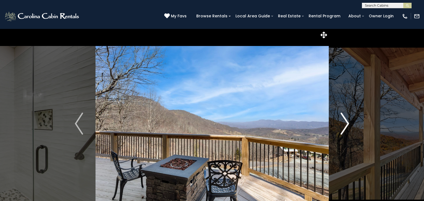
click at [343, 126] on img "Next" at bounding box center [345, 124] width 8 height 22
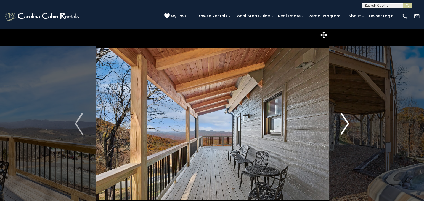
click at [343, 126] on img "Next" at bounding box center [345, 124] width 8 height 22
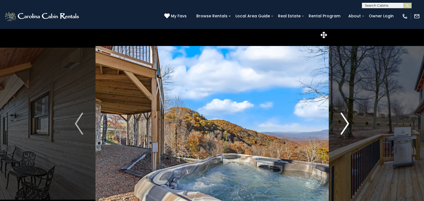
click at [343, 126] on img "Next" at bounding box center [345, 124] width 8 height 22
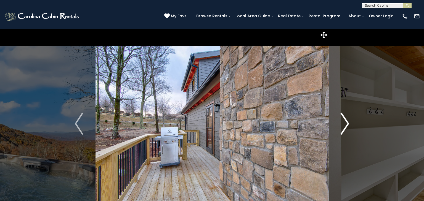
click at [343, 126] on img "Next" at bounding box center [345, 124] width 8 height 22
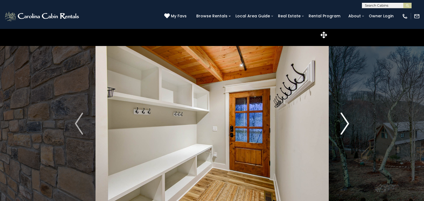
click at [343, 126] on img "Next" at bounding box center [345, 124] width 8 height 22
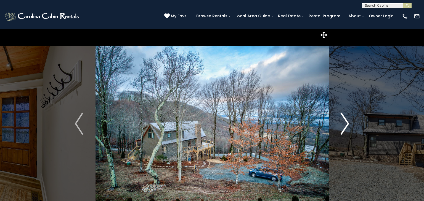
click at [343, 126] on img "Next" at bounding box center [345, 124] width 8 height 22
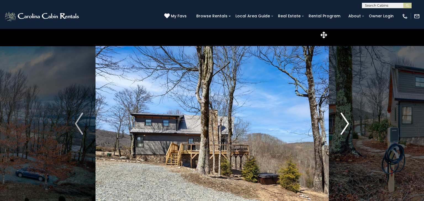
click at [343, 126] on img "Next" at bounding box center [345, 124] width 8 height 22
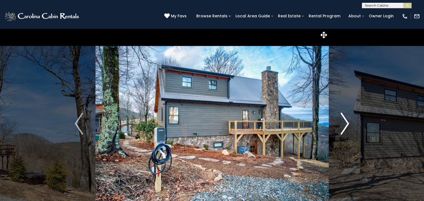
click at [343, 126] on img "Next" at bounding box center [345, 124] width 8 height 22
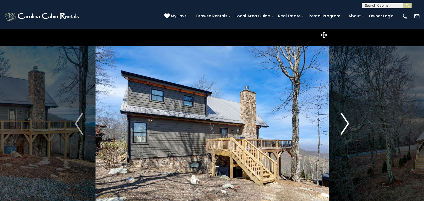
click at [343, 126] on img "Next" at bounding box center [345, 124] width 8 height 22
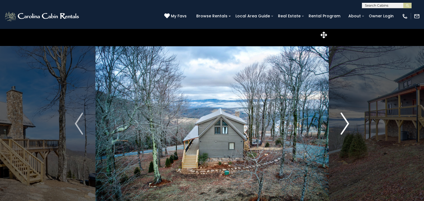
click at [343, 126] on img "Next" at bounding box center [345, 124] width 8 height 22
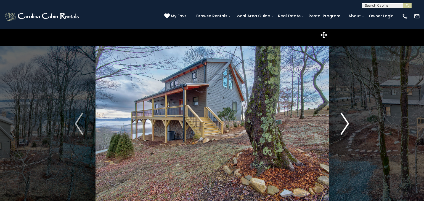
click at [343, 126] on img "Next" at bounding box center [345, 124] width 8 height 22
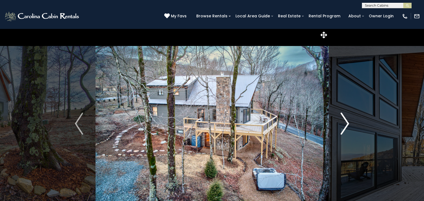
click at [343, 126] on img "Next" at bounding box center [345, 124] width 8 height 22
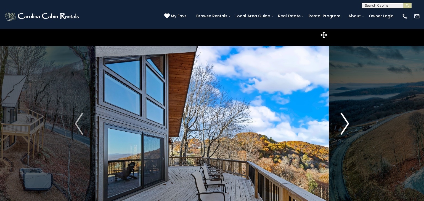
click at [343, 126] on img "Next" at bounding box center [345, 124] width 8 height 22
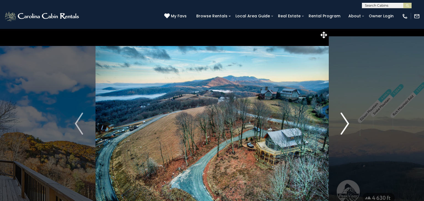
click at [343, 126] on img "Next" at bounding box center [345, 124] width 8 height 22
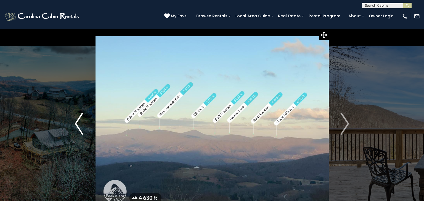
click at [83, 120] on button "Previous" at bounding box center [79, 124] width 33 height 190
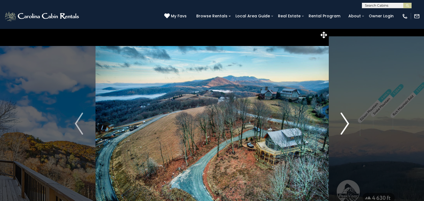
click at [350, 123] on button "Next" at bounding box center [344, 124] width 33 height 190
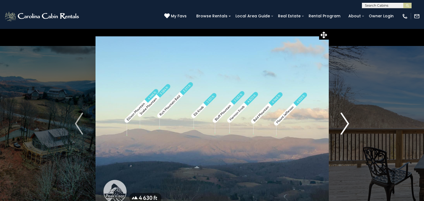
click at [350, 123] on button "Next" at bounding box center [344, 124] width 33 height 190
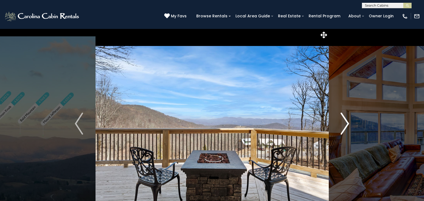
click at [342, 126] on img "Next" at bounding box center [345, 124] width 8 height 22
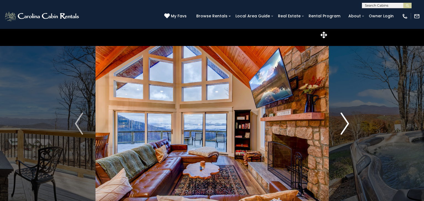
click at [342, 126] on img "Next" at bounding box center [345, 124] width 8 height 22
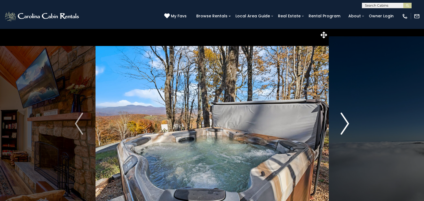
click at [347, 126] on img "Next" at bounding box center [345, 124] width 8 height 22
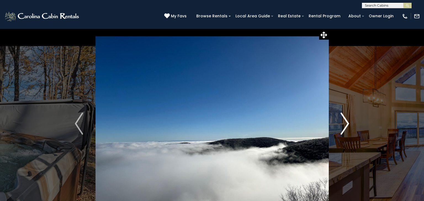
click at [347, 126] on img "Next" at bounding box center [345, 124] width 8 height 22
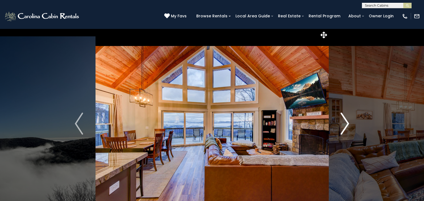
click at [347, 126] on img "Next" at bounding box center [345, 124] width 8 height 22
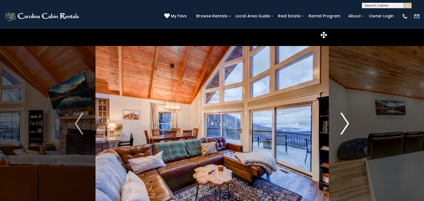
click at [347, 126] on img "Next" at bounding box center [345, 124] width 8 height 22
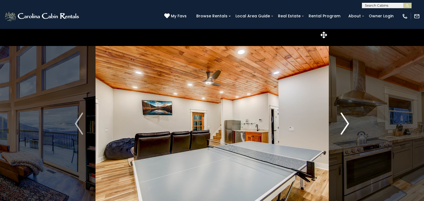
click at [347, 126] on img "Next" at bounding box center [345, 124] width 8 height 22
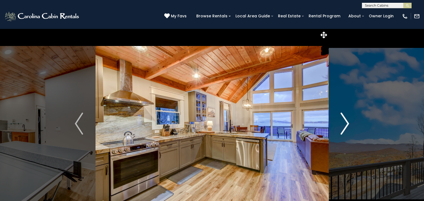
click at [347, 126] on img "Next" at bounding box center [345, 124] width 8 height 22
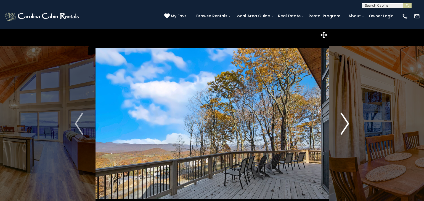
click at [347, 126] on img "Next" at bounding box center [345, 124] width 8 height 22
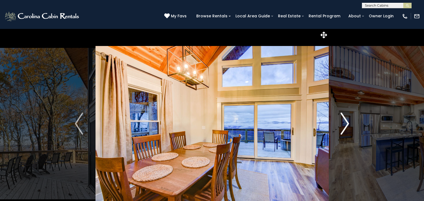
click at [347, 126] on img "Next" at bounding box center [345, 124] width 8 height 22
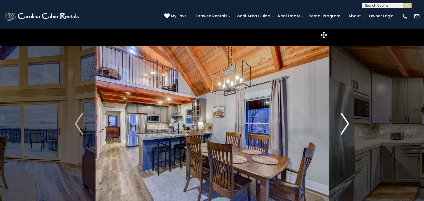
click at [347, 126] on img "Next" at bounding box center [345, 124] width 8 height 22
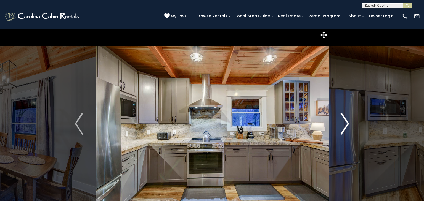
click at [347, 126] on img "Next" at bounding box center [345, 124] width 8 height 22
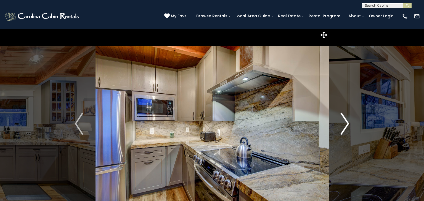
click at [347, 126] on img "Next" at bounding box center [345, 124] width 8 height 22
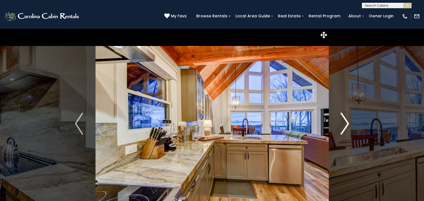
click at [347, 126] on img "Next" at bounding box center [345, 124] width 8 height 22
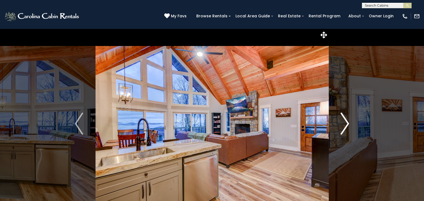
click at [347, 126] on img "Next" at bounding box center [345, 124] width 8 height 22
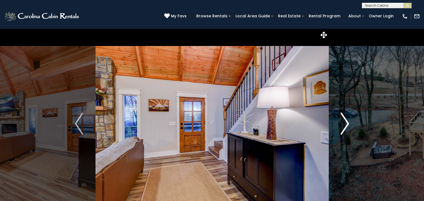
click at [347, 126] on img "Next" at bounding box center [345, 124] width 8 height 22
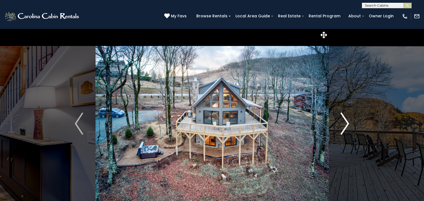
click at [347, 126] on img "Next" at bounding box center [345, 124] width 8 height 22
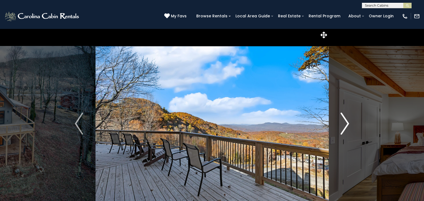
click at [347, 126] on img "Next" at bounding box center [345, 124] width 8 height 22
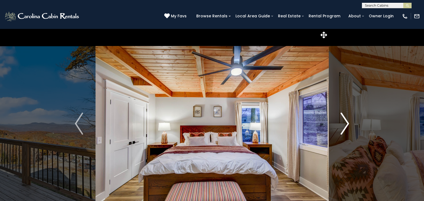
click at [347, 126] on img "Next" at bounding box center [345, 124] width 8 height 22
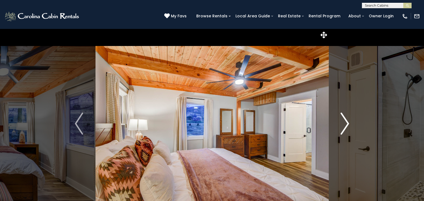
click at [347, 126] on img "Next" at bounding box center [345, 124] width 8 height 22
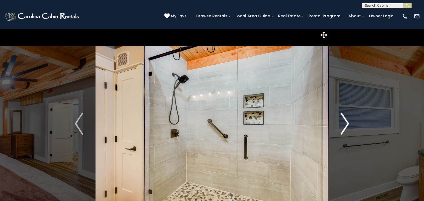
click at [347, 126] on img "Next" at bounding box center [345, 124] width 8 height 22
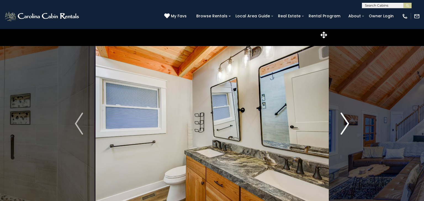
click at [347, 126] on img "Next" at bounding box center [345, 124] width 8 height 22
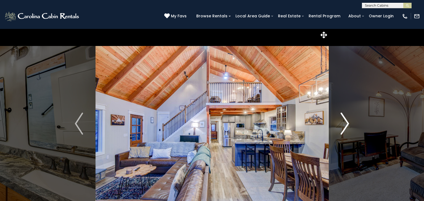
click at [347, 126] on img "Next" at bounding box center [345, 124] width 8 height 22
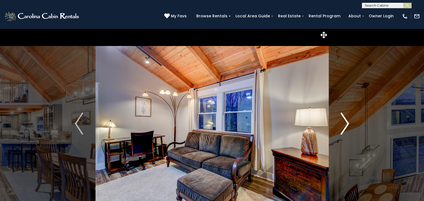
click at [347, 126] on img "Next" at bounding box center [345, 124] width 8 height 22
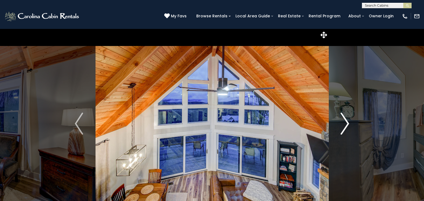
click at [347, 126] on img "Next" at bounding box center [345, 124] width 8 height 22
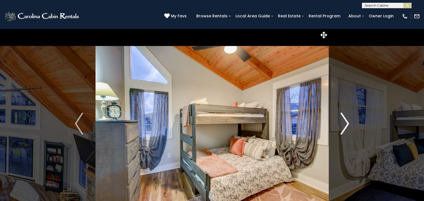
click at [347, 126] on img "Next" at bounding box center [345, 124] width 8 height 22
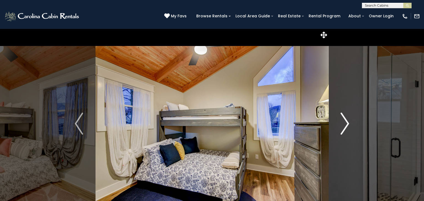
click at [347, 126] on img "Next" at bounding box center [345, 124] width 8 height 22
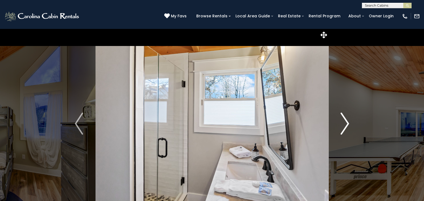
click at [347, 126] on img "Next" at bounding box center [345, 124] width 8 height 22
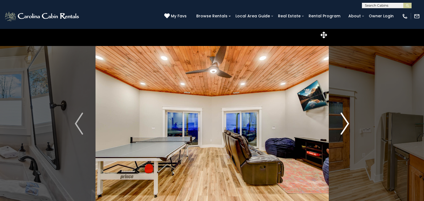
click at [347, 126] on img "Next" at bounding box center [345, 124] width 8 height 22
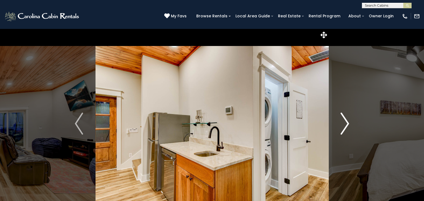
click at [347, 126] on img "Next" at bounding box center [345, 124] width 8 height 22
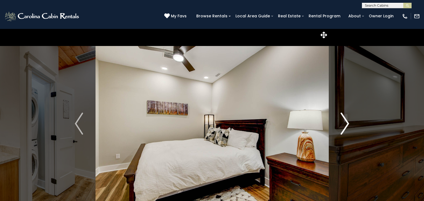
click at [347, 126] on img "Next" at bounding box center [345, 124] width 8 height 22
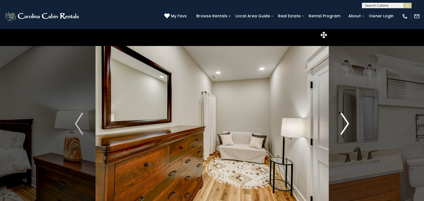
click at [347, 126] on img "Next" at bounding box center [345, 124] width 8 height 22
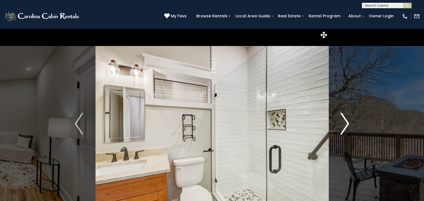
click at [347, 126] on img "Next" at bounding box center [345, 124] width 8 height 22
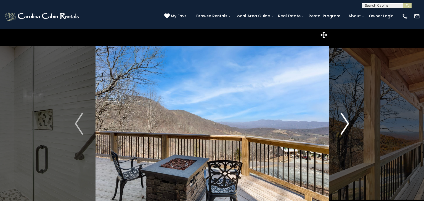
click at [347, 126] on img "Next" at bounding box center [345, 124] width 8 height 22
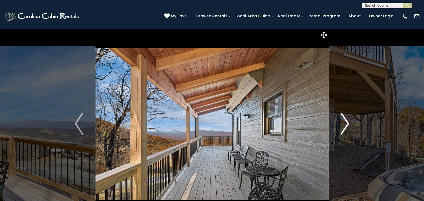
click at [347, 126] on img "Next" at bounding box center [345, 124] width 8 height 22
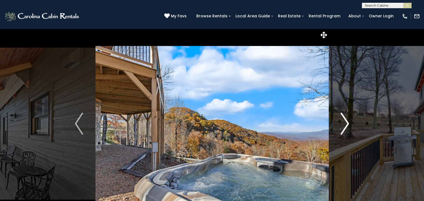
click at [347, 126] on img "Next" at bounding box center [345, 124] width 8 height 22
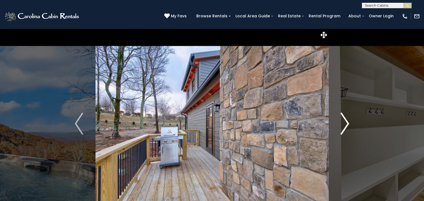
click at [347, 126] on img "Next" at bounding box center [345, 124] width 8 height 22
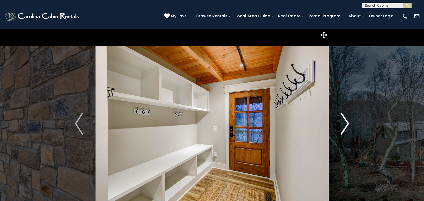
click at [347, 126] on img "Next" at bounding box center [345, 124] width 8 height 22
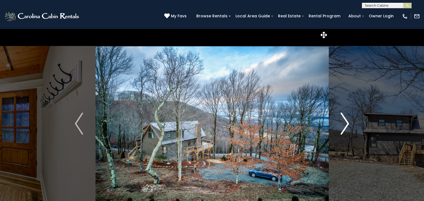
click at [347, 126] on img "Next" at bounding box center [345, 124] width 8 height 22
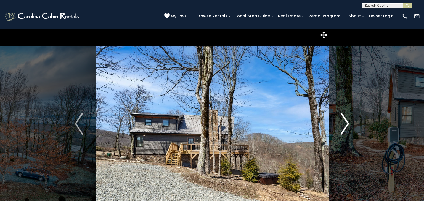
click at [347, 126] on img "Next" at bounding box center [345, 124] width 8 height 22
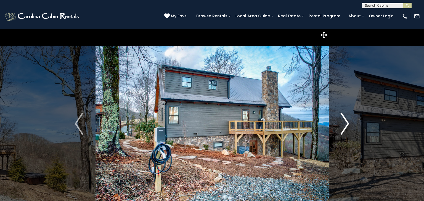
click at [347, 126] on img "Next" at bounding box center [345, 124] width 8 height 22
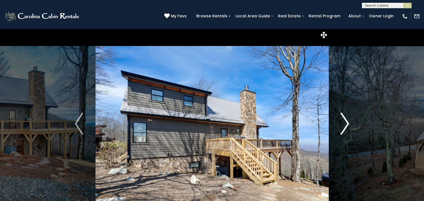
click at [347, 126] on img "Next" at bounding box center [345, 124] width 8 height 22
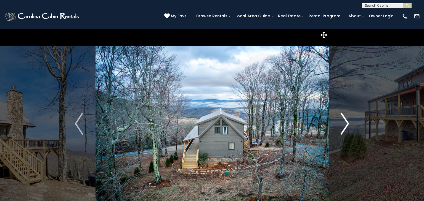
click at [347, 126] on img "Next" at bounding box center [345, 124] width 8 height 22
